Goal: Task Accomplishment & Management: Manage account settings

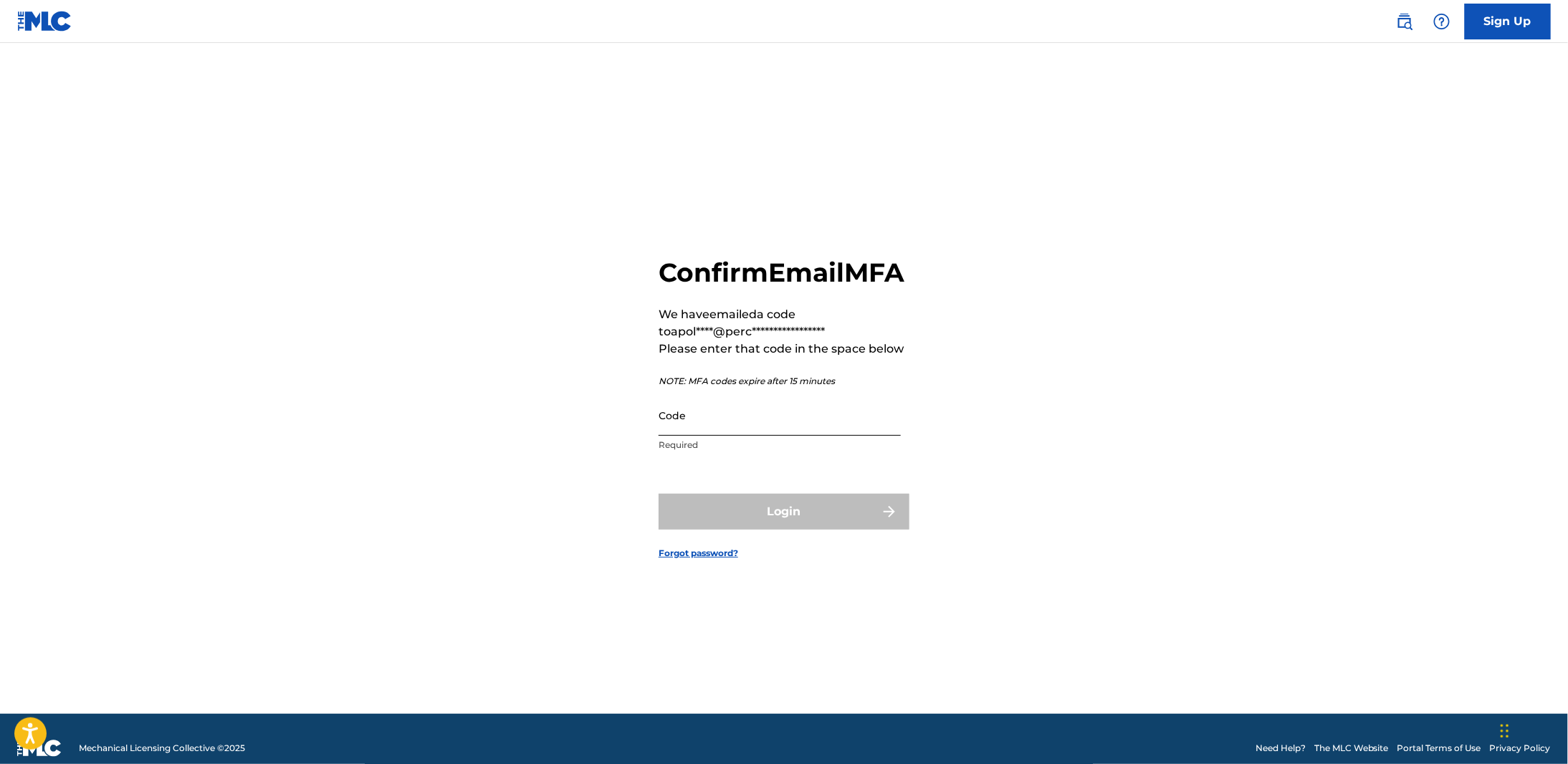
click at [772, 436] on input "Code" at bounding box center [780, 415] width 243 height 41
paste input "321243"
type input "321243"
click at [752, 522] on button "Login" at bounding box center [784, 512] width 251 height 36
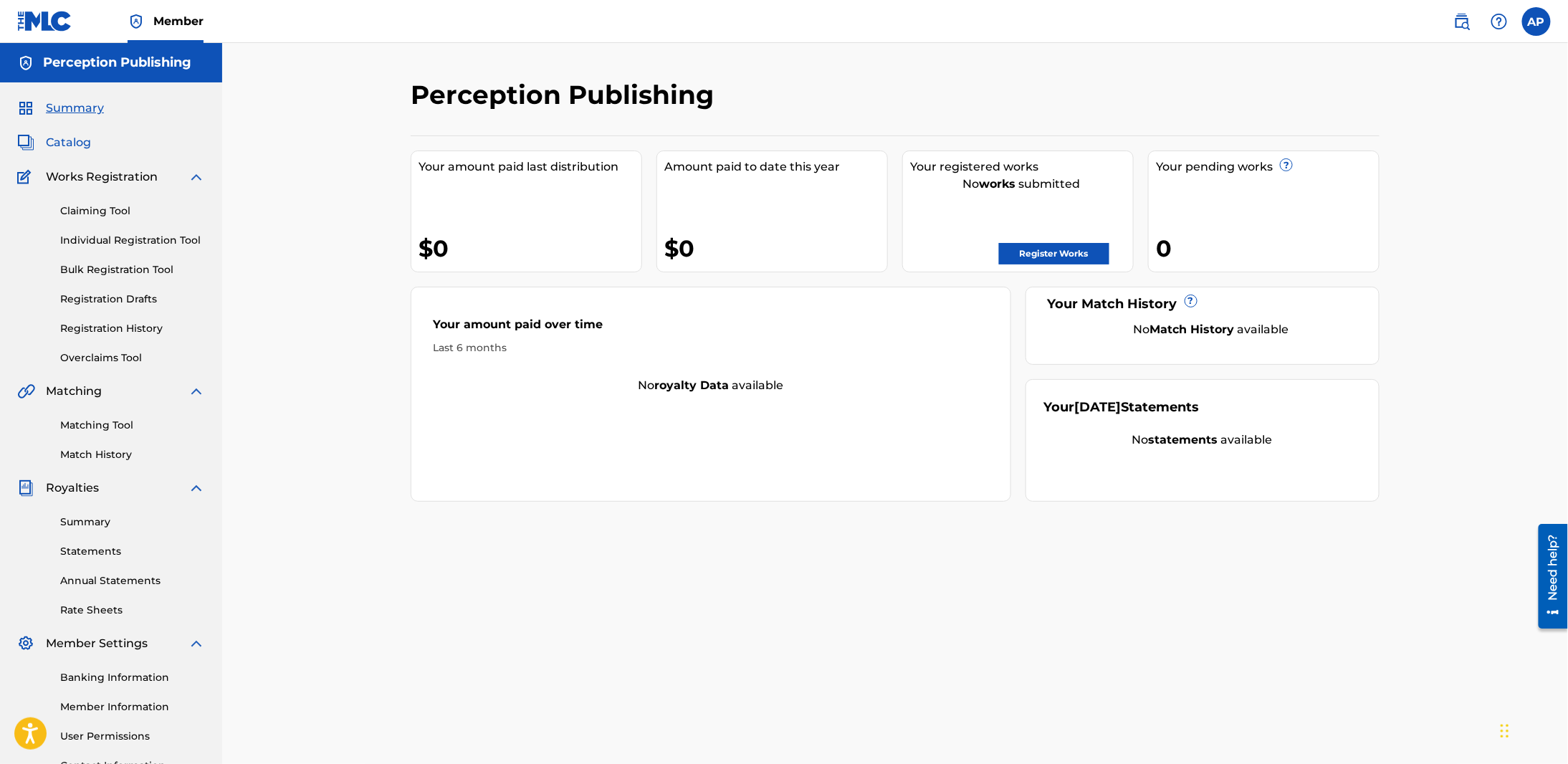
click at [67, 137] on span "Catalog" at bounding box center [69, 142] width 45 height 17
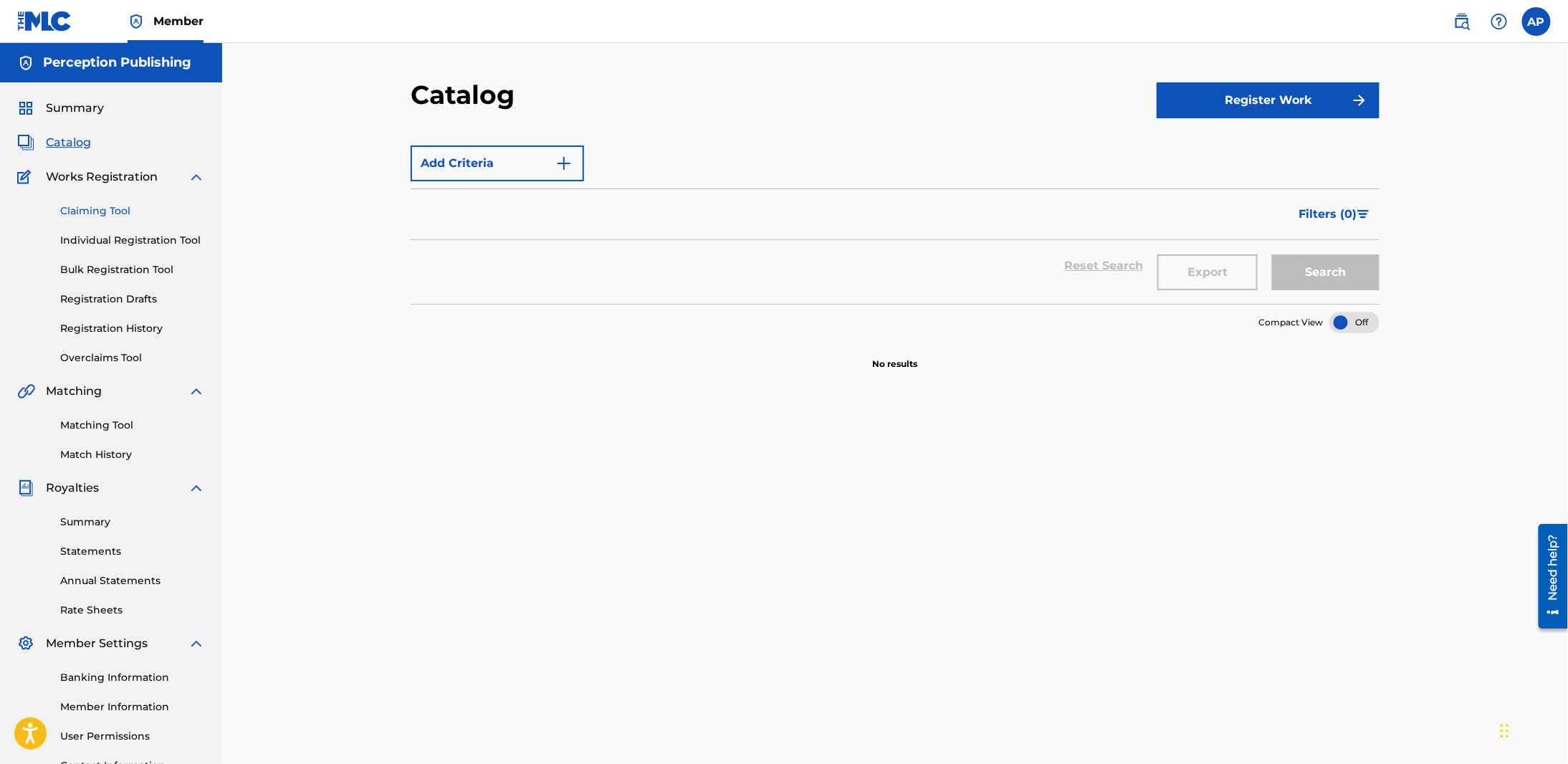
click at [97, 209] on link "Claiming Tool" at bounding box center [132, 211] width 144 height 15
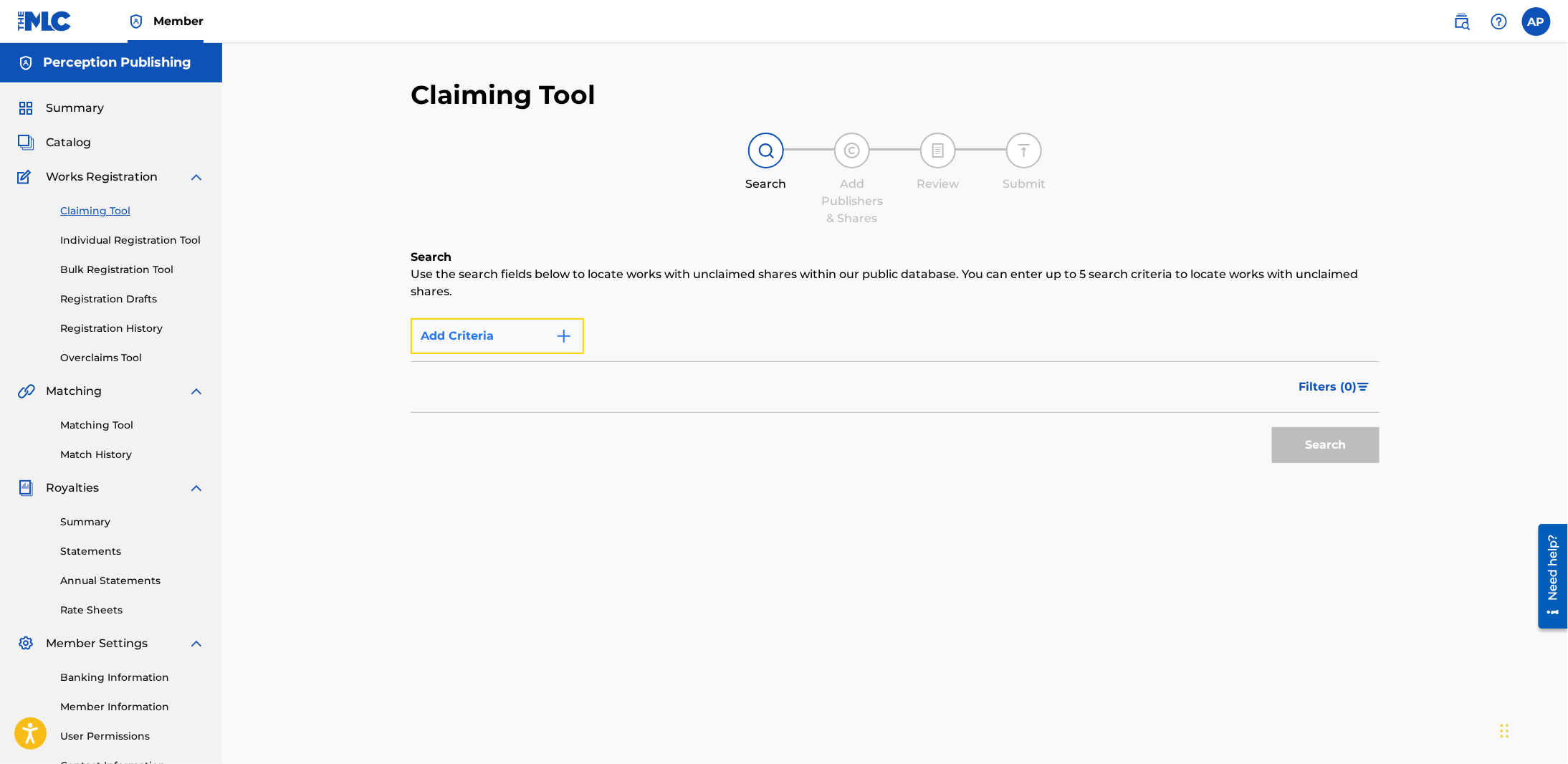
click at [554, 335] on button "Add Criteria" at bounding box center [497, 336] width 174 height 36
click at [496, 338] on button "Add Criteria" at bounding box center [497, 336] width 174 height 36
click at [565, 336] on img "Search Form" at bounding box center [564, 336] width 17 height 17
click at [457, 338] on div "Max Criteria Reached" at bounding box center [497, 336] width 174 height 36
click at [802, 157] on div "Search Add Publishers & Shares Review Submit" at bounding box center [895, 179] width 969 height 95
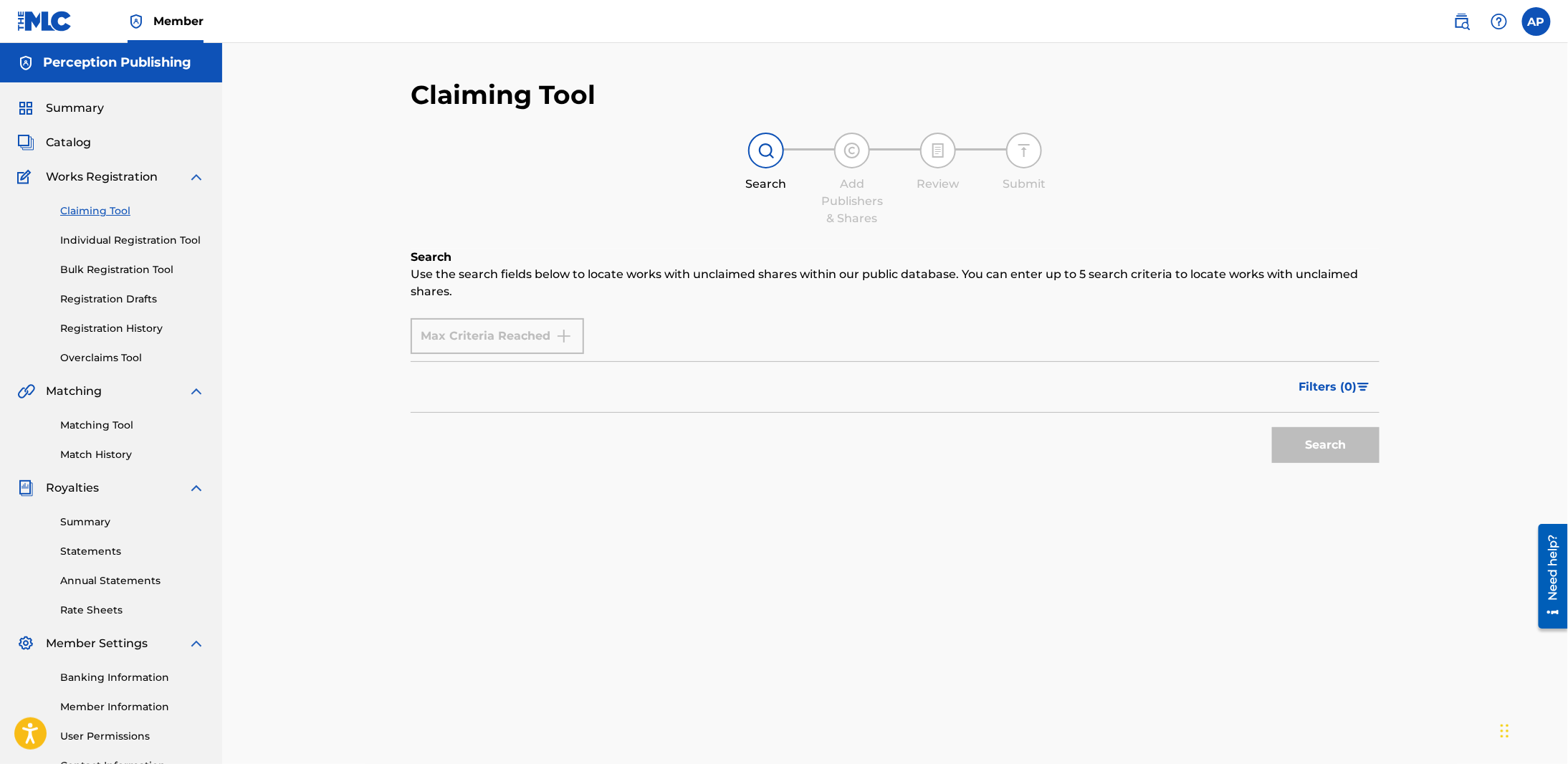
click at [419, 274] on p "Use the search fields below to locate works with unclaimed shares within our pu…" at bounding box center [895, 283] width 969 height 34
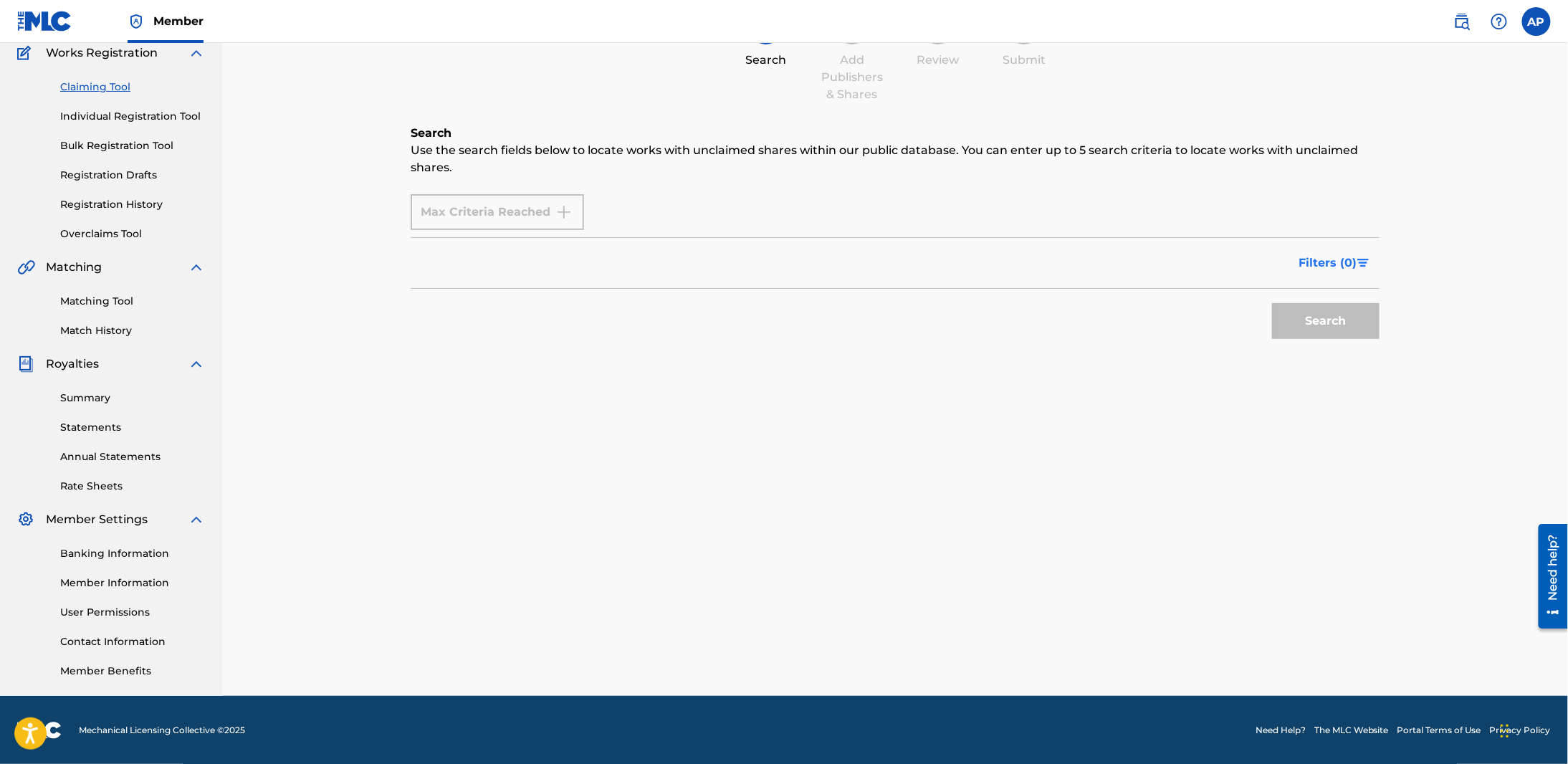
click at [1322, 260] on span "Filters ( 0 )" at bounding box center [1327, 263] width 58 height 17
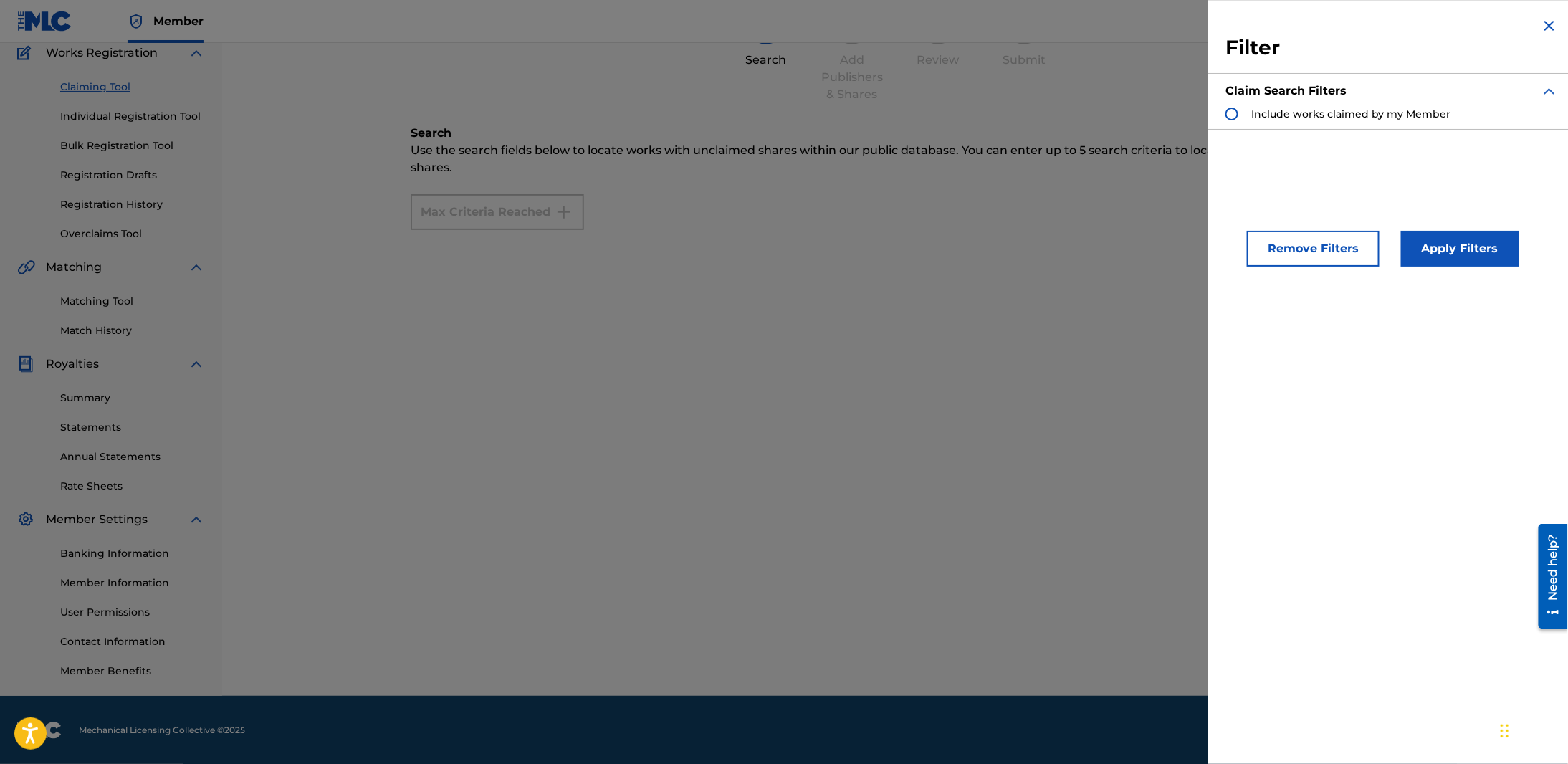
click at [1270, 120] on span "Include works claimed by my Member" at bounding box center [1351, 114] width 200 height 15
click at [1273, 109] on span "Include works claimed by my Member" at bounding box center [1351, 114] width 200 height 13
click at [1543, 12] on div "Filter Claim Search Filters Include works claimed by my Member" at bounding box center [1391, 73] width 367 height 146
click at [1308, 247] on button "Remove Filters" at bounding box center [1312, 248] width 132 height 36
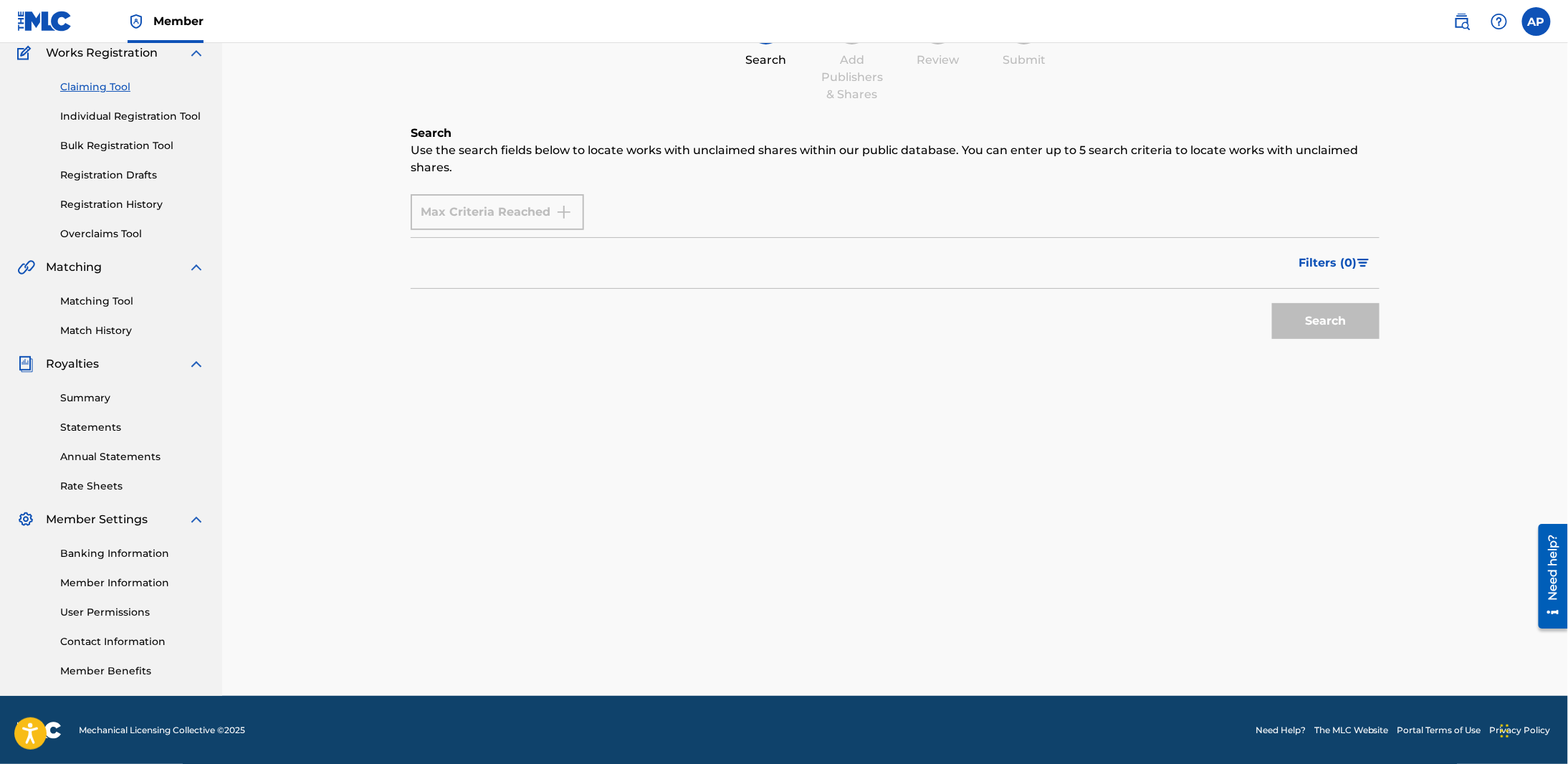
click at [572, 322] on div "Search" at bounding box center [895, 317] width 969 height 58
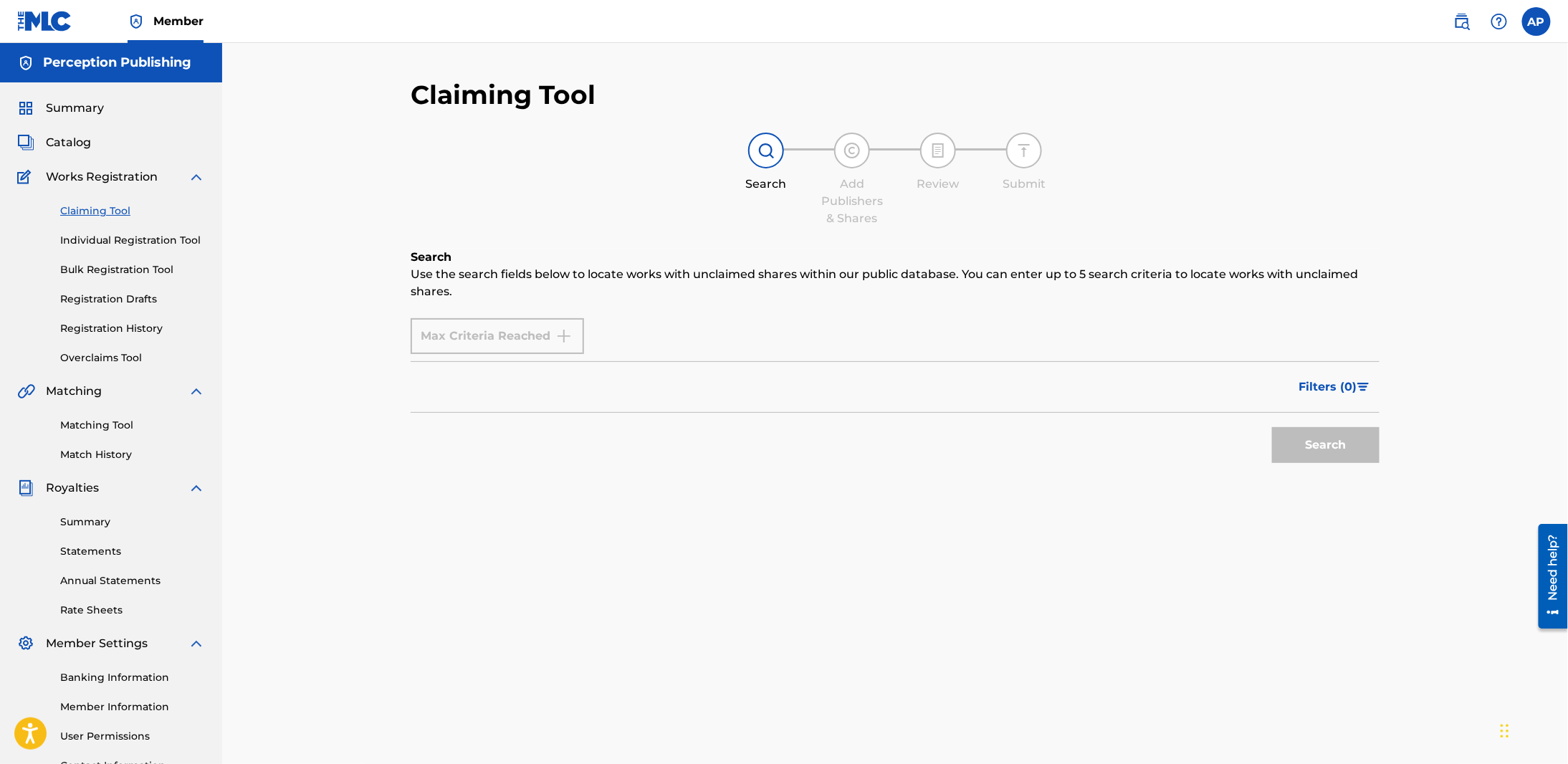
click at [84, 167] on div "Summary Catalog Works Registration Claiming Tool Individual Registration Tool B…" at bounding box center [111, 451] width 222 height 737
click at [82, 179] on span "Works Registration" at bounding box center [102, 177] width 112 height 17
click at [89, 212] on link "Claiming Tool" at bounding box center [132, 211] width 144 height 15
click at [445, 332] on div "Max Criteria Reached" at bounding box center [497, 336] width 174 height 36
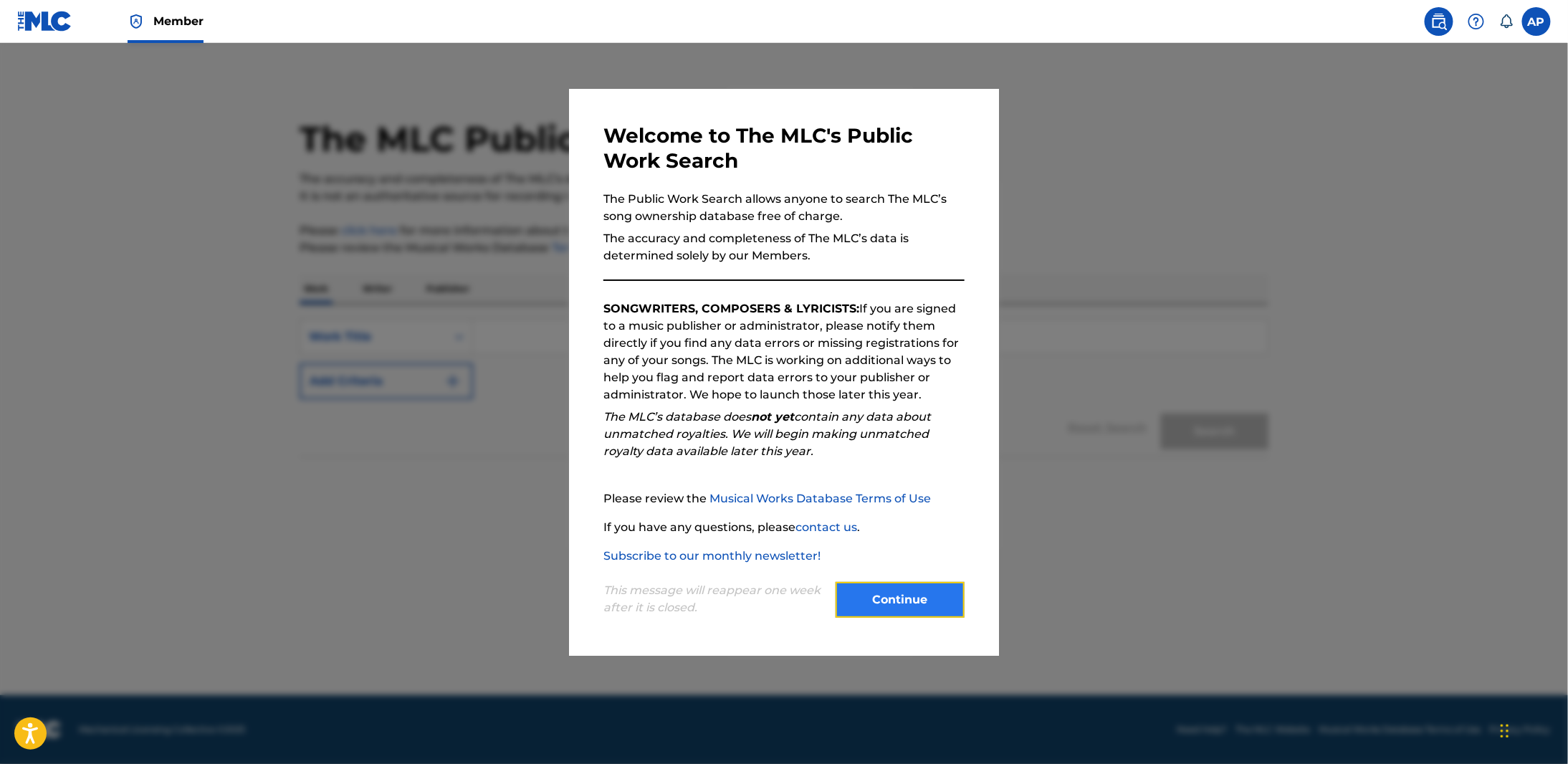
click at [627, 611] on button "Continue" at bounding box center [900, 599] width 129 height 36
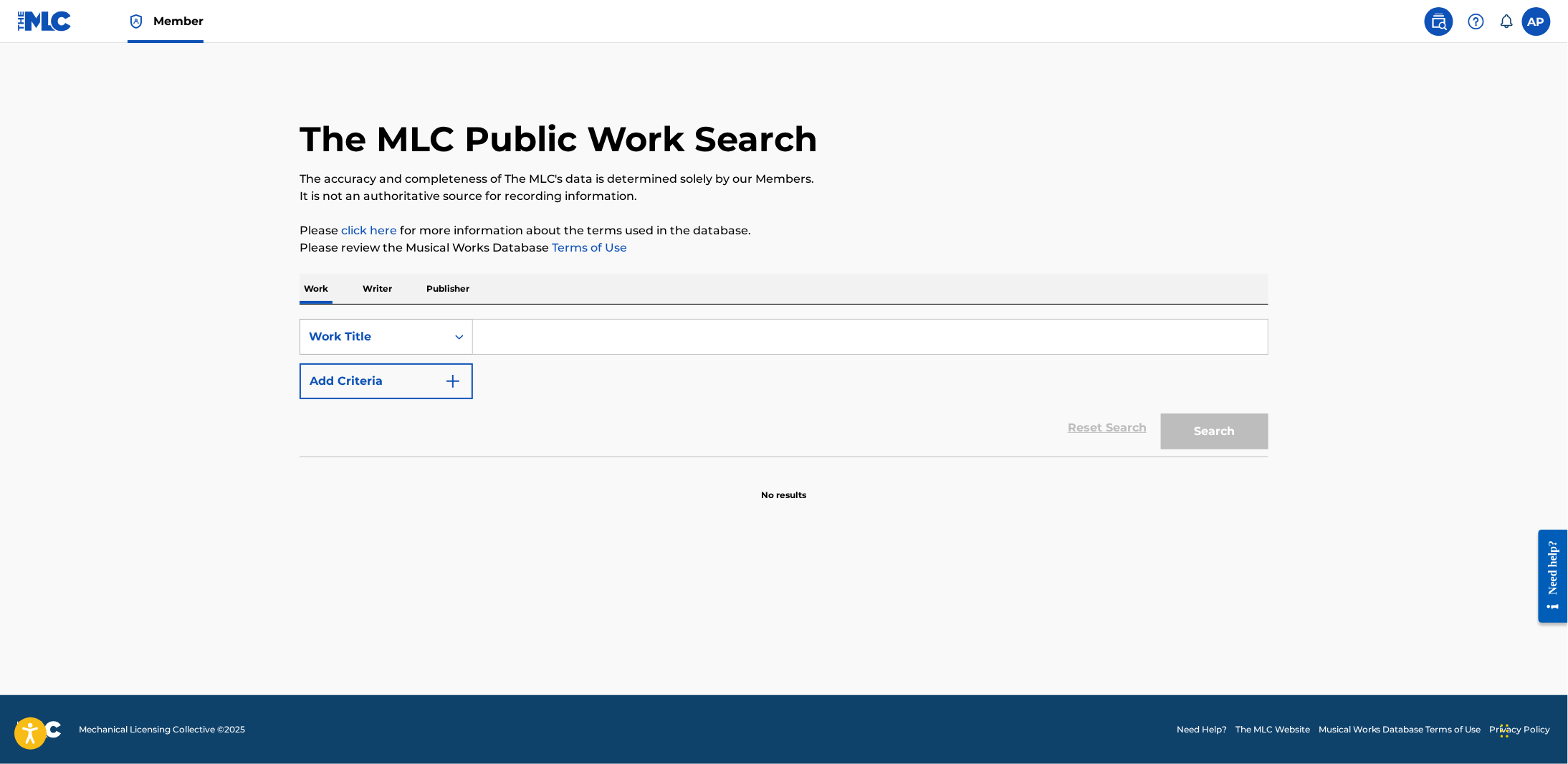
click at [373, 336] on div "Work Title" at bounding box center [373, 337] width 129 height 17
click at [354, 371] on div "MLC Song Code" at bounding box center [386, 372] width 172 height 36
click at [524, 329] on input "Search Form" at bounding box center [870, 337] width 795 height 34
paste input "I36WVJ"
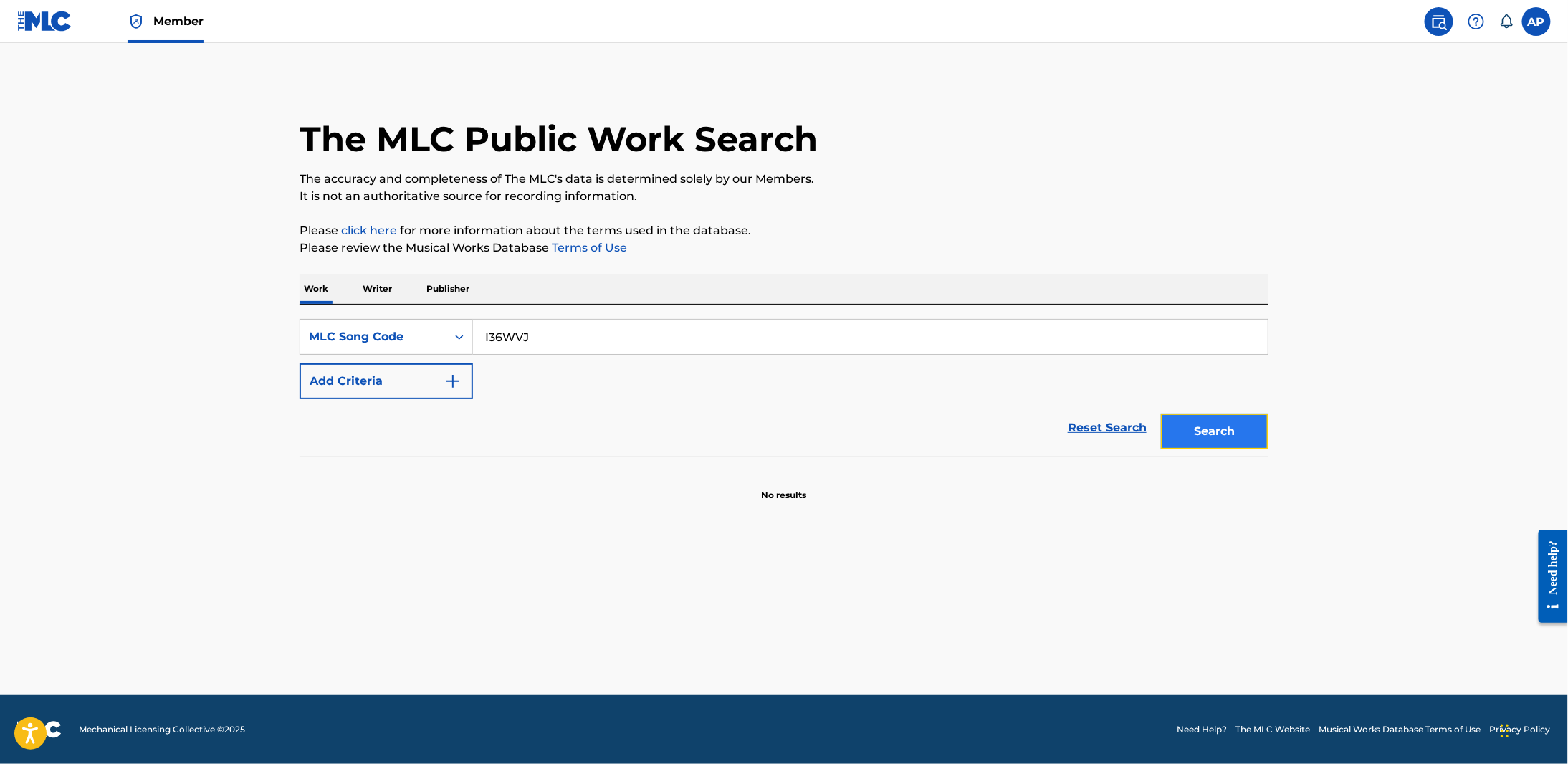
click at [627, 440] on button "Search" at bounding box center [1214, 431] width 107 height 36
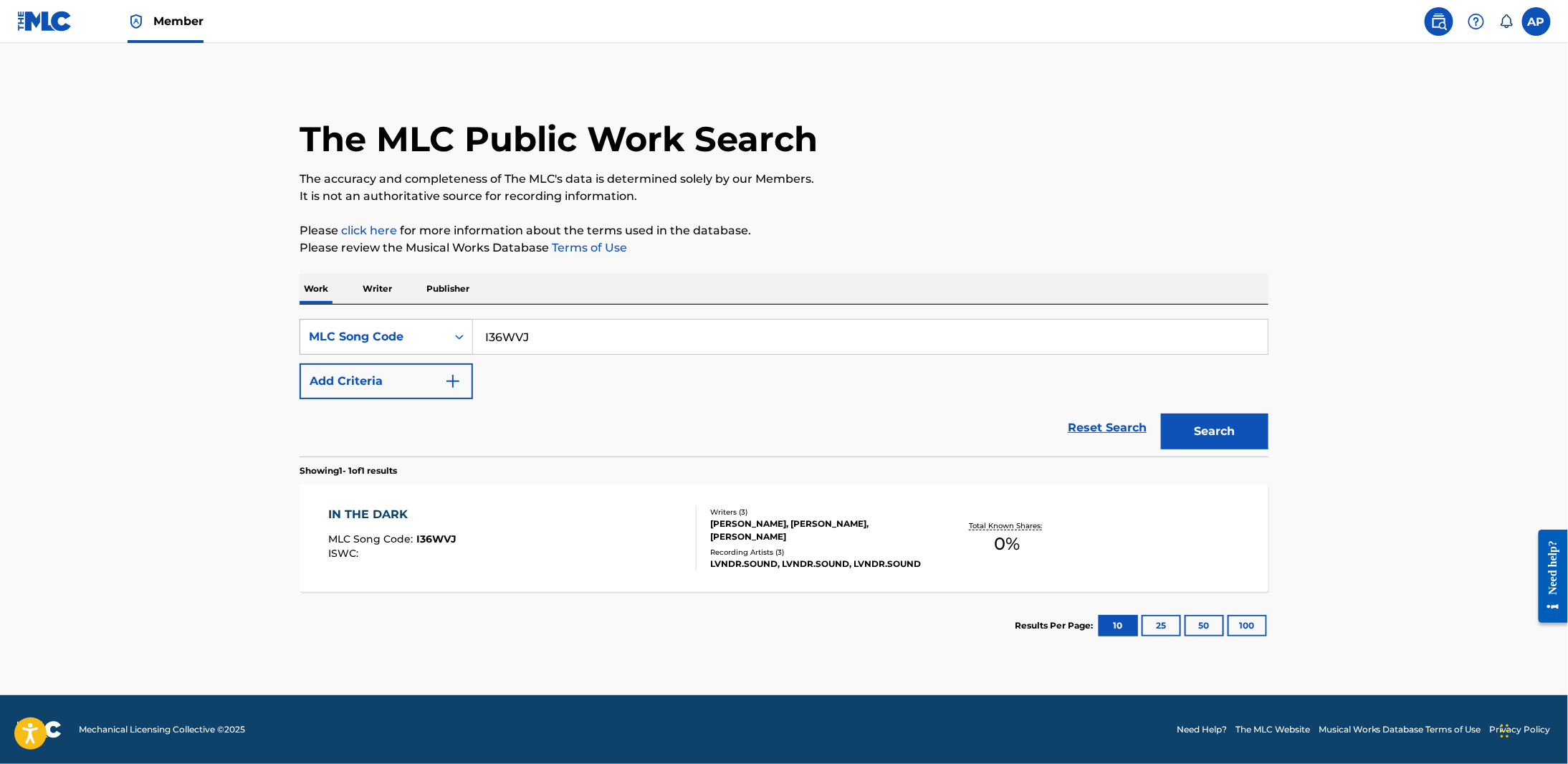
click at [435, 349] on div "MLC Song Code" at bounding box center [373, 337] width 146 height 28
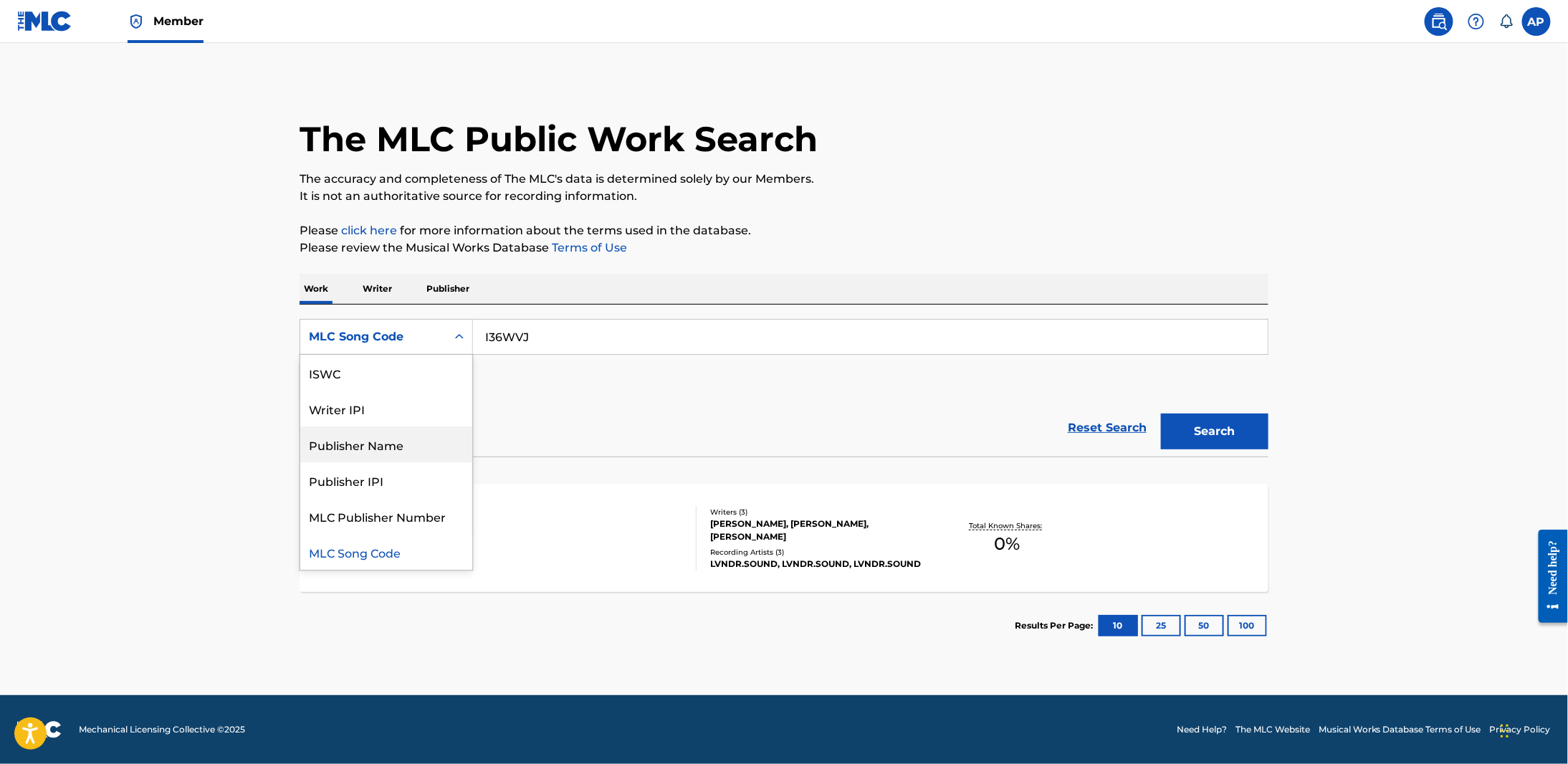
click at [537, 338] on input "I36WVJ" at bounding box center [870, 337] width 795 height 34
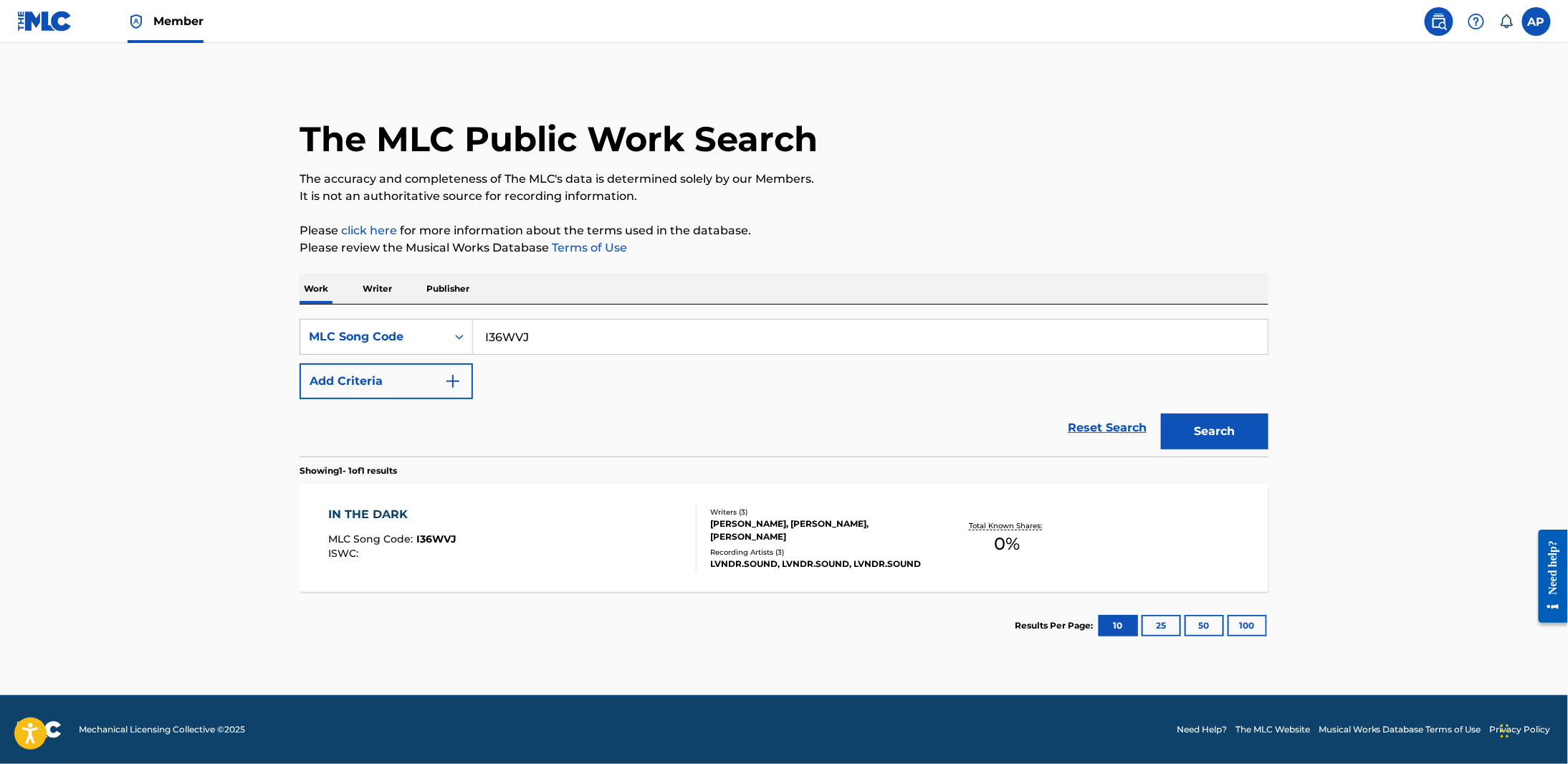
click at [537, 338] on input "I36WVJ" at bounding box center [870, 337] width 795 height 34
paste input "RO7GU2"
type input "RO7GU2"
click at [627, 425] on button "Search" at bounding box center [1214, 431] width 107 height 36
click at [376, 504] on div "REMEMBER MLC Song Code : RO7GU2 ISWC : Writers ( 2 ) CHAD ERIN TEPPER, CAMERON …" at bounding box center [784, 538] width 969 height 107
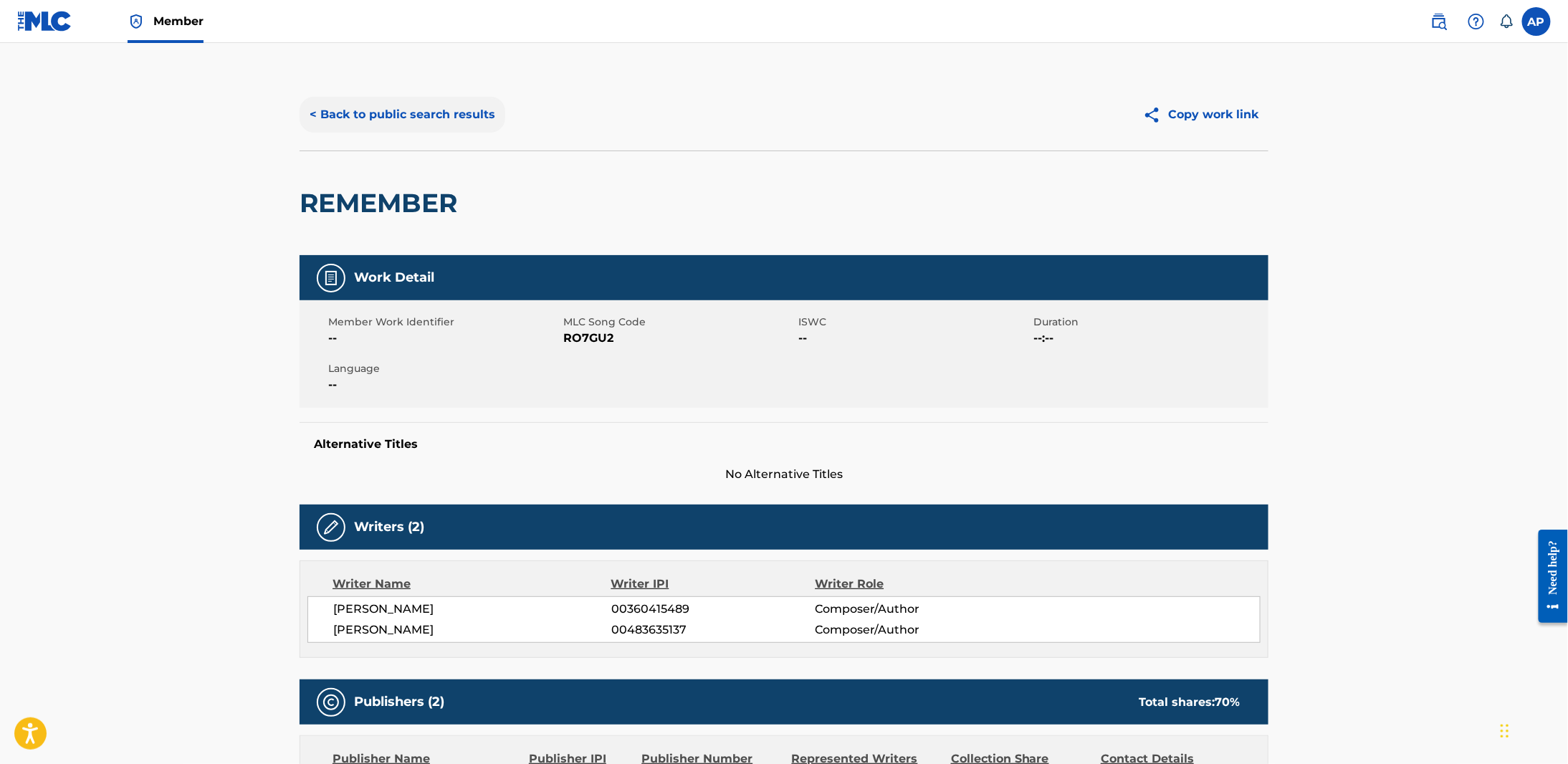
click at [389, 118] on button "< Back to public search results" at bounding box center [402, 114] width 205 height 36
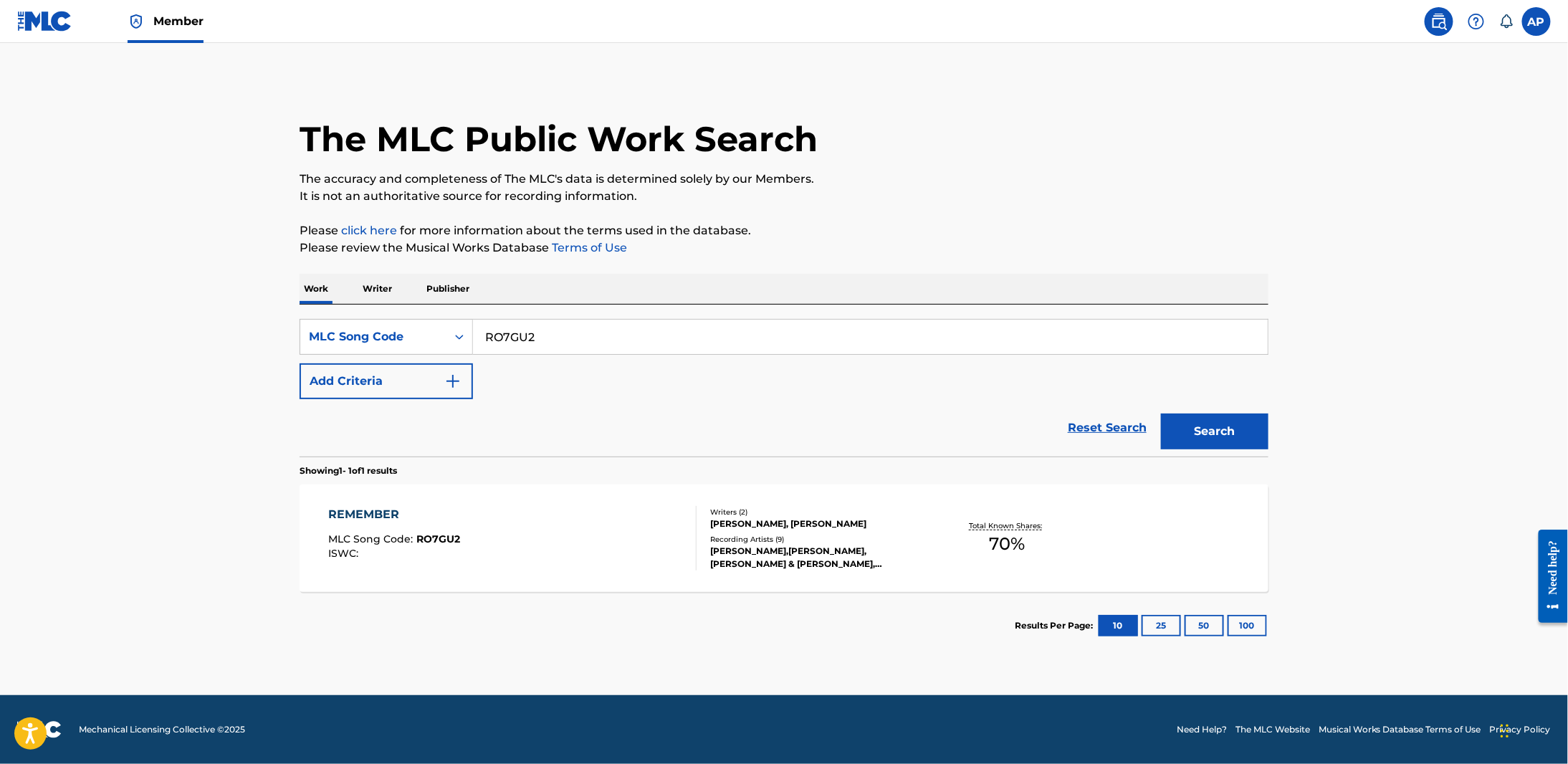
click at [390, 513] on div "REMEMBER" at bounding box center [394, 514] width 132 height 17
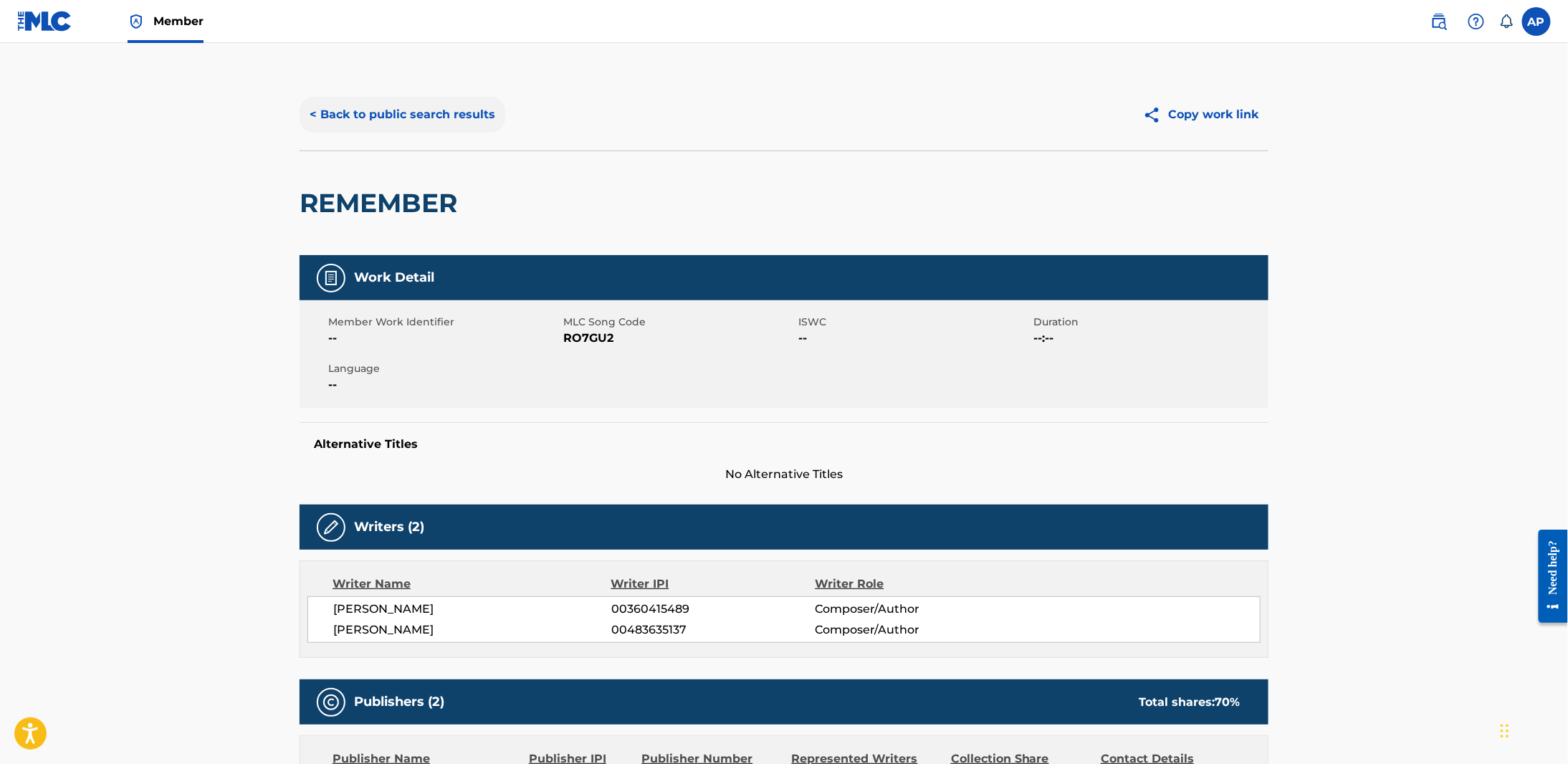
click at [390, 118] on button "< Back to public search results" at bounding box center [402, 114] width 205 height 36
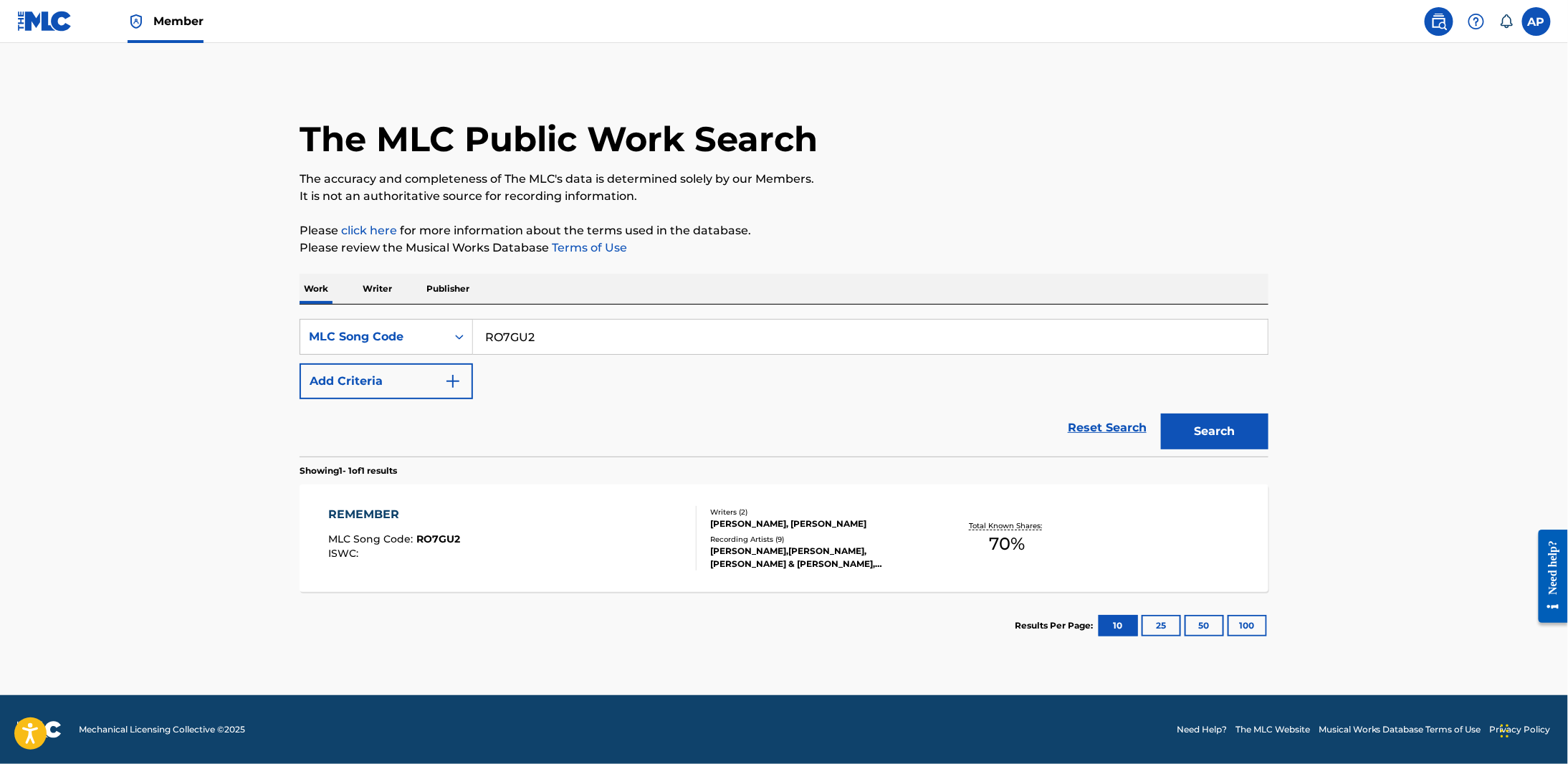
click at [516, 327] on input "RO7GU2" at bounding box center [870, 337] width 795 height 34
paste input "I36WVJ"
type input "I36WVJ"
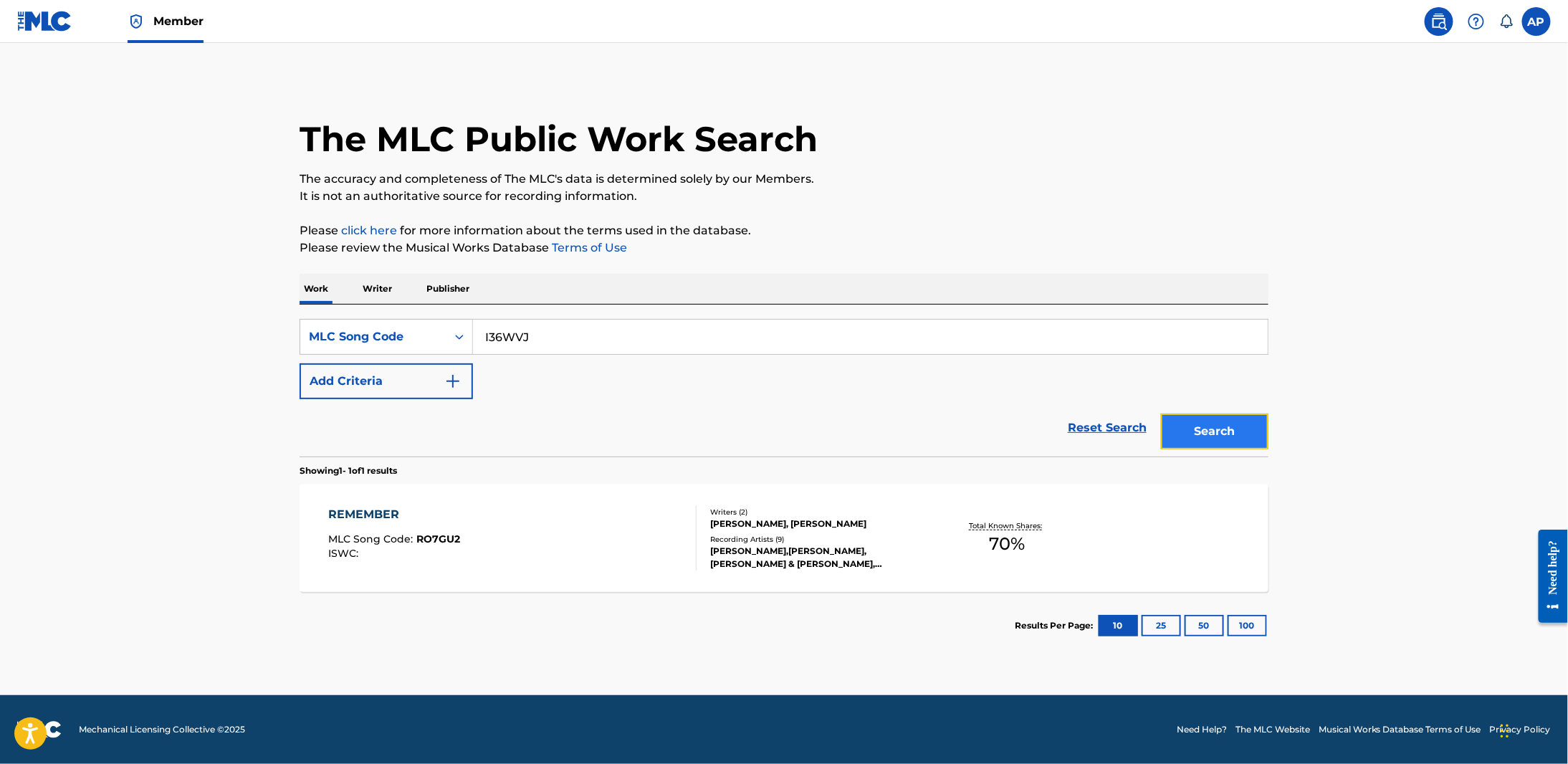
click at [627, 427] on button "Search" at bounding box center [1214, 431] width 107 height 36
click at [406, 509] on div "IN THE DARK" at bounding box center [393, 514] width 128 height 17
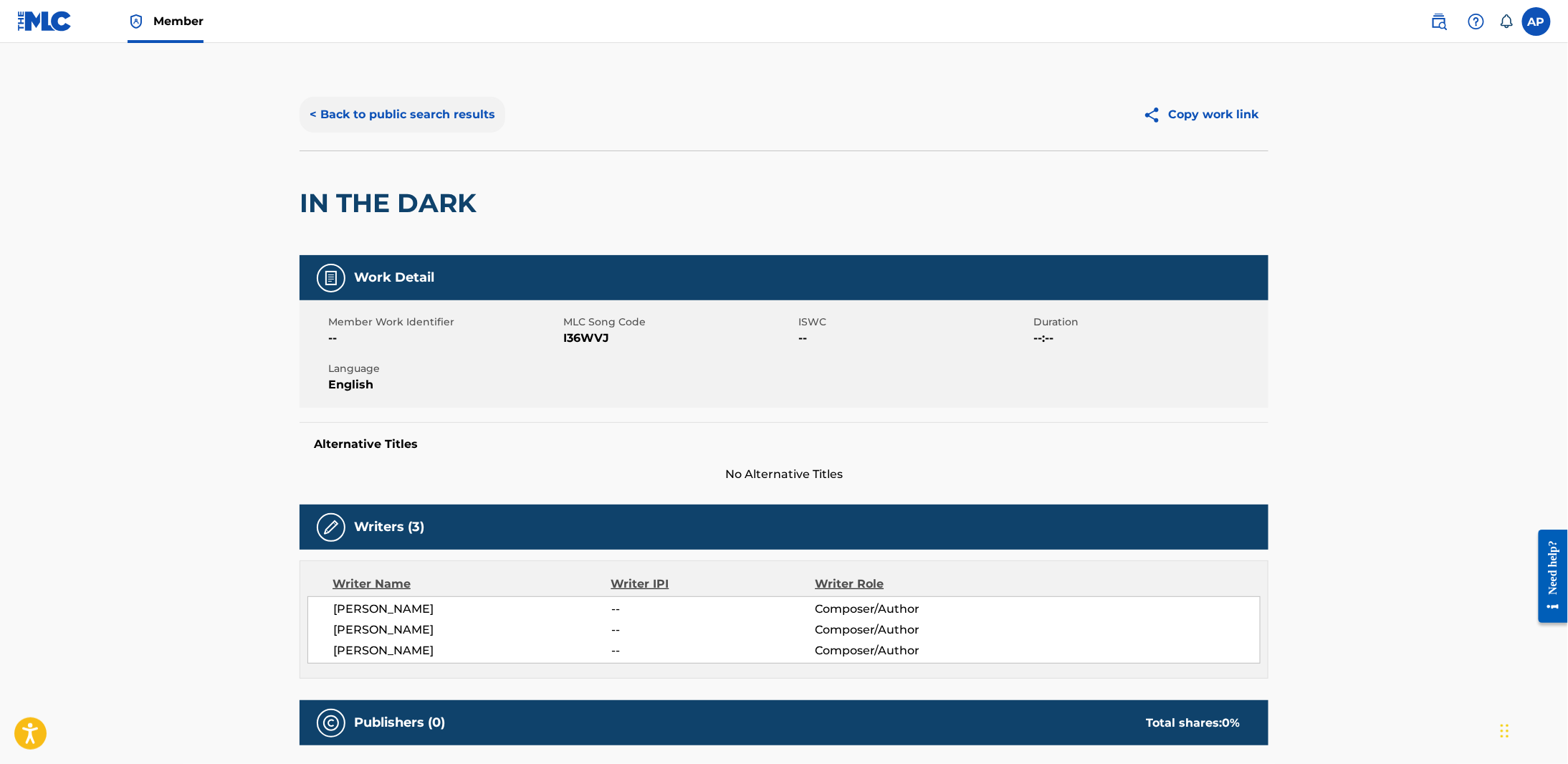
click at [427, 121] on button "< Back to public search results" at bounding box center [402, 114] width 205 height 36
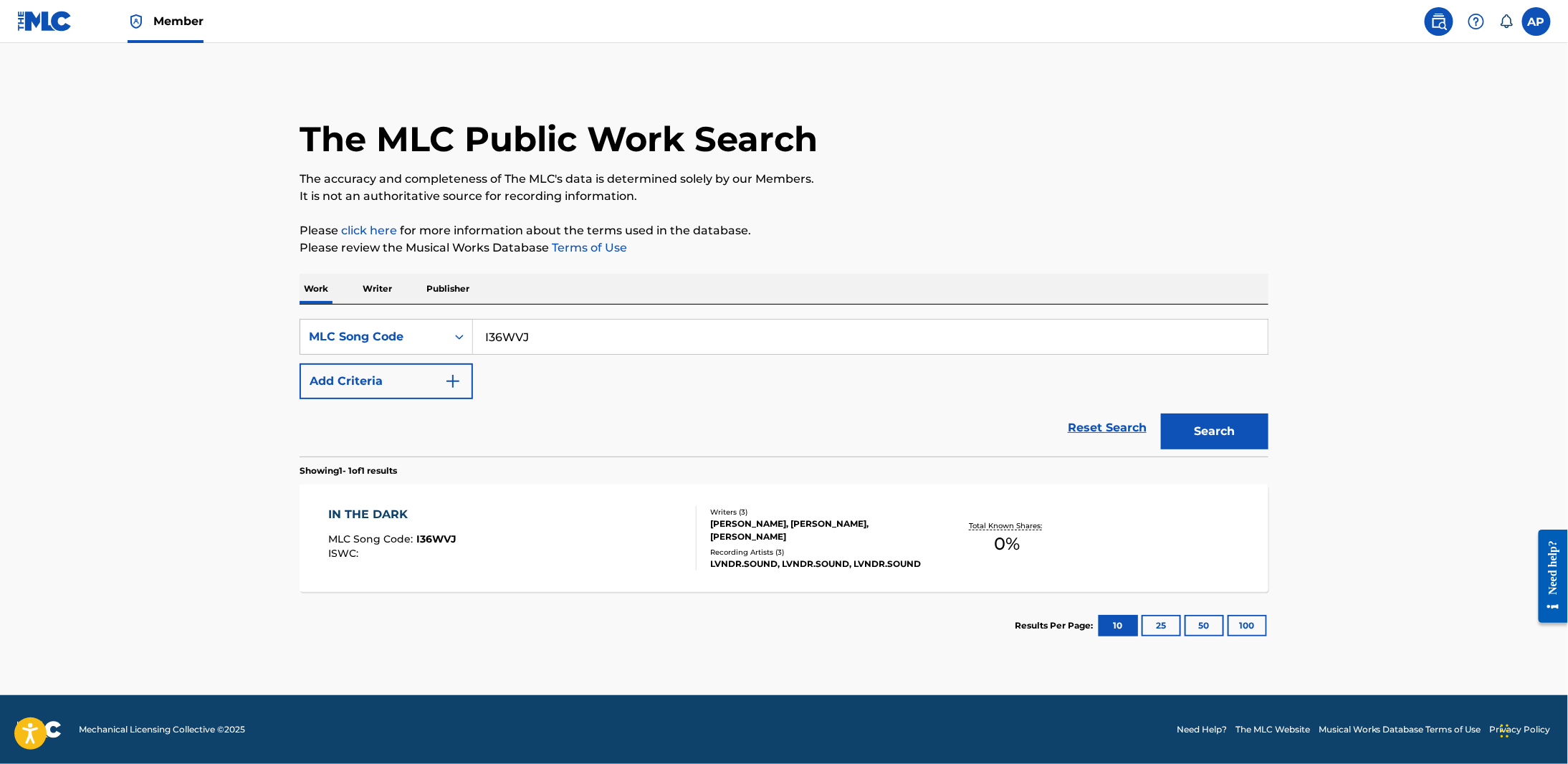
click at [506, 348] on input "I36WVJ" at bounding box center [870, 337] width 795 height 34
paste input "RO7GU2"
type input "RO7GU2"
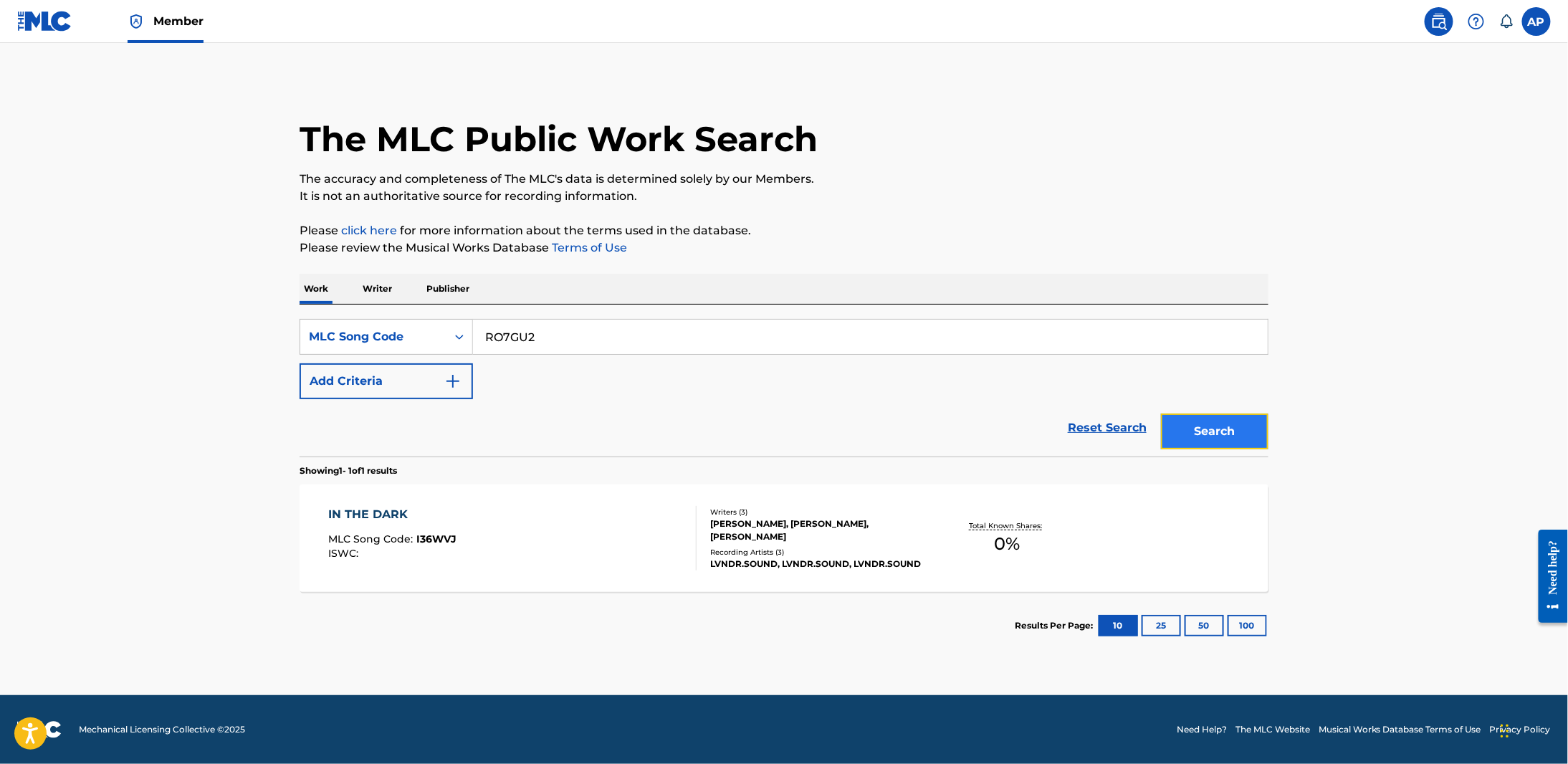
click at [627, 415] on button "Search" at bounding box center [1214, 431] width 107 height 36
click at [365, 513] on div "REMEMBER" at bounding box center [394, 514] width 132 height 17
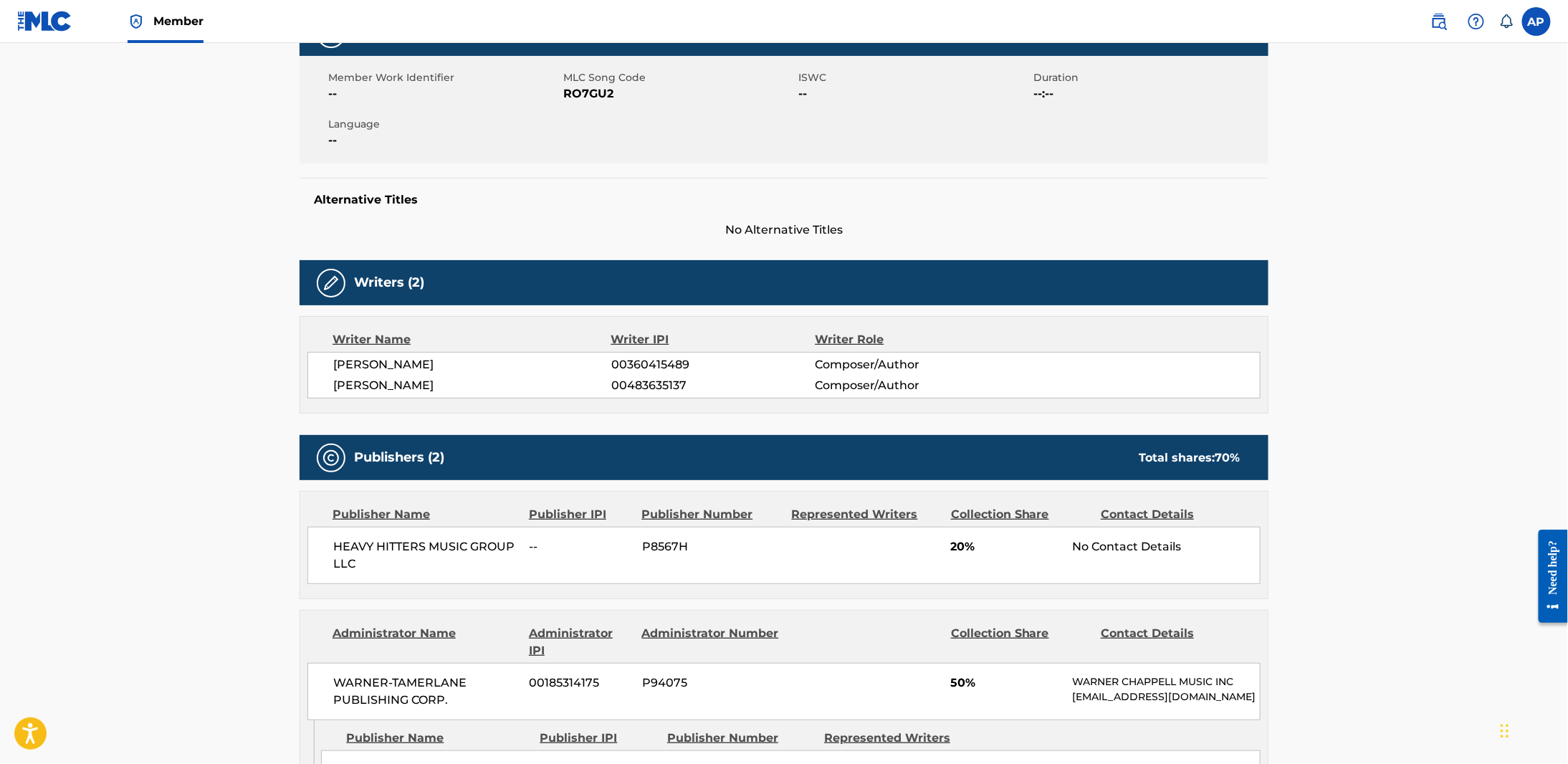
scroll to position [358, 0]
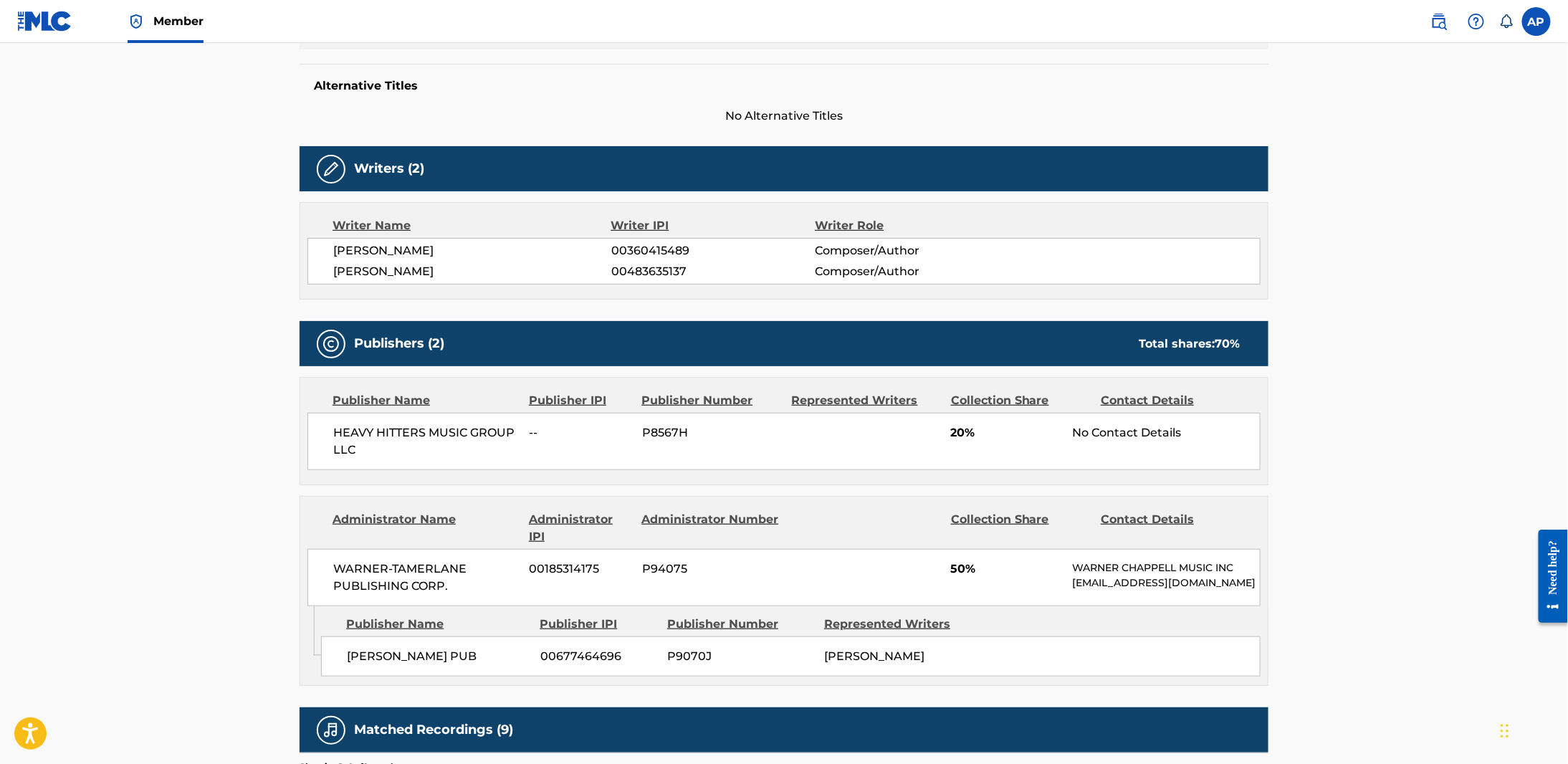
click at [627, 429] on span "P8567H" at bounding box center [711, 432] width 139 height 17
click at [627, 432] on span "P8567H" at bounding box center [711, 432] width 139 height 17
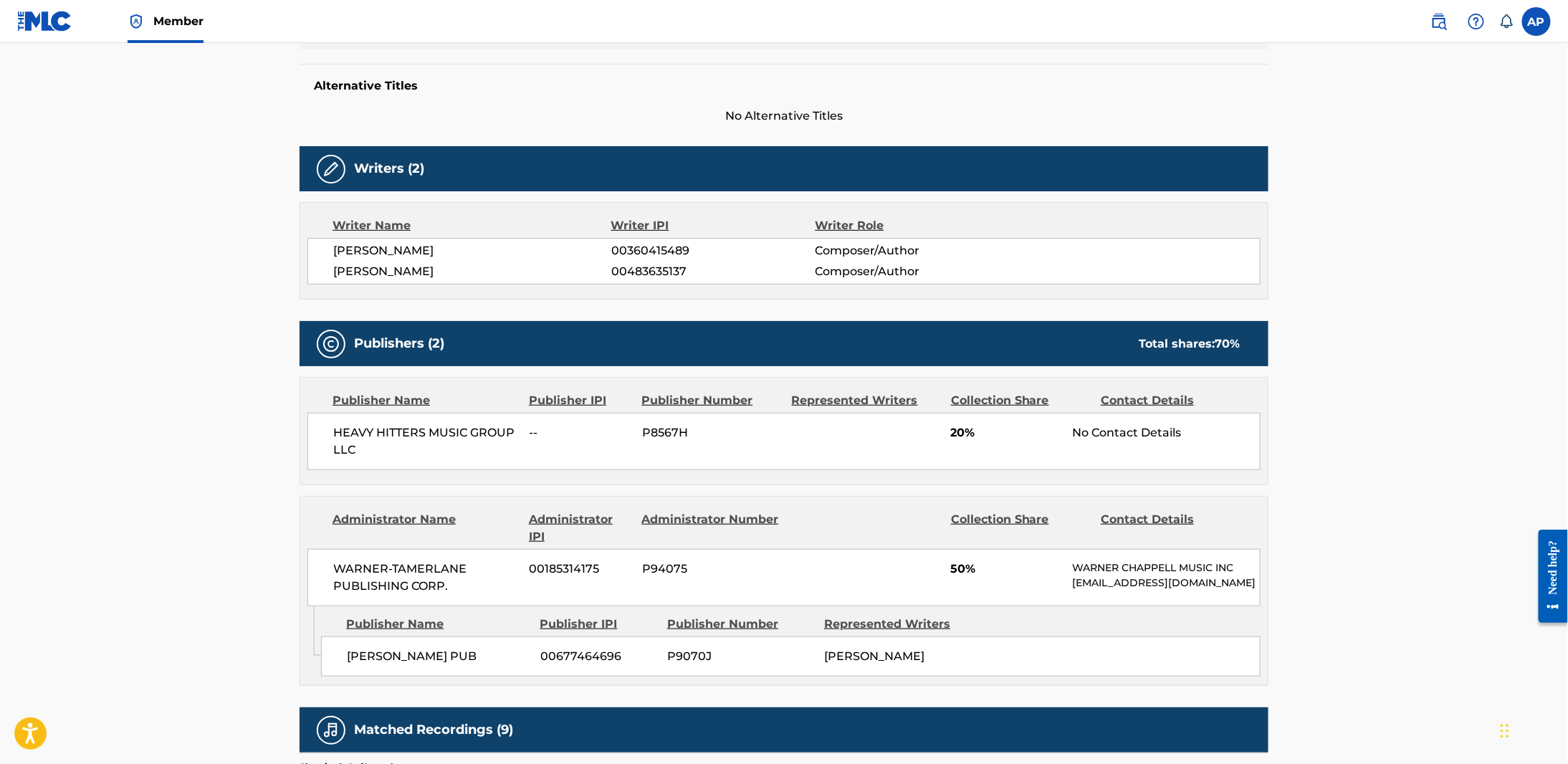
click at [410, 432] on span "HEAVY HITTERS MUSIC GROUP LLC" at bounding box center [426, 441] width 186 height 34
click at [412, 432] on span "HEAVY HITTERS MUSIC GROUP LLC" at bounding box center [426, 441] width 186 height 34
click at [627, 432] on span "P8567H" at bounding box center [711, 432] width 139 height 17
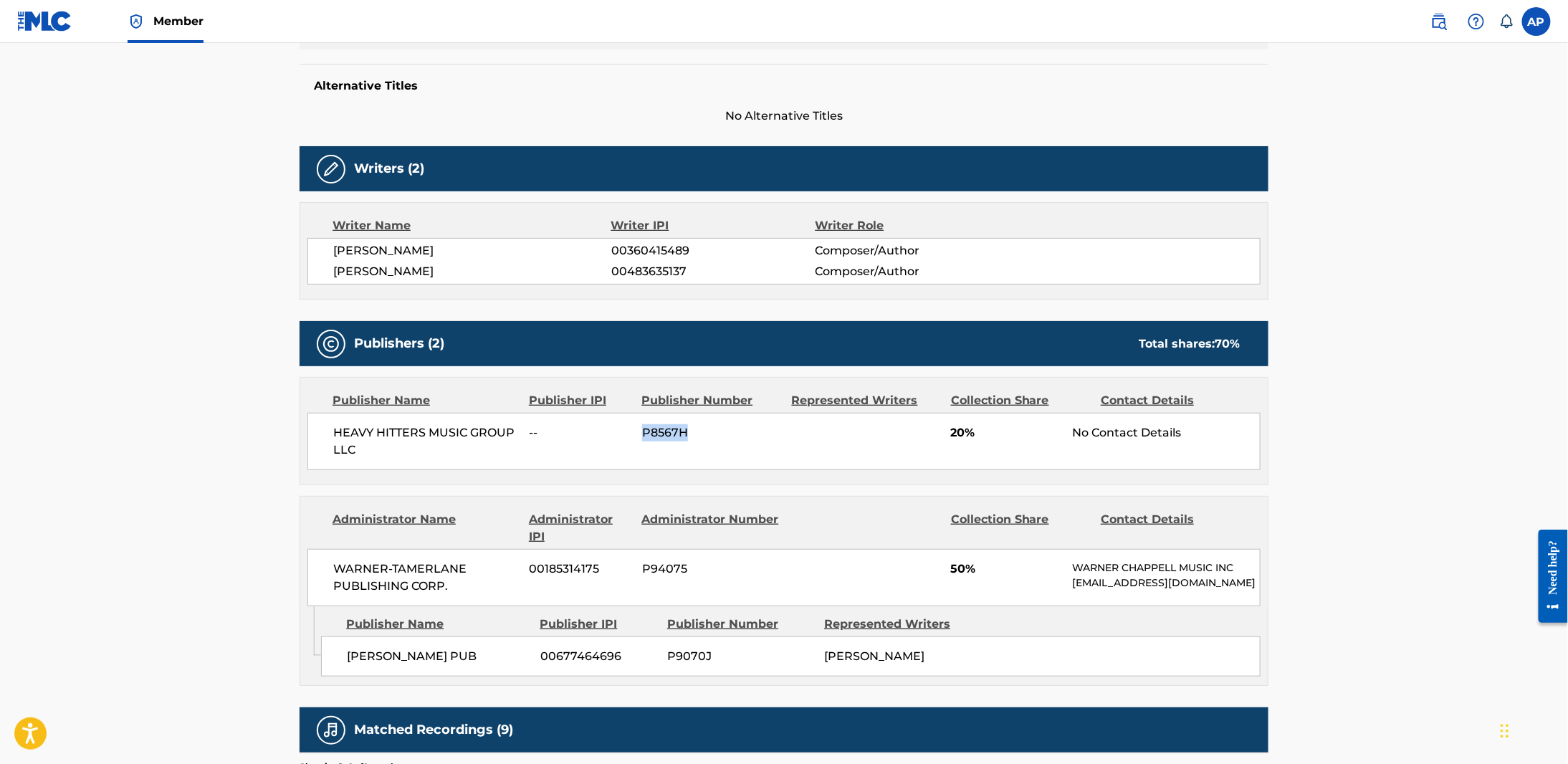
click at [627, 432] on span "P8567H" at bounding box center [711, 432] width 139 height 17
copy span "P8567H"
click at [627, 439] on div "HEAVY HITTERS MUSIC GROUP LLC -- P8567H 20% No Contact Details" at bounding box center [784, 441] width 953 height 58
click at [627, 427] on span "P8567H" at bounding box center [711, 432] width 139 height 17
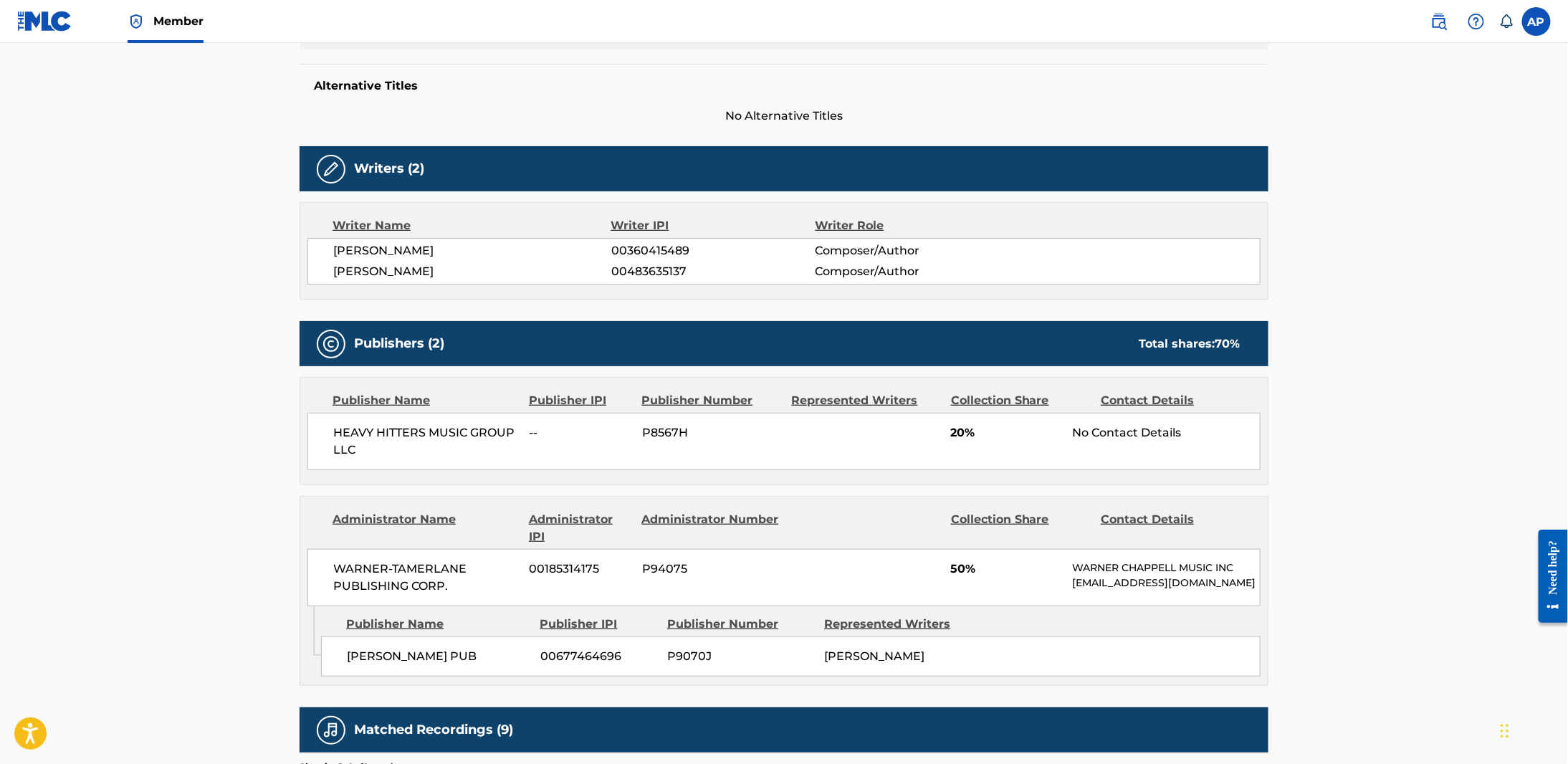
click at [303, 427] on div "Publisher Name Publisher IPI Publisher Number Represented Writers Collection Sh…" at bounding box center [784, 431] width 967 height 107
click at [337, 436] on span "HEAVY HITTERS MUSIC GROUP LLC" at bounding box center [426, 441] width 186 height 34
copy div "HEAVY HITTERS MUSIC GROUP LLC"
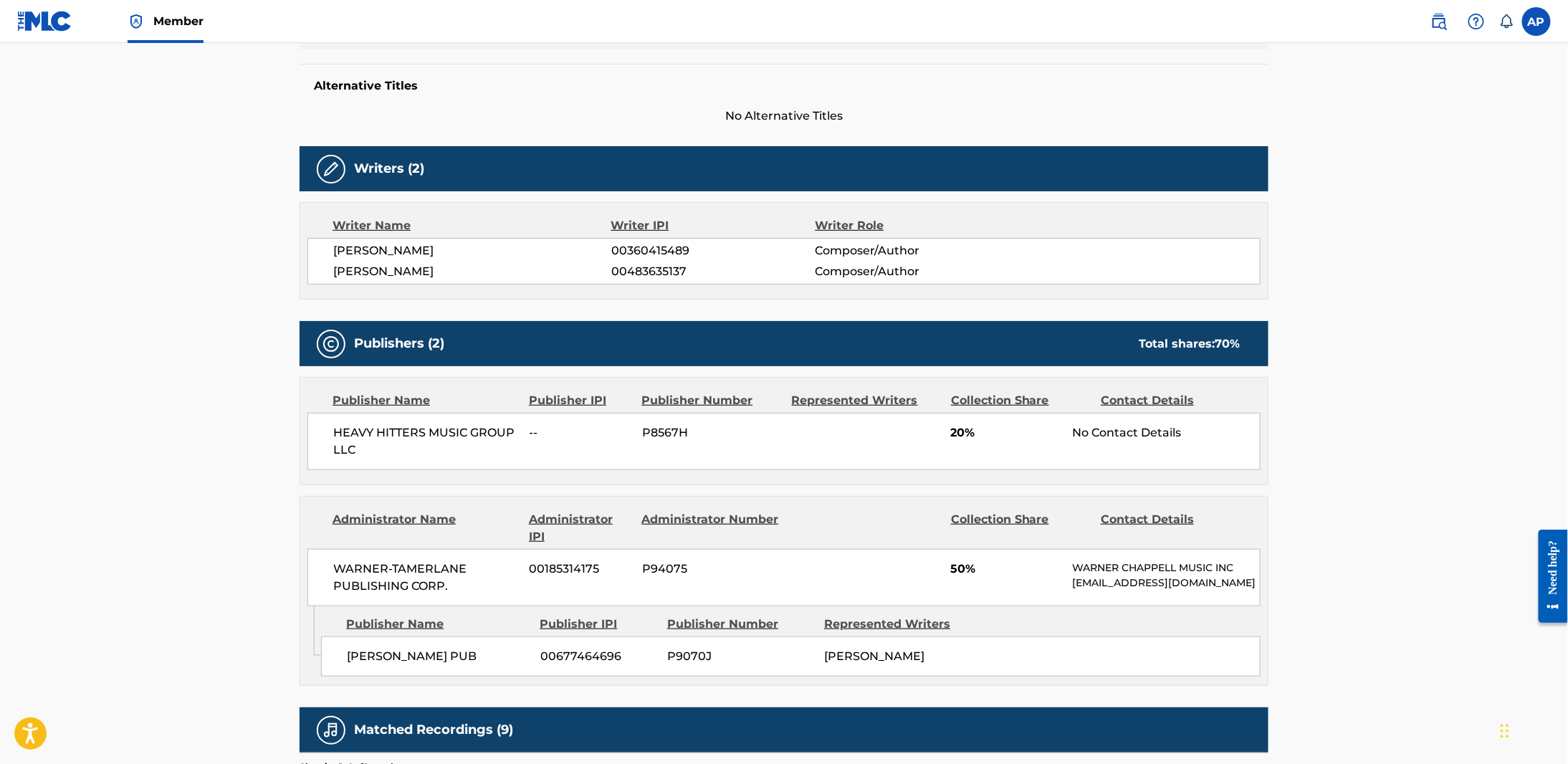
click at [627, 427] on span "P8567H" at bounding box center [711, 432] width 139 height 17
copy span "P8567H"
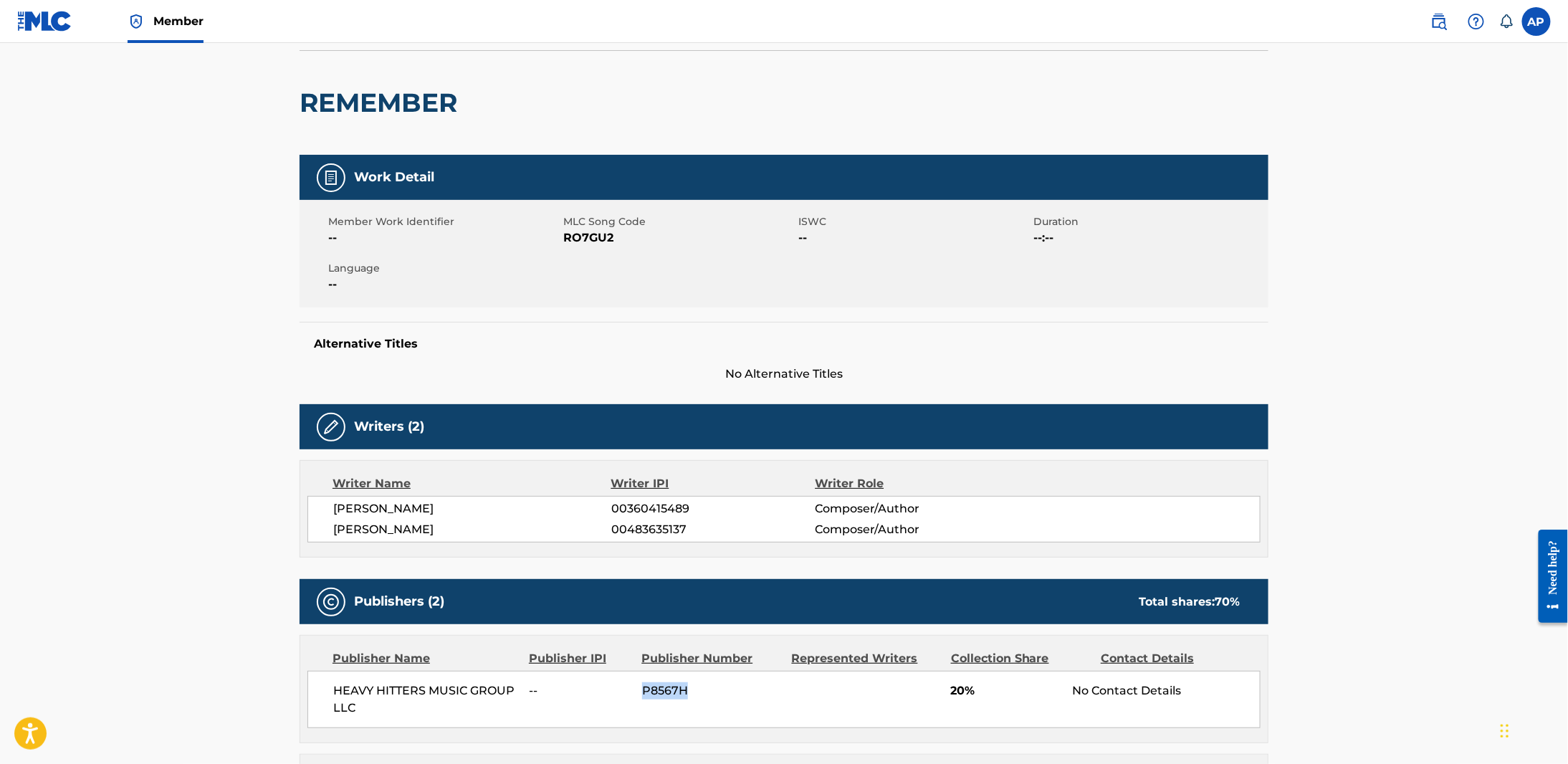
scroll to position [71, 0]
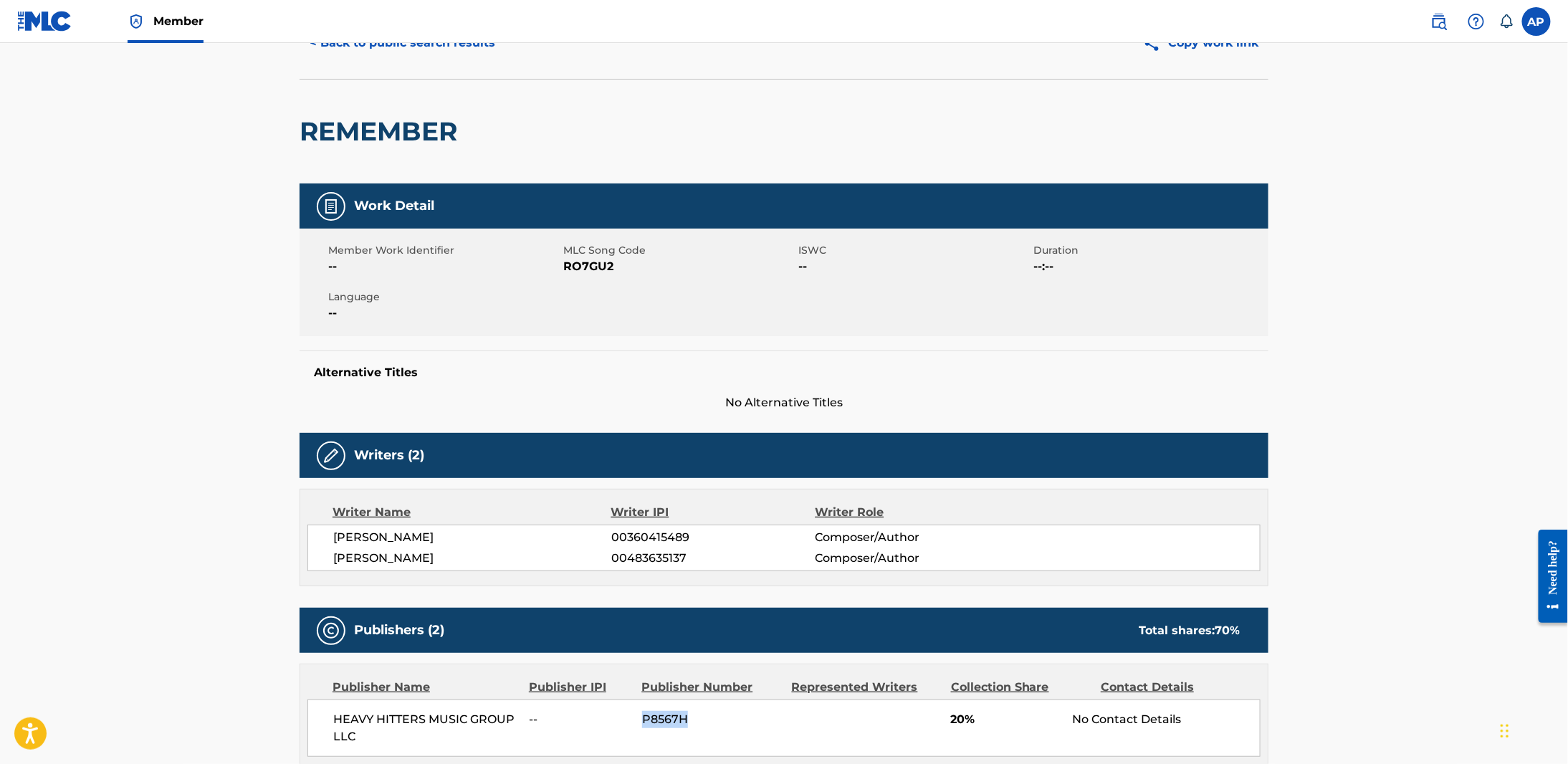
click at [32, 15] on img at bounding box center [45, 21] width 55 height 21
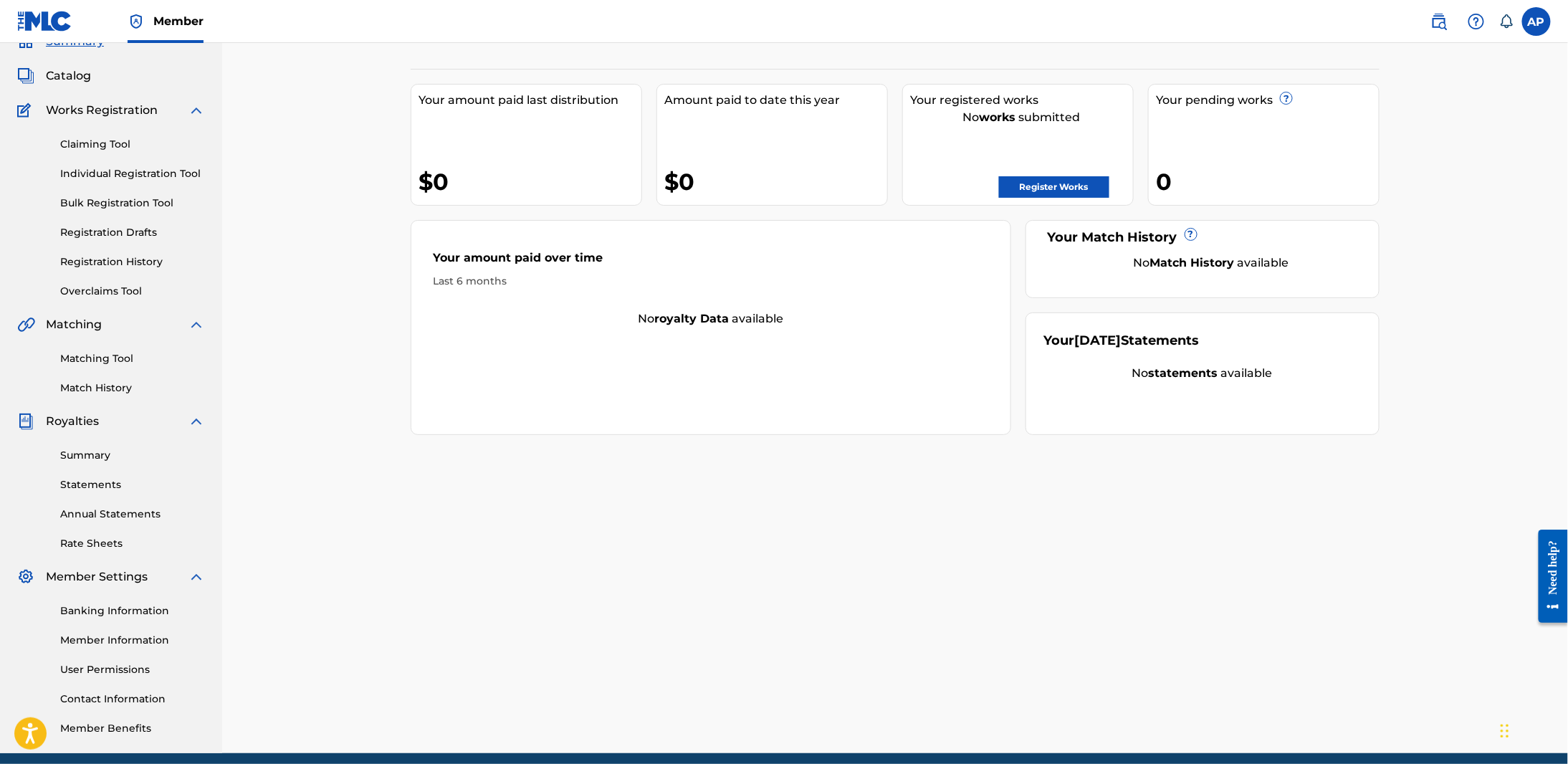
scroll to position [124, 0]
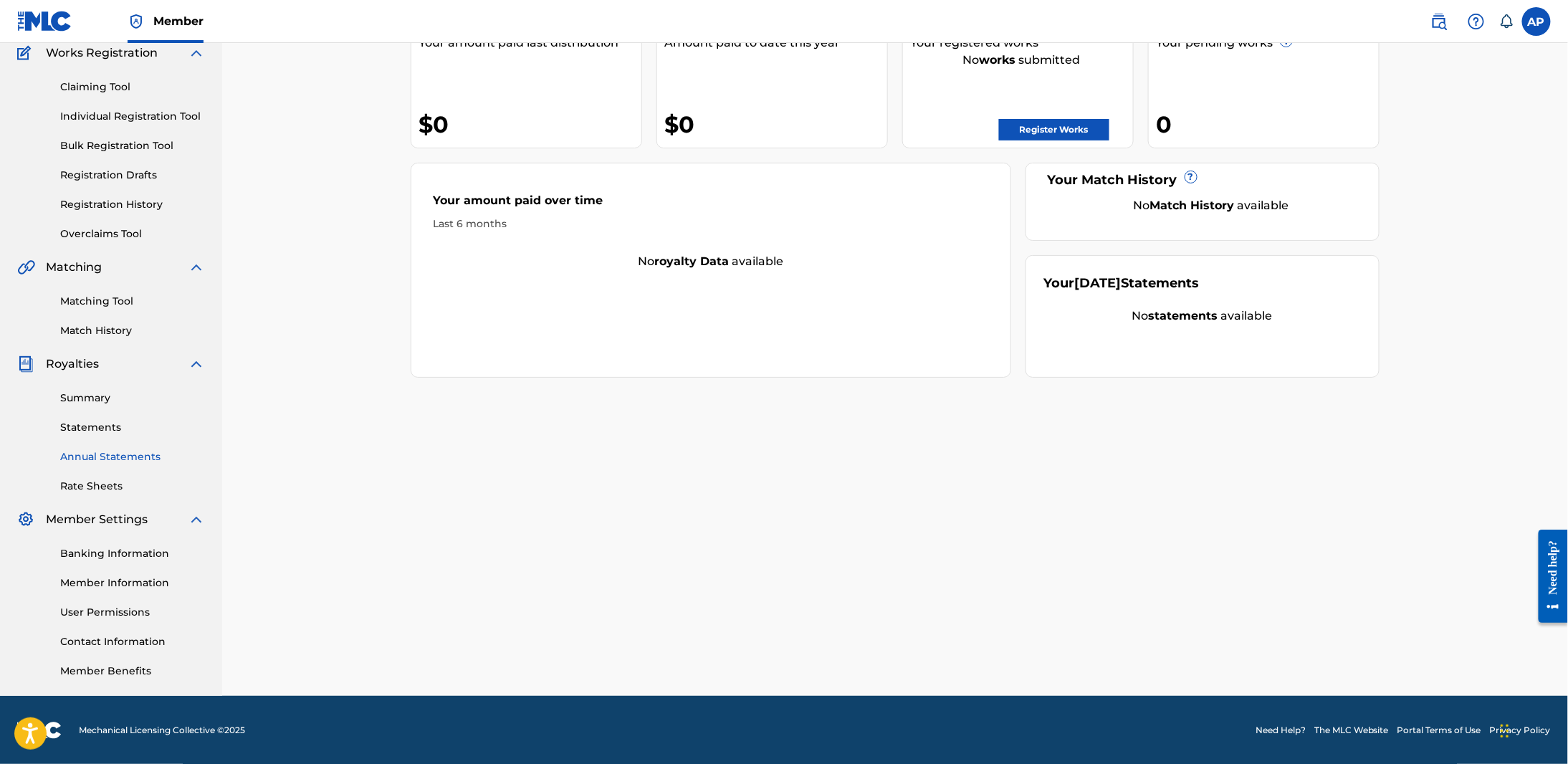
click at [114, 575] on link "Member Information" at bounding box center [132, 582] width 144 height 15
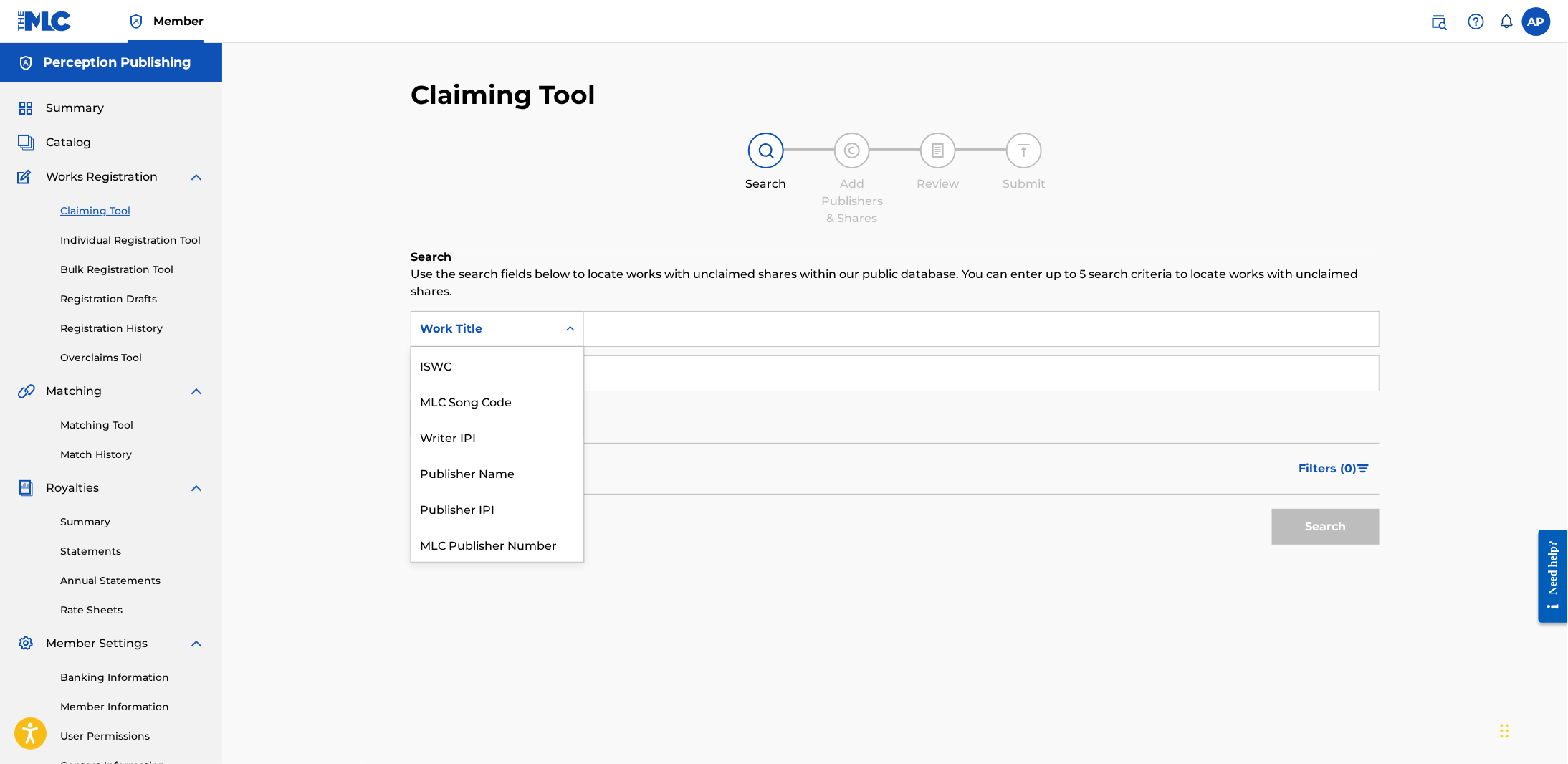
click at [553, 336] on div "Work Title" at bounding box center [484, 329] width 146 height 28
click at [535, 370] on div "MLC Song Code" at bounding box center [497, 364] width 172 height 36
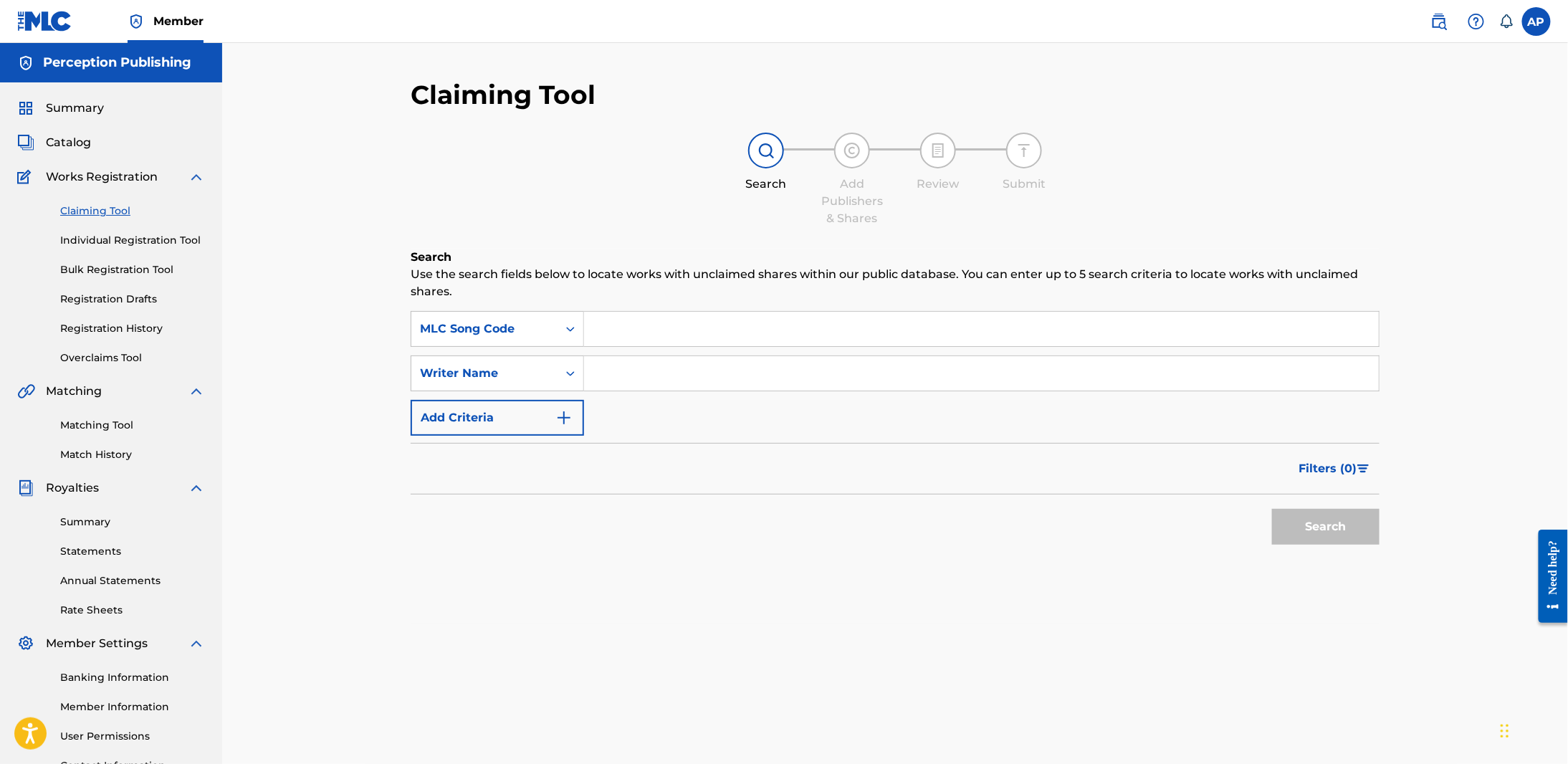
drag, startPoint x: 609, startPoint y: 346, endPoint x: 629, endPoint y: 335, distance: 22.8
click at [629, 335] on input "Search Form" at bounding box center [982, 328] width 795 height 34
paste input "I36WVJ"
type input "I36WVJ"
click at [1364, 537] on button "Search" at bounding box center [1325, 526] width 107 height 36
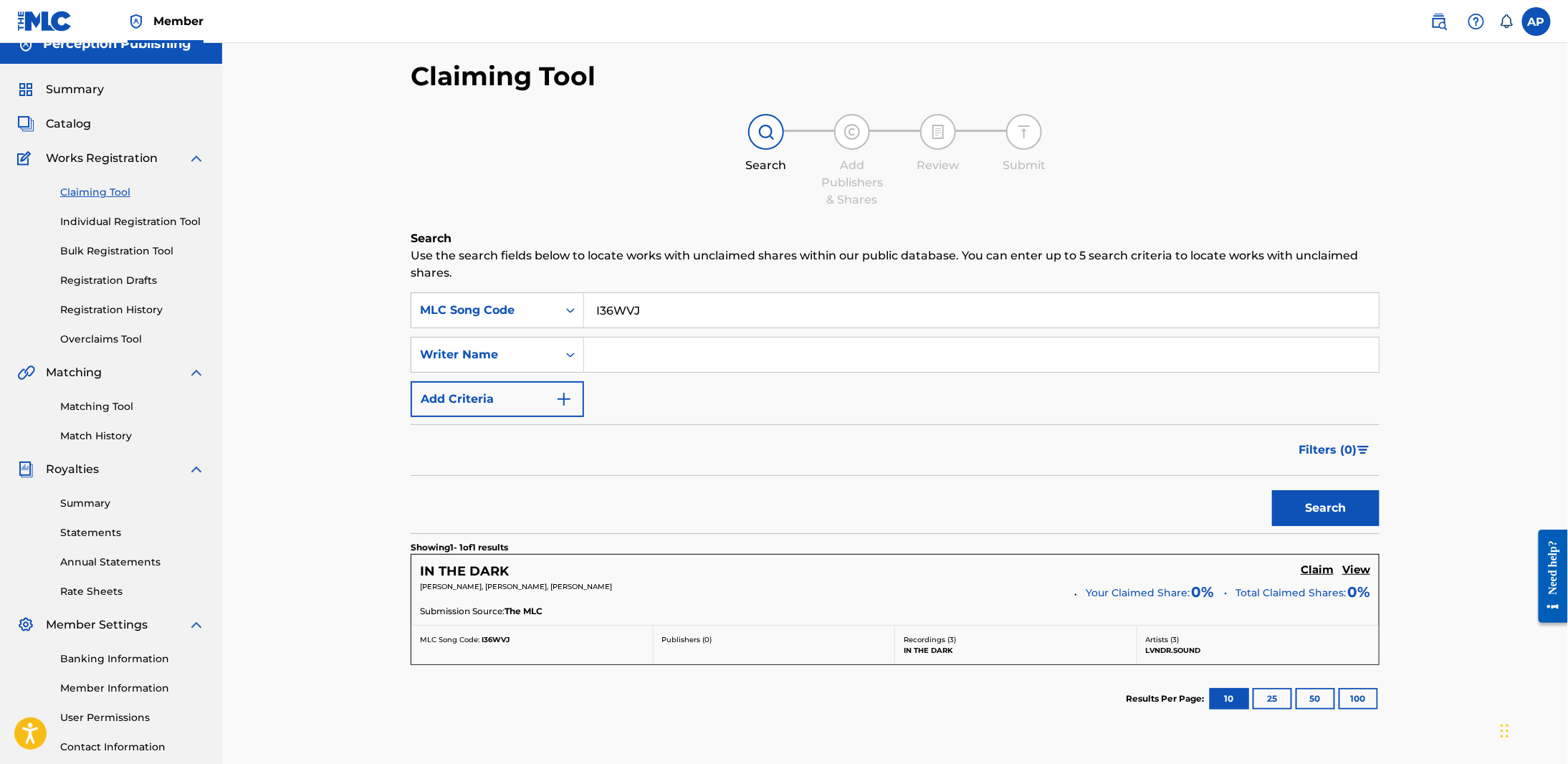
scroll to position [126, 0]
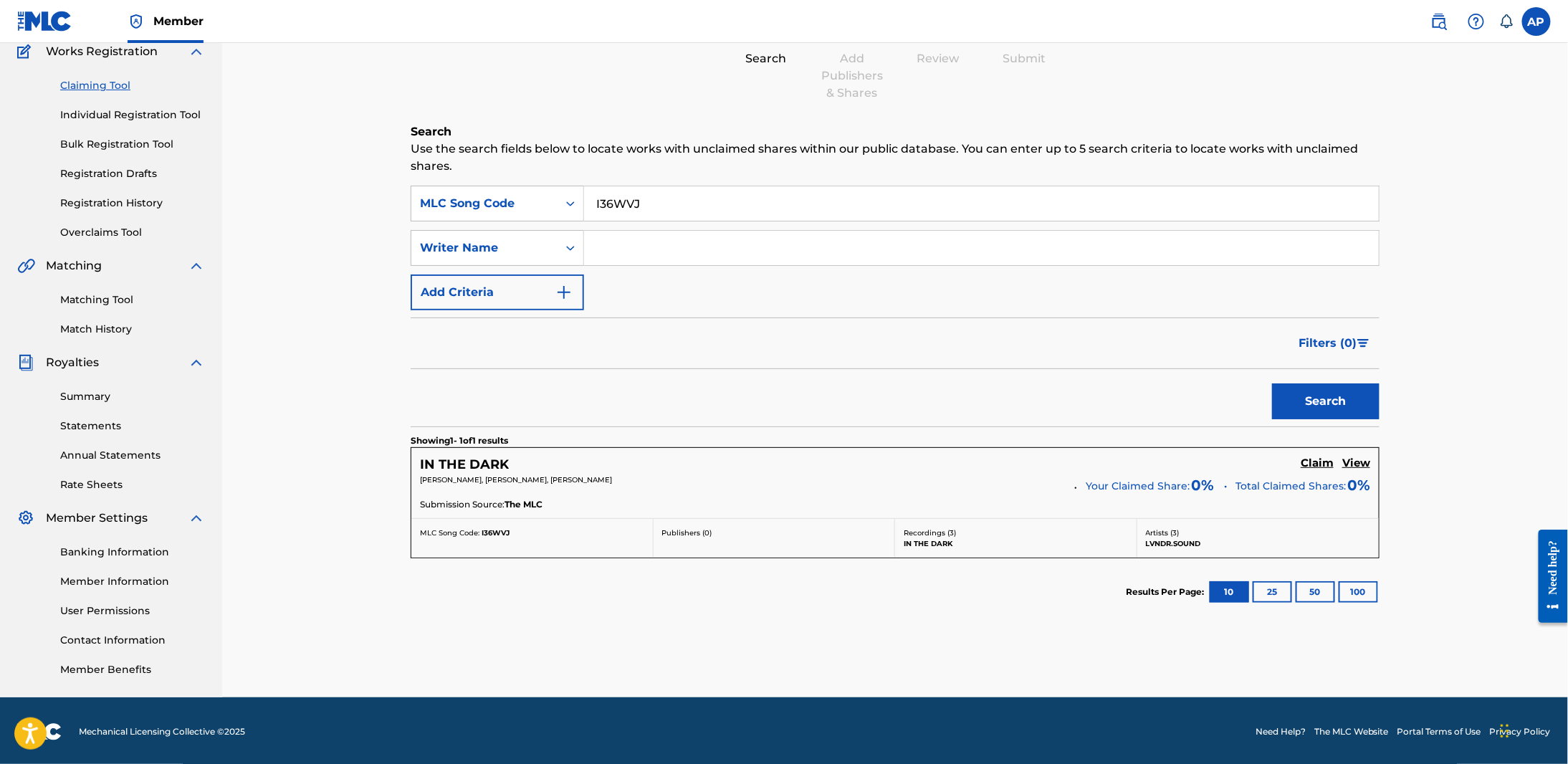
click at [1141, 483] on span "Your Claimed Share:" at bounding box center [1137, 486] width 104 height 15
click at [1324, 461] on h5 "Claim" at bounding box center [1317, 463] width 33 height 14
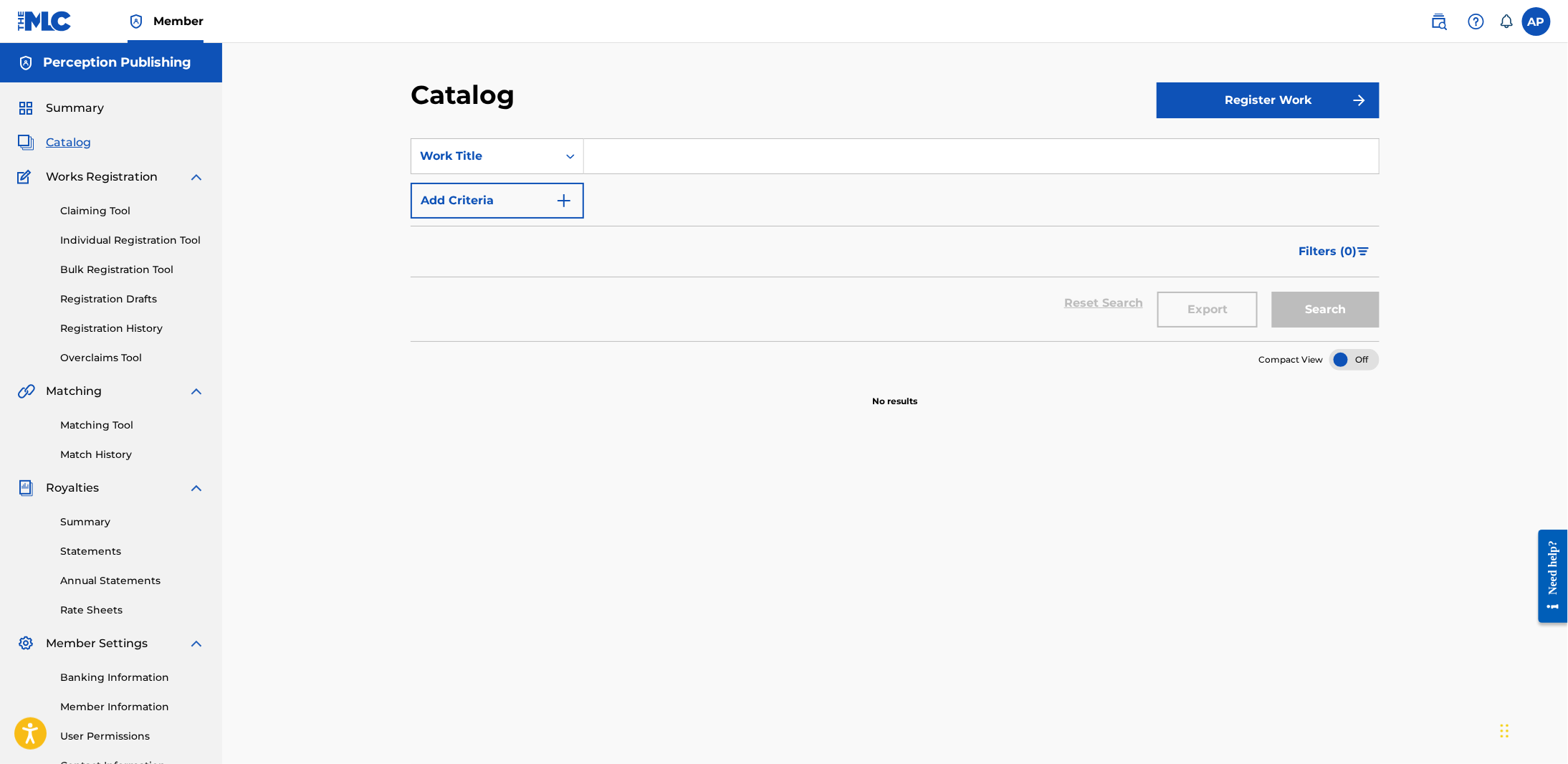
click at [724, 147] on input "Search Form" at bounding box center [982, 156] width 795 height 34
click at [518, 129] on section "SearchWithCriteriafe91552b-0c51-4fe2-a0a1-7a824615cd16 Work Title Add Criteria …" at bounding box center [895, 230] width 969 height 220
click at [527, 161] on div "Work Title" at bounding box center [484, 156] width 129 height 17
click at [525, 206] on div "MLC Publisher Number" at bounding box center [497, 192] width 172 height 36
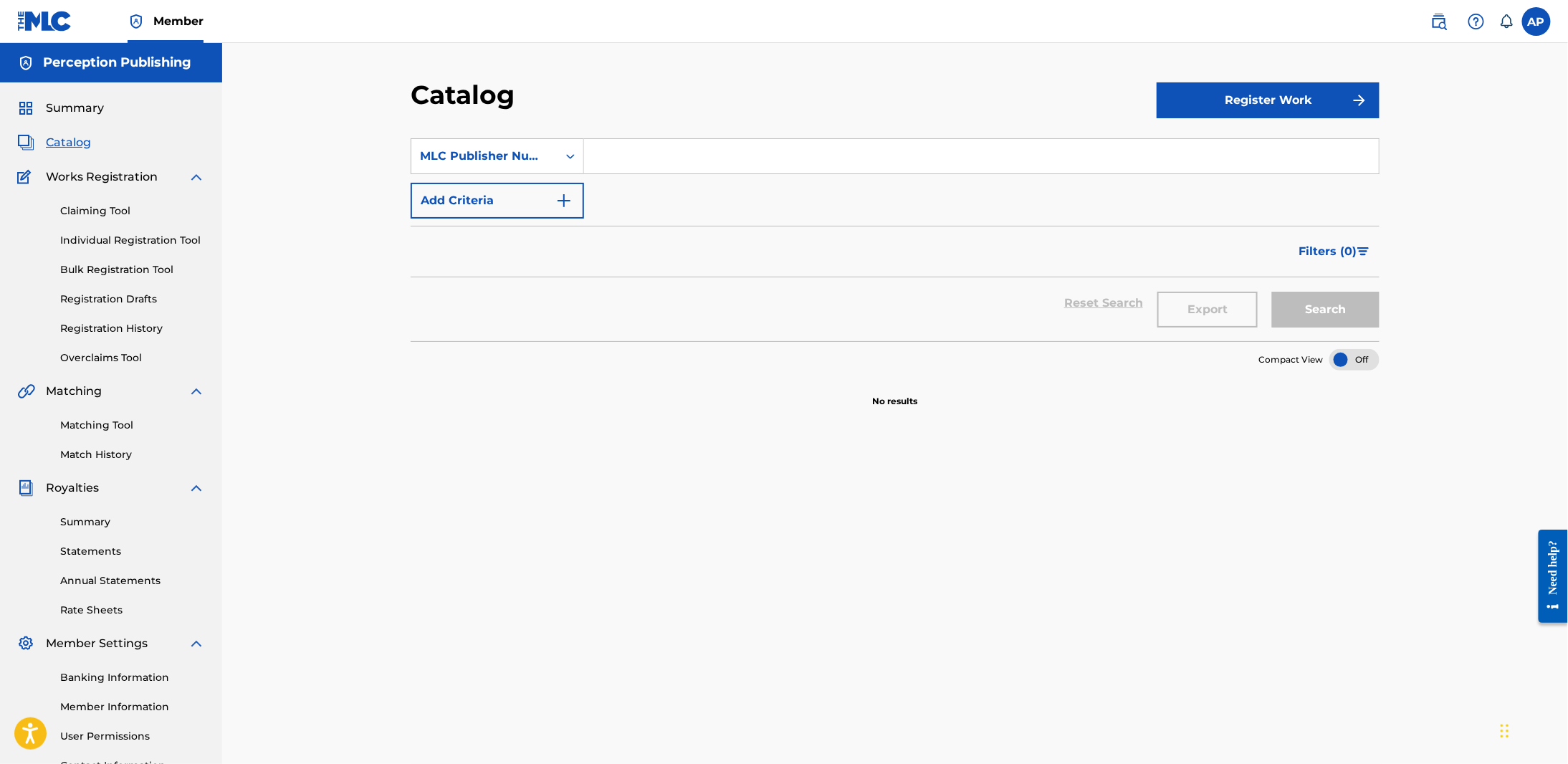
click at [642, 169] on input "Search Form" at bounding box center [982, 156] width 795 height 34
click at [542, 158] on div "MLC Publisher Number" at bounding box center [484, 156] width 129 height 17
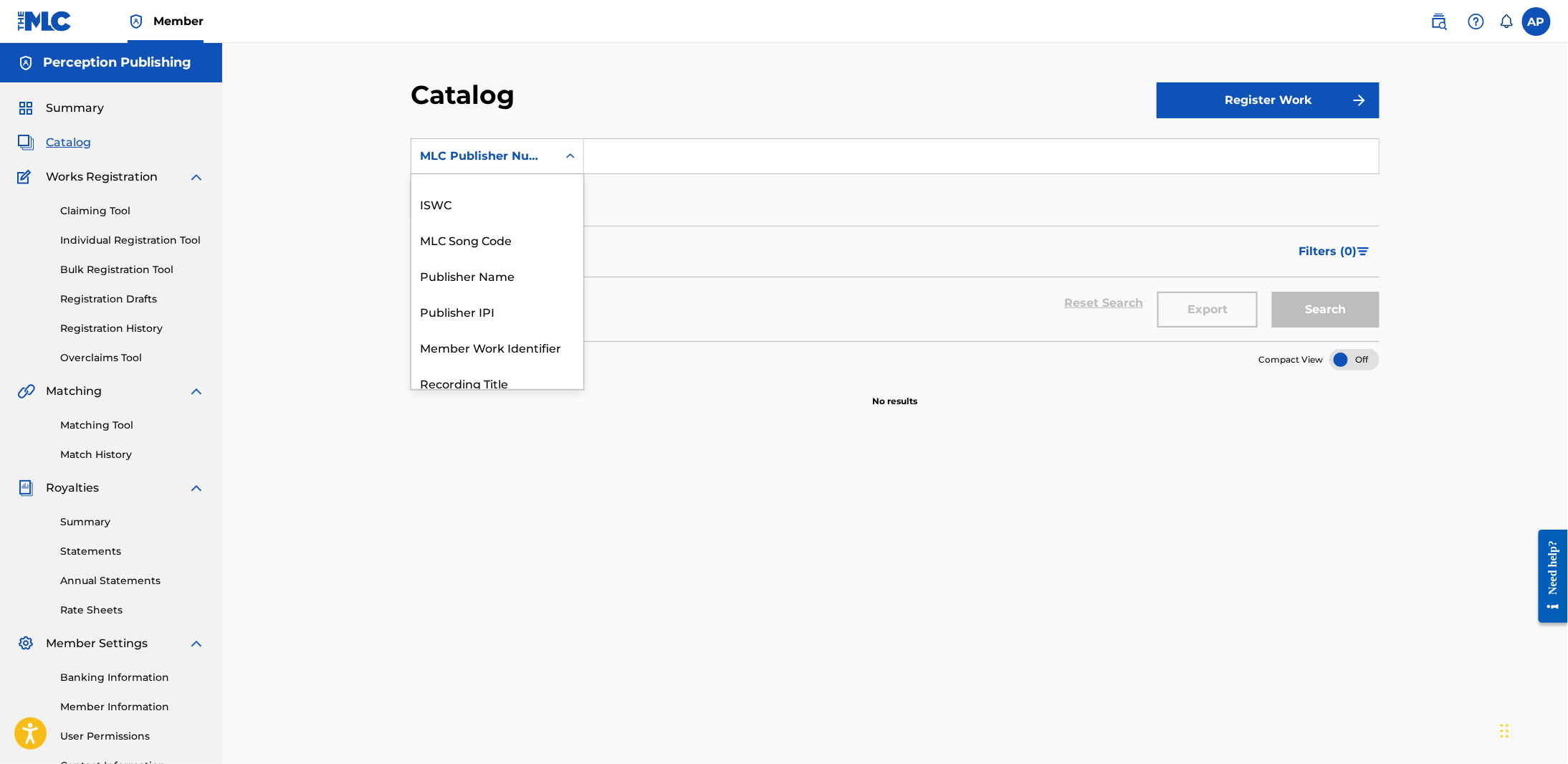
scroll to position [0, 0]
click at [480, 336] on div "MLC Song Code" at bounding box center [497, 335] width 172 height 36
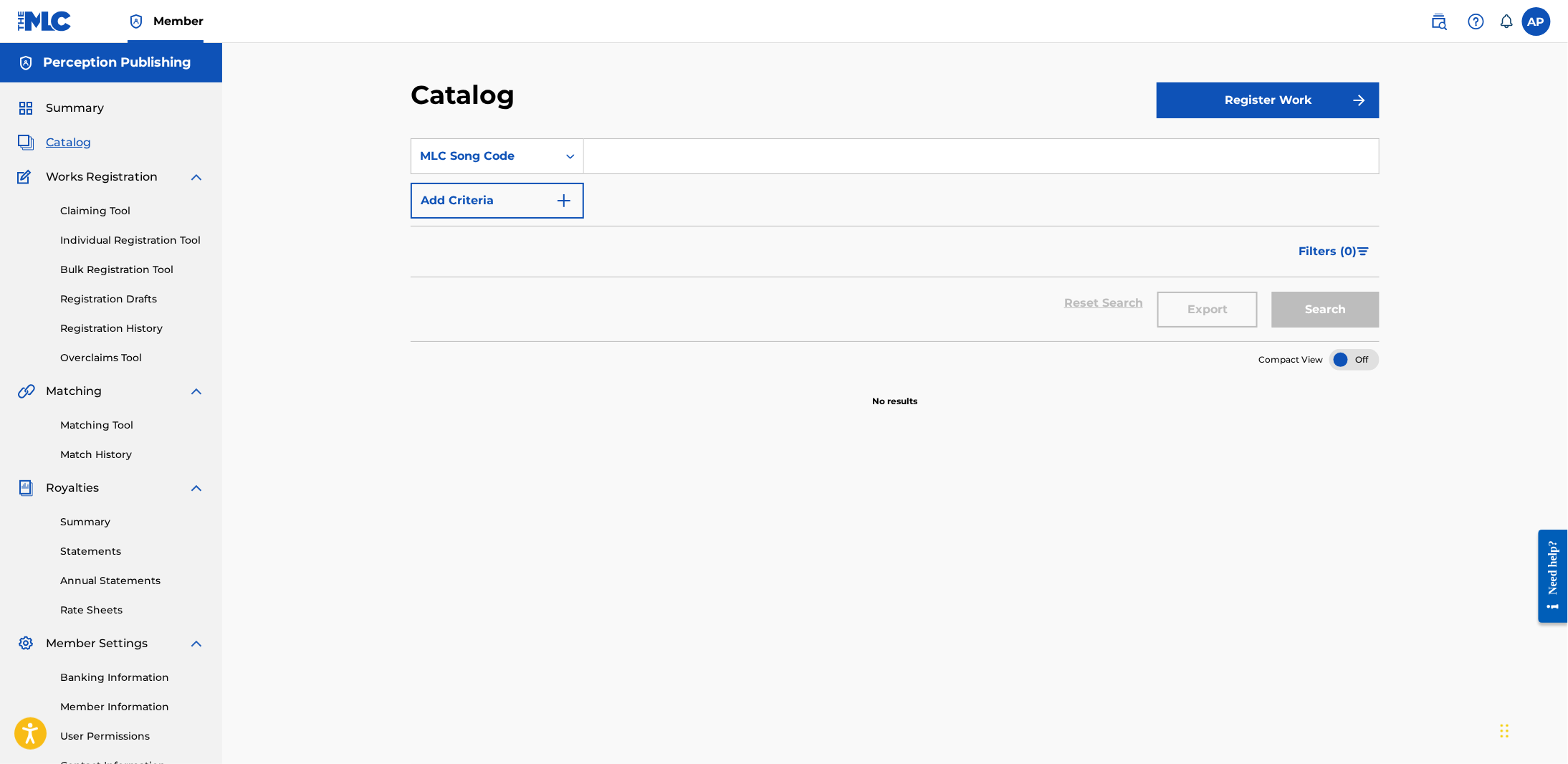
click at [623, 157] on input "Search Form" at bounding box center [982, 156] width 795 height 34
paste input "RO7GU2"
type input "RO7GU2"
click at [1364, 321] on button "Search" at bounding box center [1325, 309] width 107 height 36
click at [1291, 322] on button "Search" at bounding box center [1325, 309] width 107 height 36
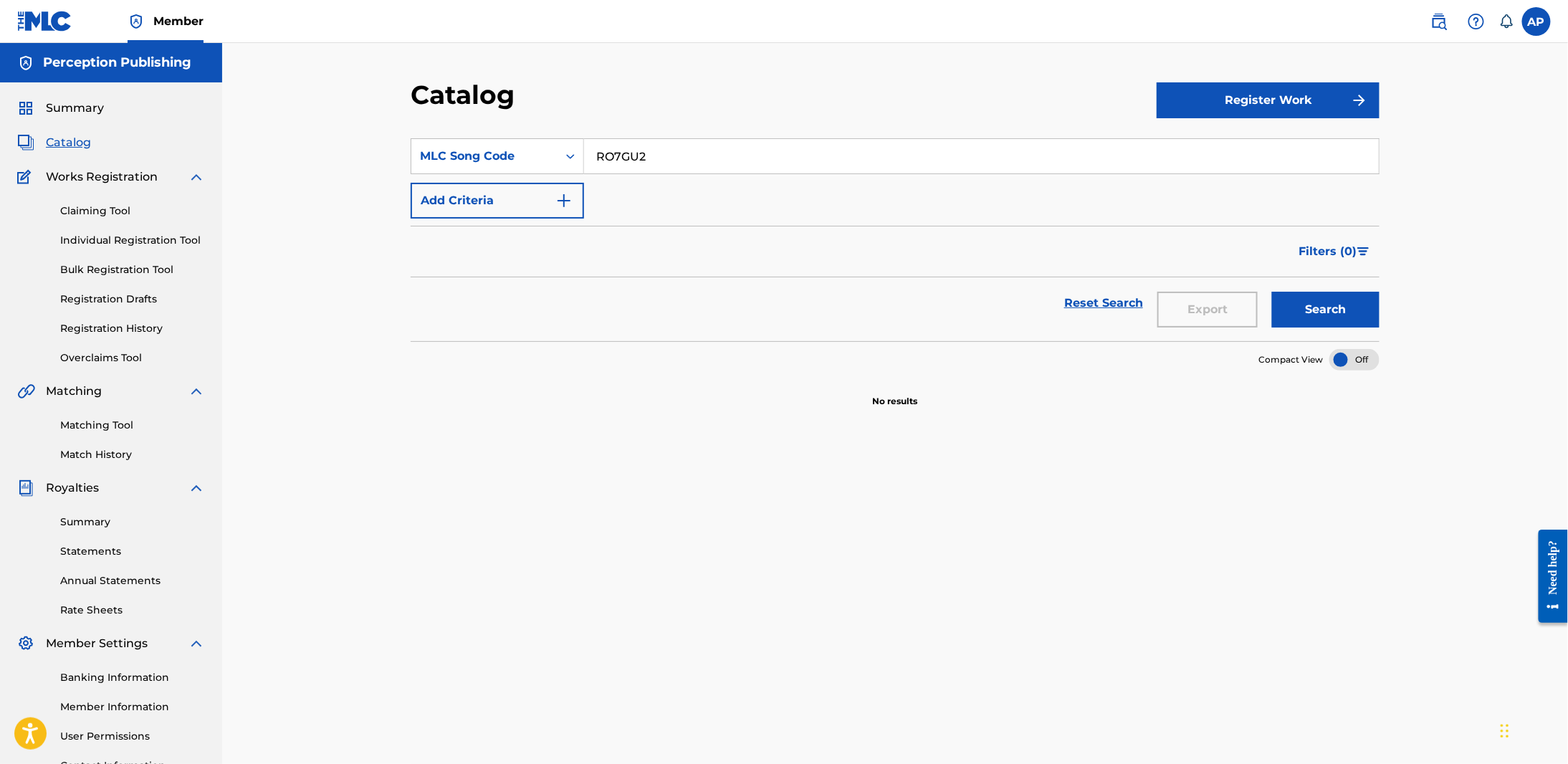
click at [1205, 188] on div "SearchWithCriteria32612f10-8865-47b6-ae00-2d1b2e2d120a MLC Song Code RO7GU2 Add…" at bounding box center [895, 178] width 969 height 80
click at [611, 163] on input "RO7GU2" at bounding box center [982, 156] width 795 height 34
click at [1324, 314] on button "Search" at bounding box center [1325, 309] width 107 height 36
click at [1010, 147] on input "RO7GU2" at bounding box center [982, 156] width 795 height 34
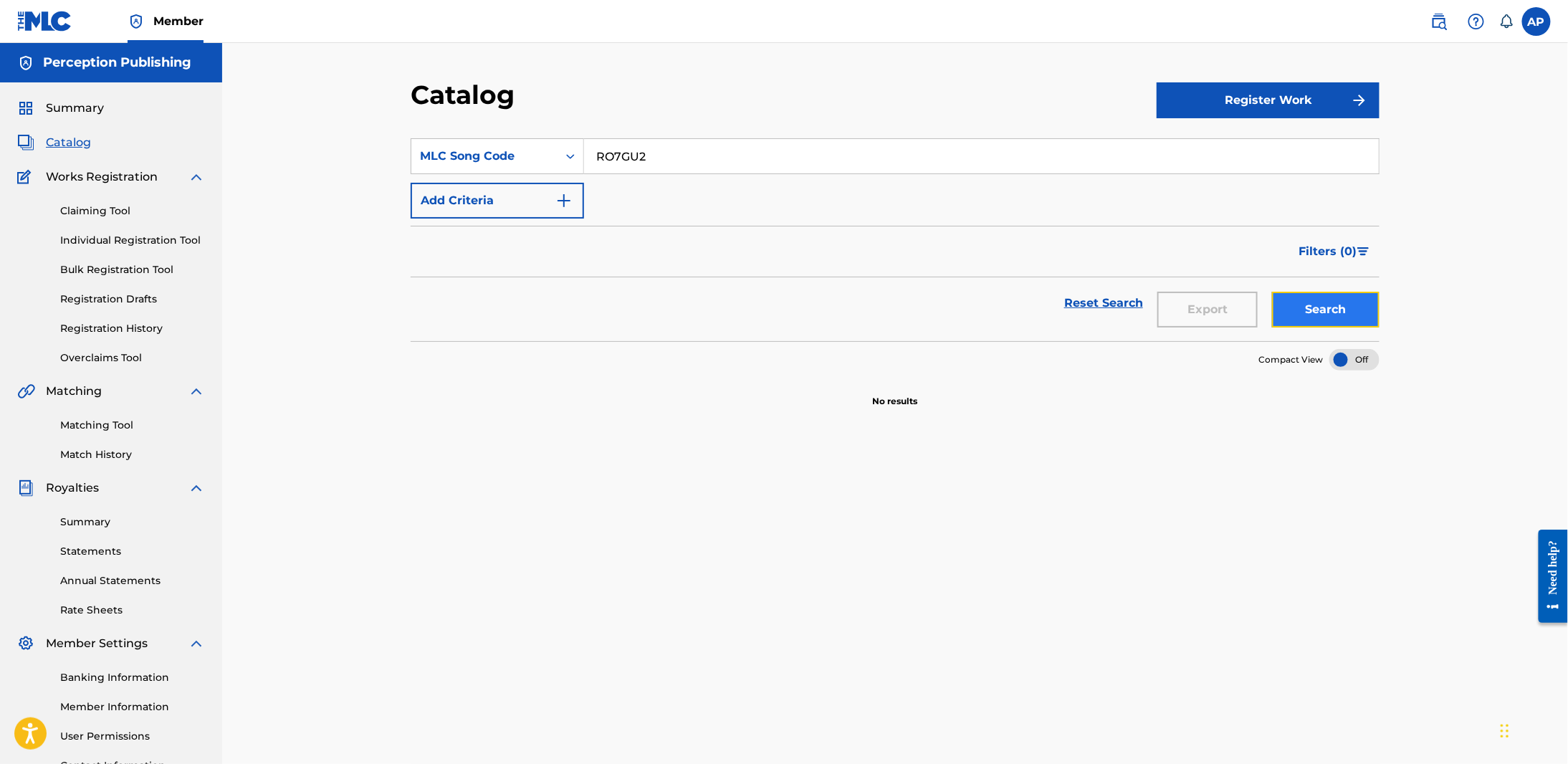
click at [1311, 298] on button "Search" at bounding box center [1325, 309] width 107 height 36
click at [622, 154] on input "RO7GU2" at bounding box center [982, 156] width 795 height 34
click at [75, 114] on span "Summary" at bounding box center [75, 108] width 58 height 17
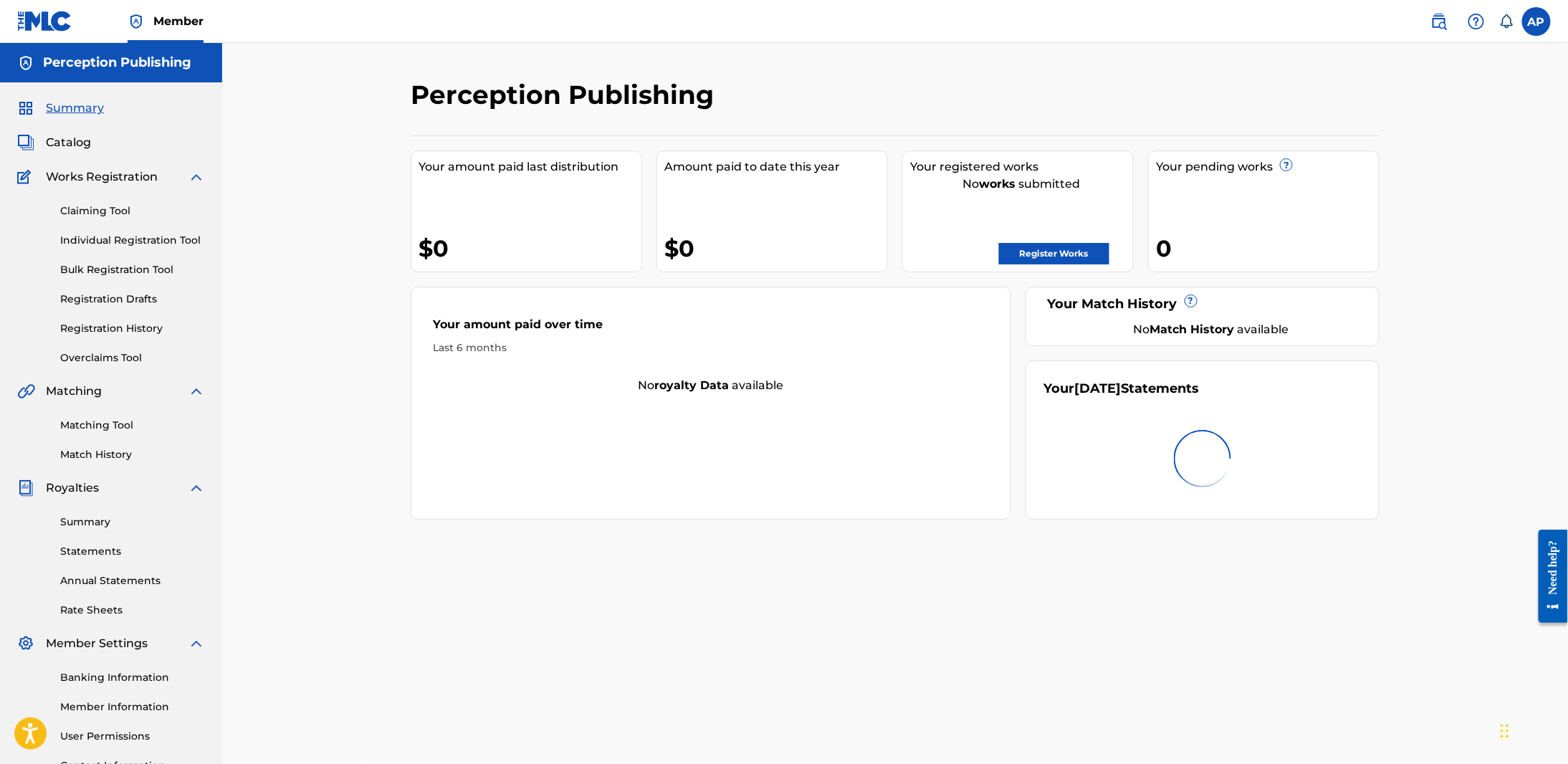
click at [89, 67] on h5 "Perception Publishing" at bounding box center [117, 62] width 148 height 16
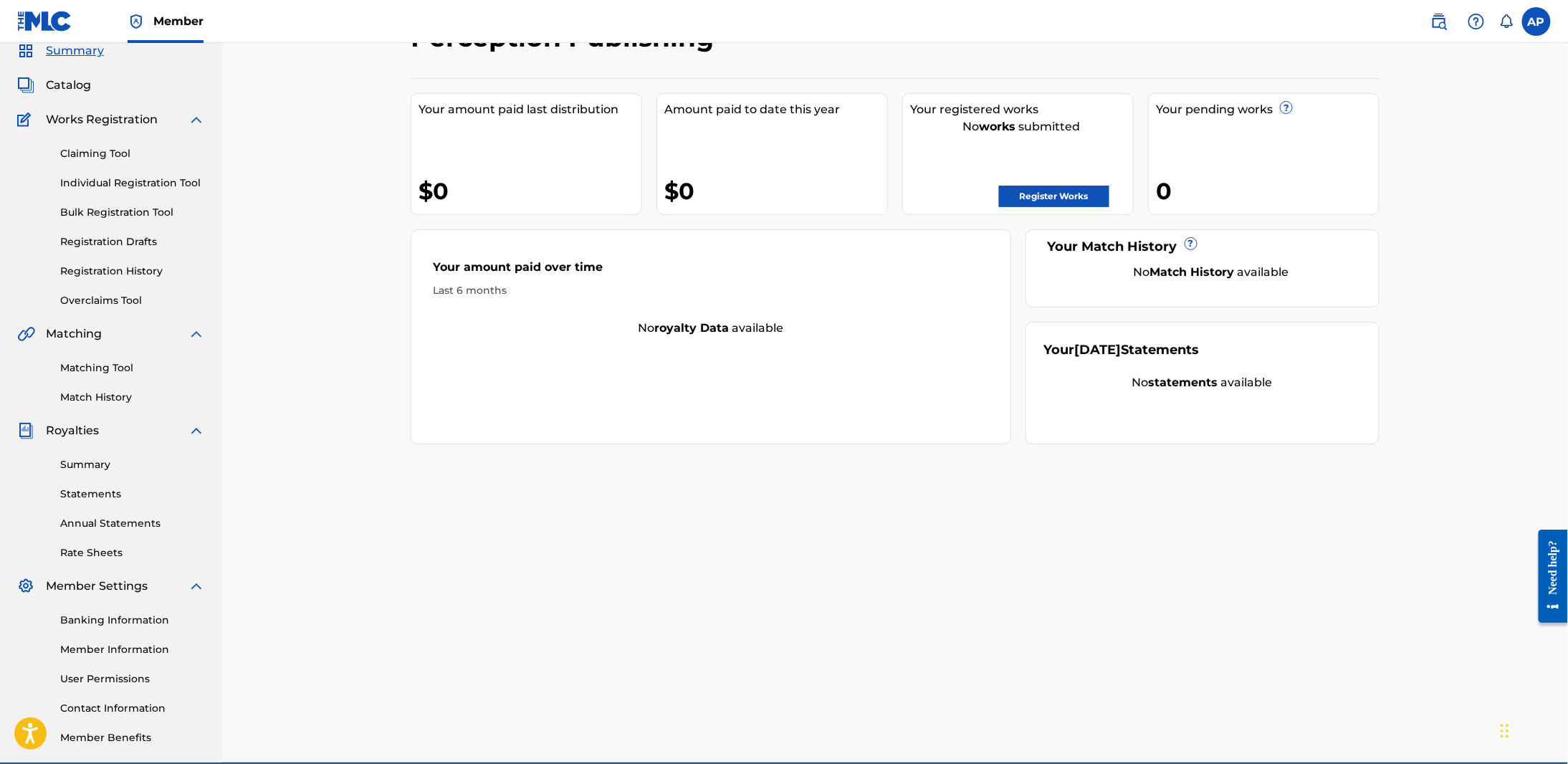
scroll to position [124, 0]
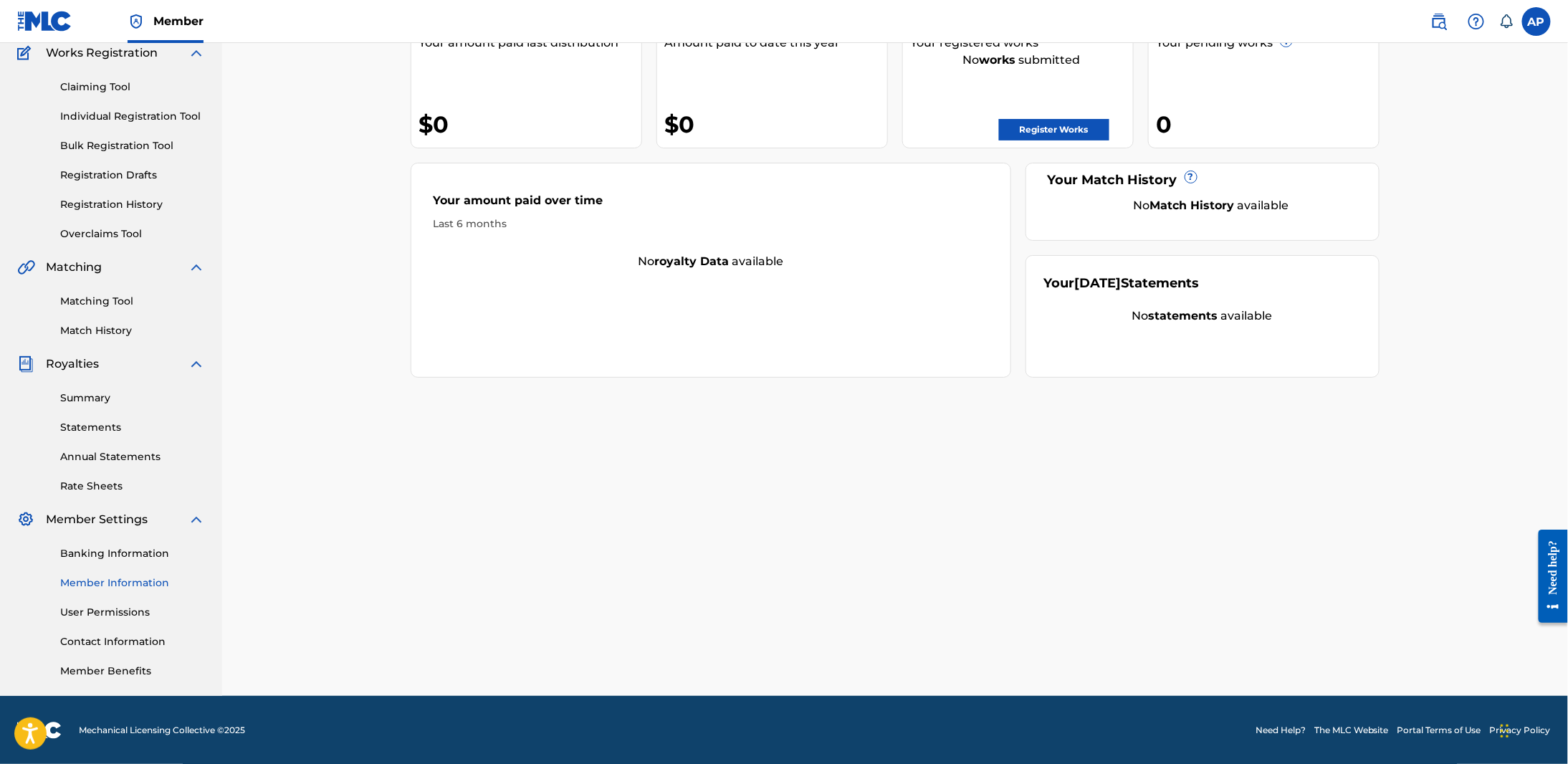
click at [125, 577] on link "Member Information" at bounding box center [132, 582] width 144 height 15
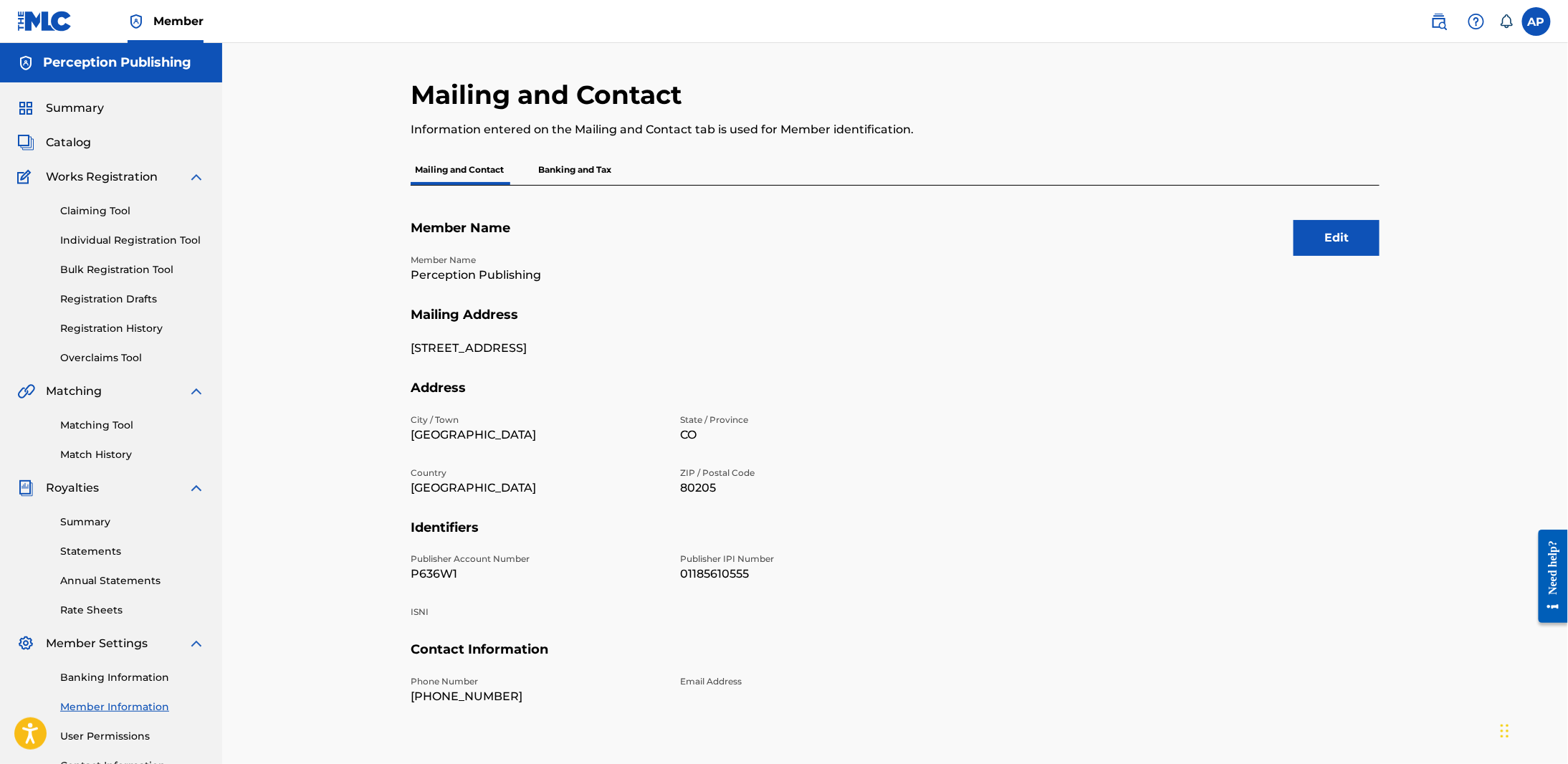
click at [721, 572] on p "01185610555" at bounding box center [805, 573] width 252 height 17
click at [722, 572] on p "01185610555" at bounding box center [805, 573] width 252 height 17
click at [427, 568] on p "P636W1" at bounding box center [536, 573] width 252 height 17
copy p "P636W1"
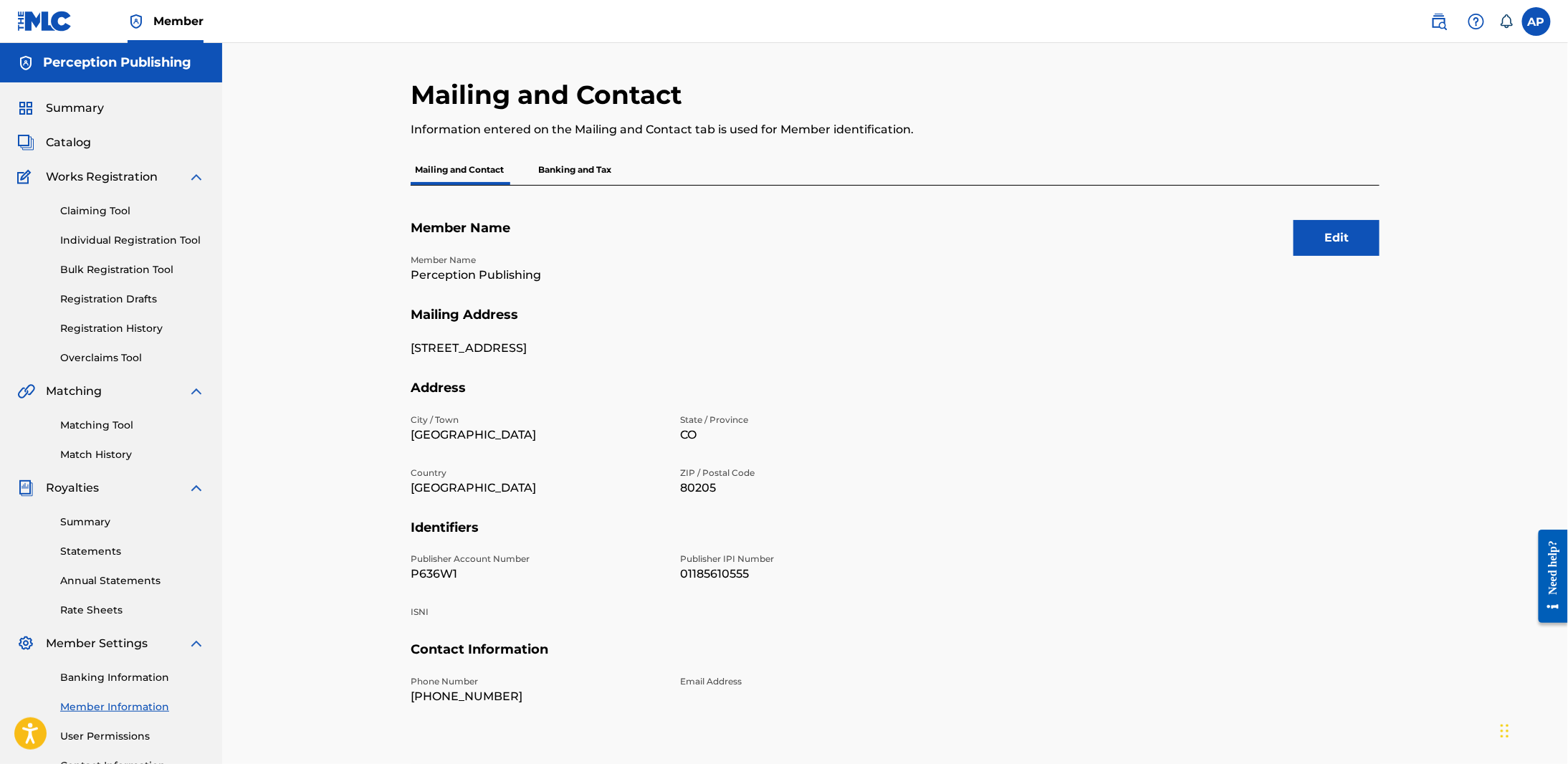
click at [711, 580] on p "01185610555" at bounding box center [805, 573] width 252 height 17
copy p "01185610555"
click at [444, 576] on p "P636W1" at bounding box center [536, 573] width 252 height 17
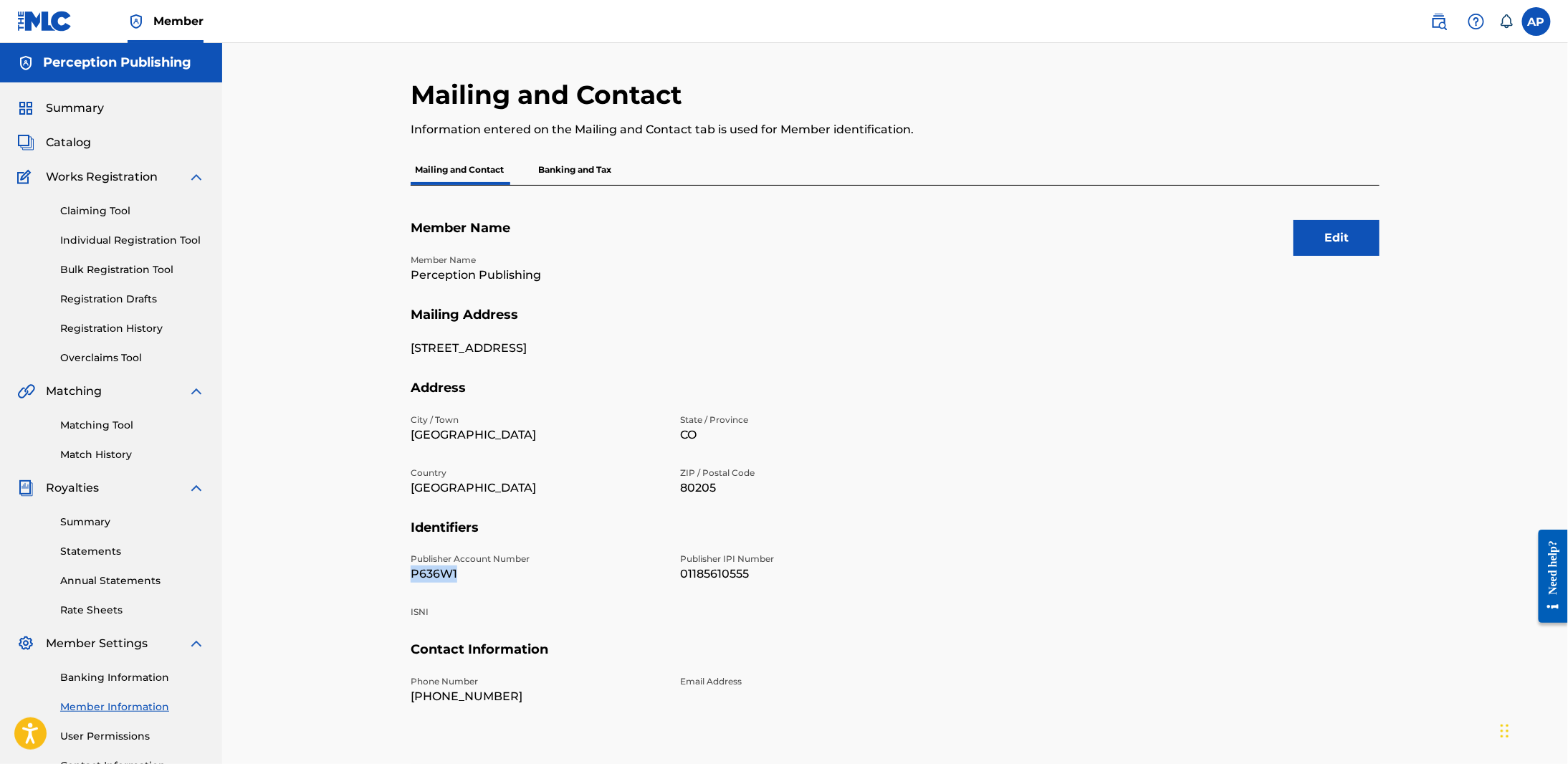
copy p "P636W1"
click at [423, 576] on p "P636W1" at bounding box center [536, 573] width 252 height 17
click at [702, 573] on p "01185610555" at bounding box center [805, 573] width 252 height 17
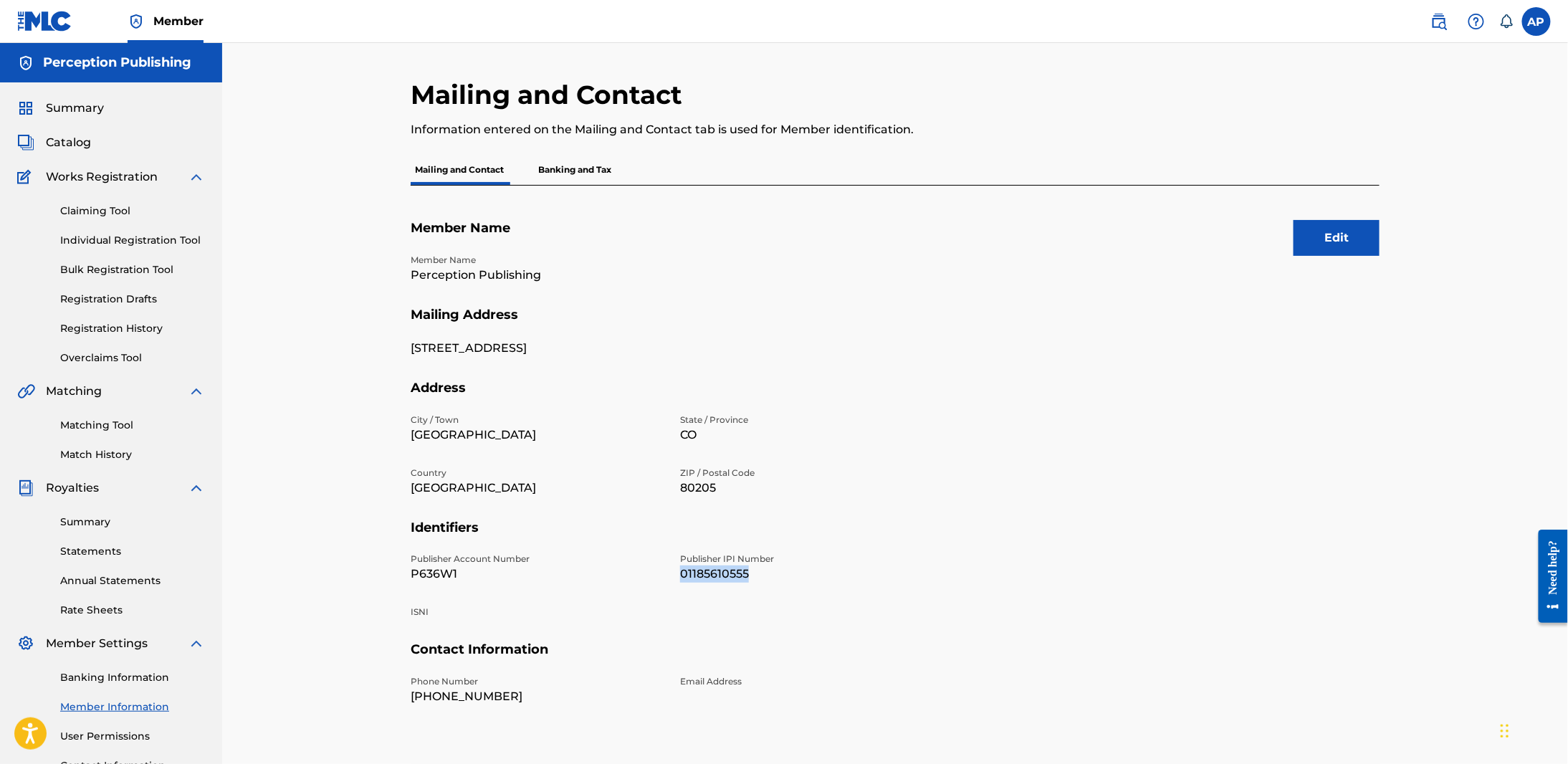
copy p "01185610555"
click at [576, 161] on p "Banking and Tax" at bounding box center [574, 170] width 82 height 30
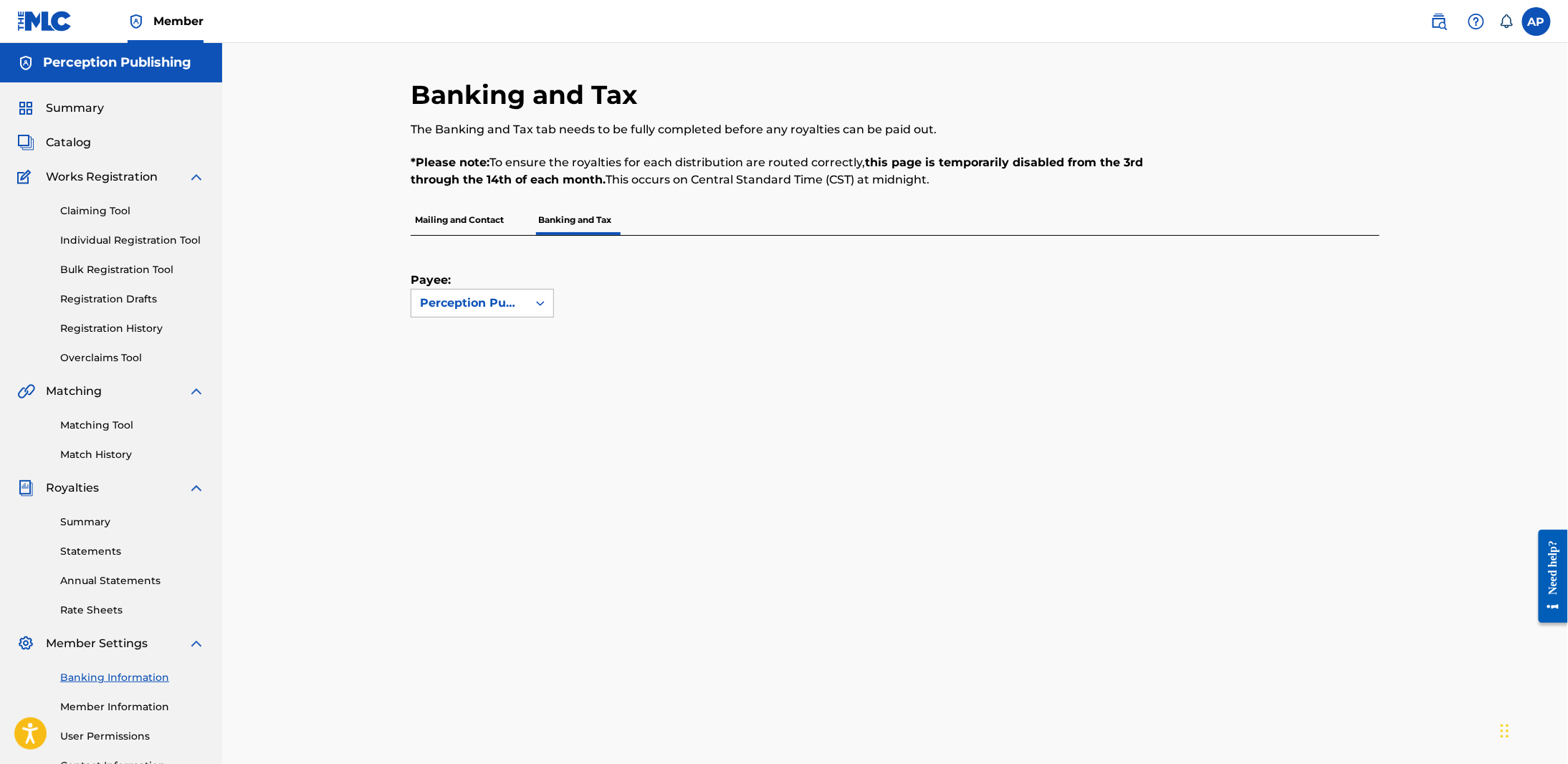
click at [531, 312] on div at bounding box center [540, 303] width 26 height 26
click at [678, 294] on div "Payee: Use Up and Down to choose options, press Enter to select the currently f…" at bounding box center [878, 277] width 934 height 82
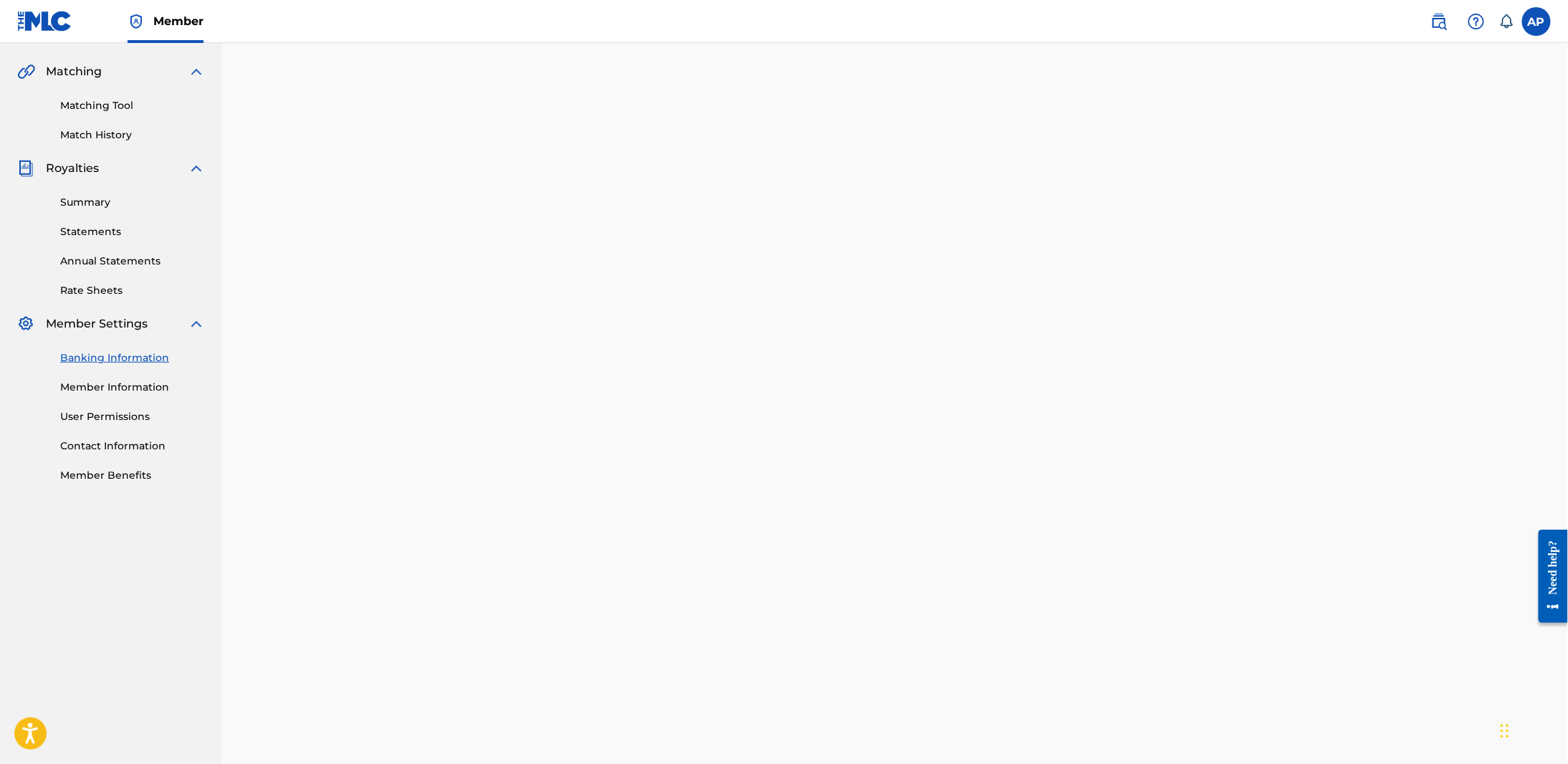
scroll to position [303, 0]
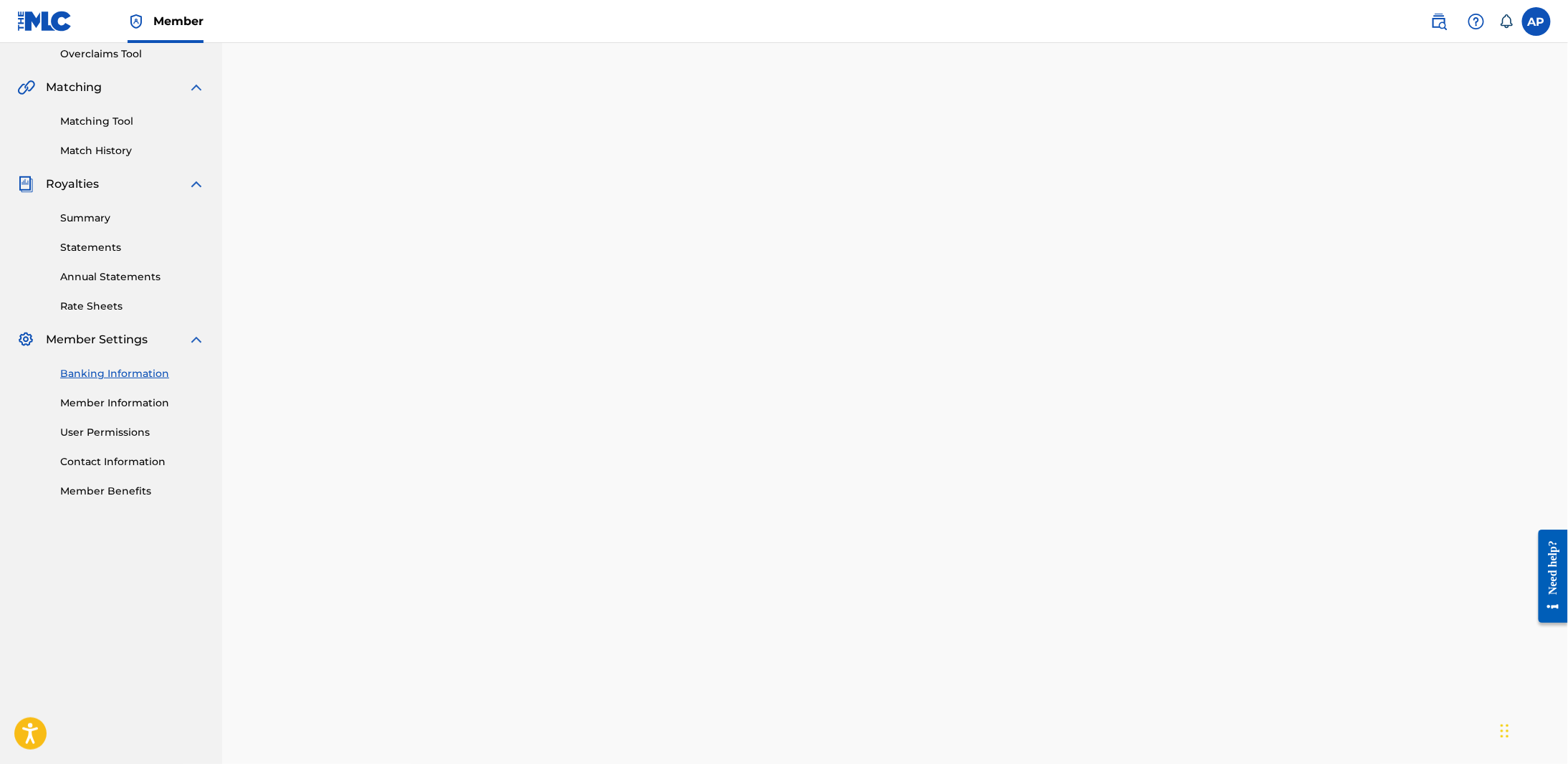
click at [1462, 378] on div "Banking and Tax The Banking and Tax tab needs to be fully completed before any …" at bounding box center [895, 311] width 1346 height 1144
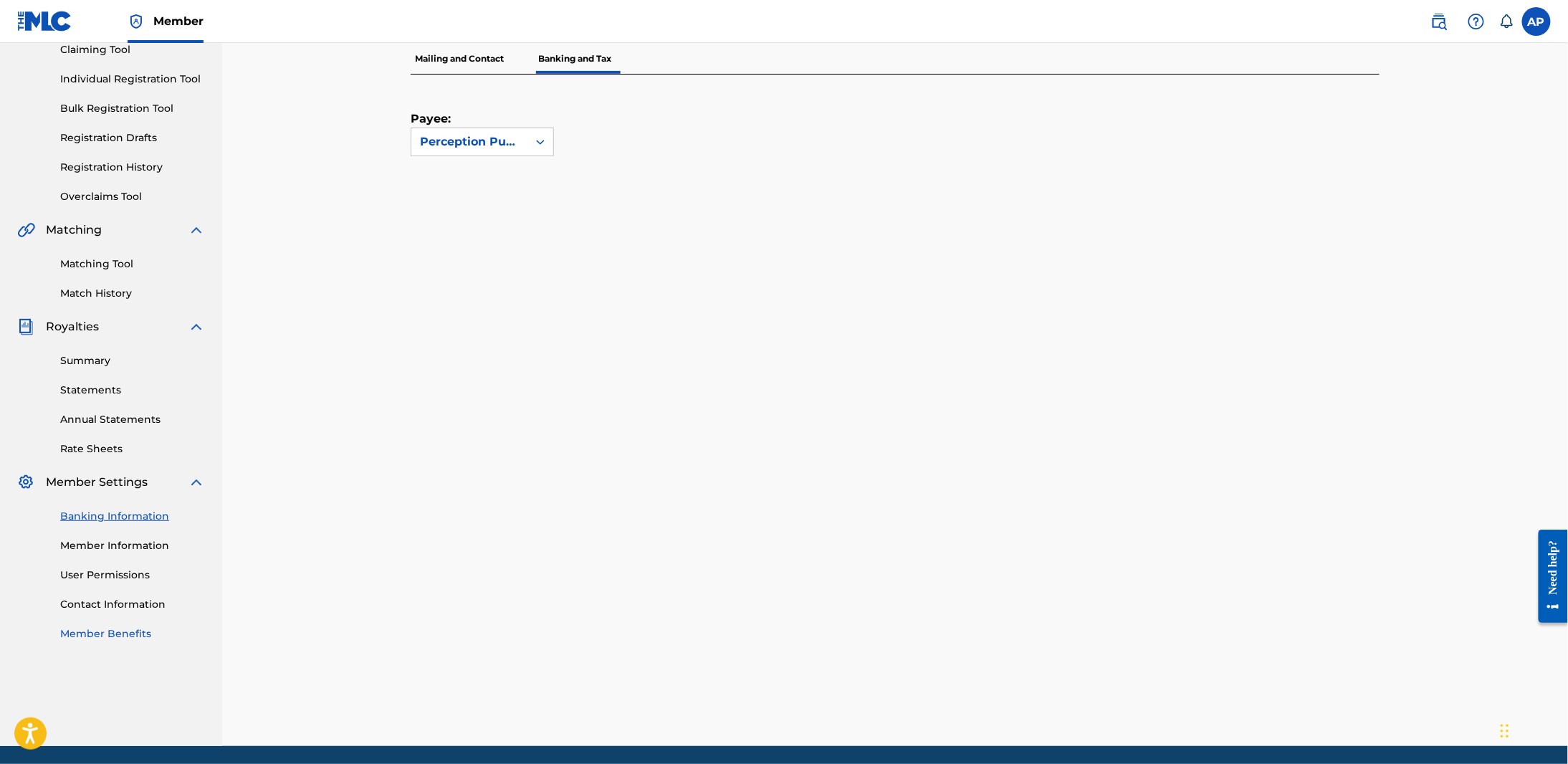
scroll to position [210, 0]
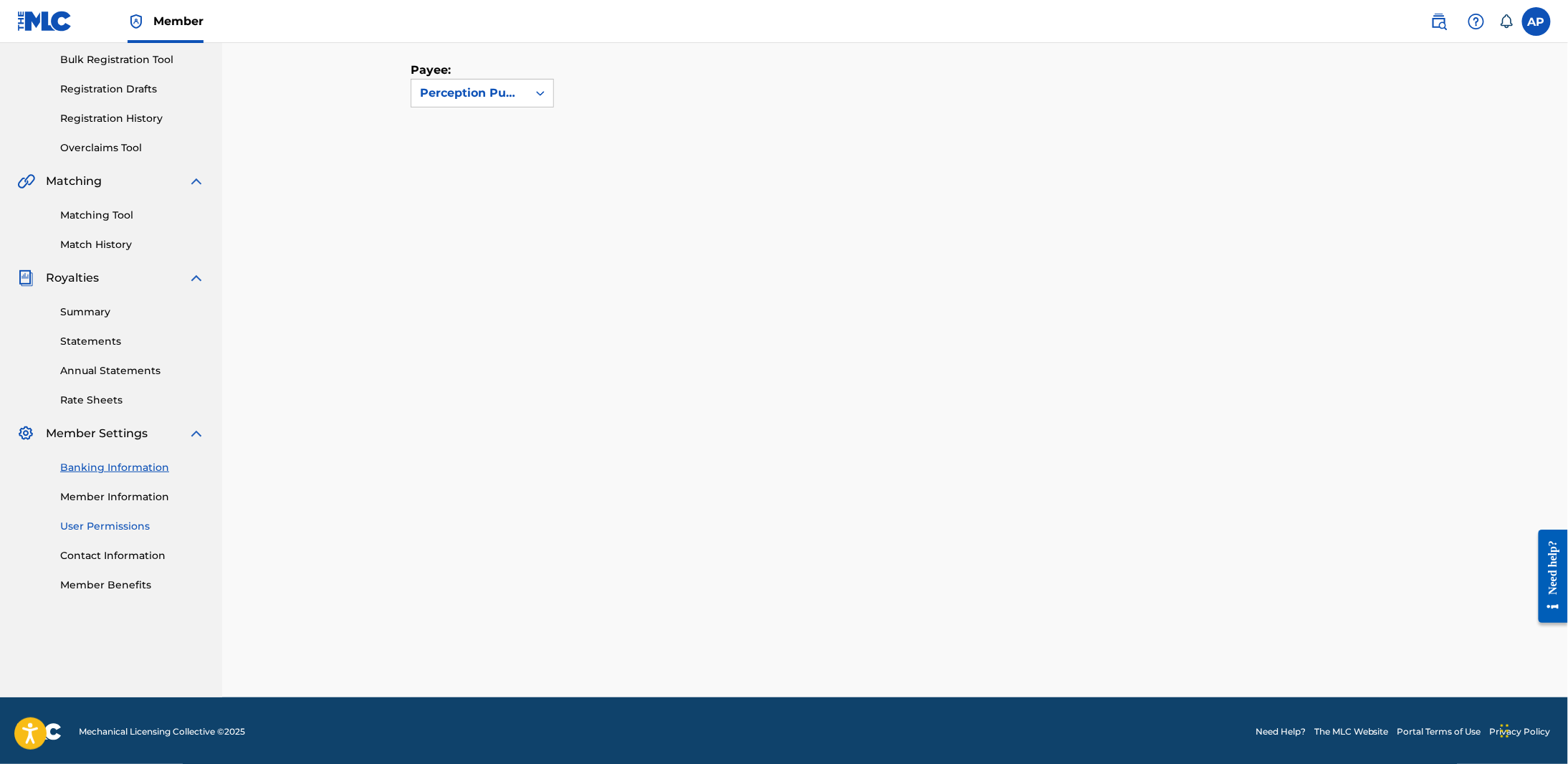
click at [101, 525] on link "User Permissions" at bounding box center [132, 526] width 144 height 15
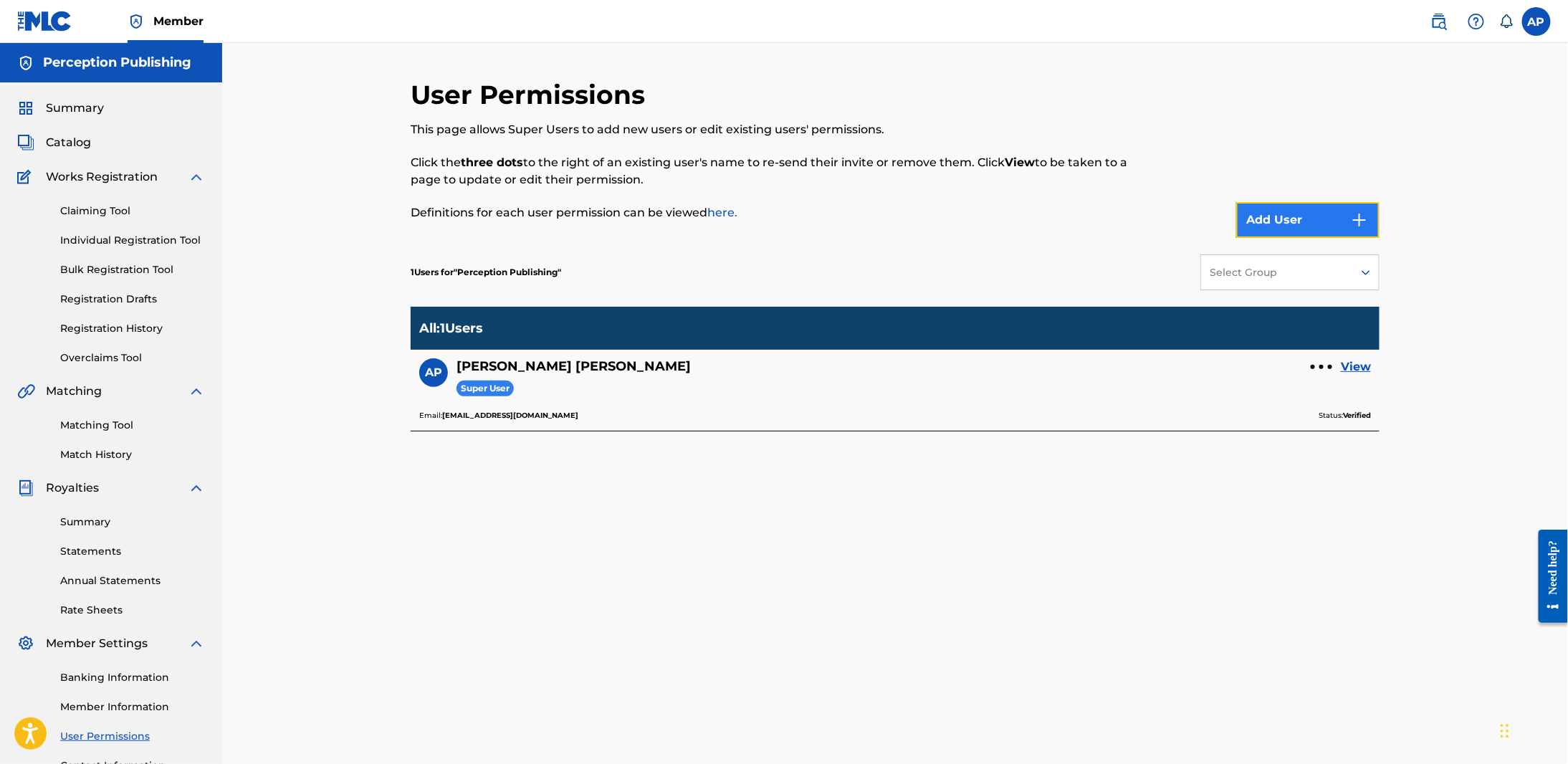
click at [1281, 214] on button "Add User" at bounding box center [1308, 220] width 144 height 36
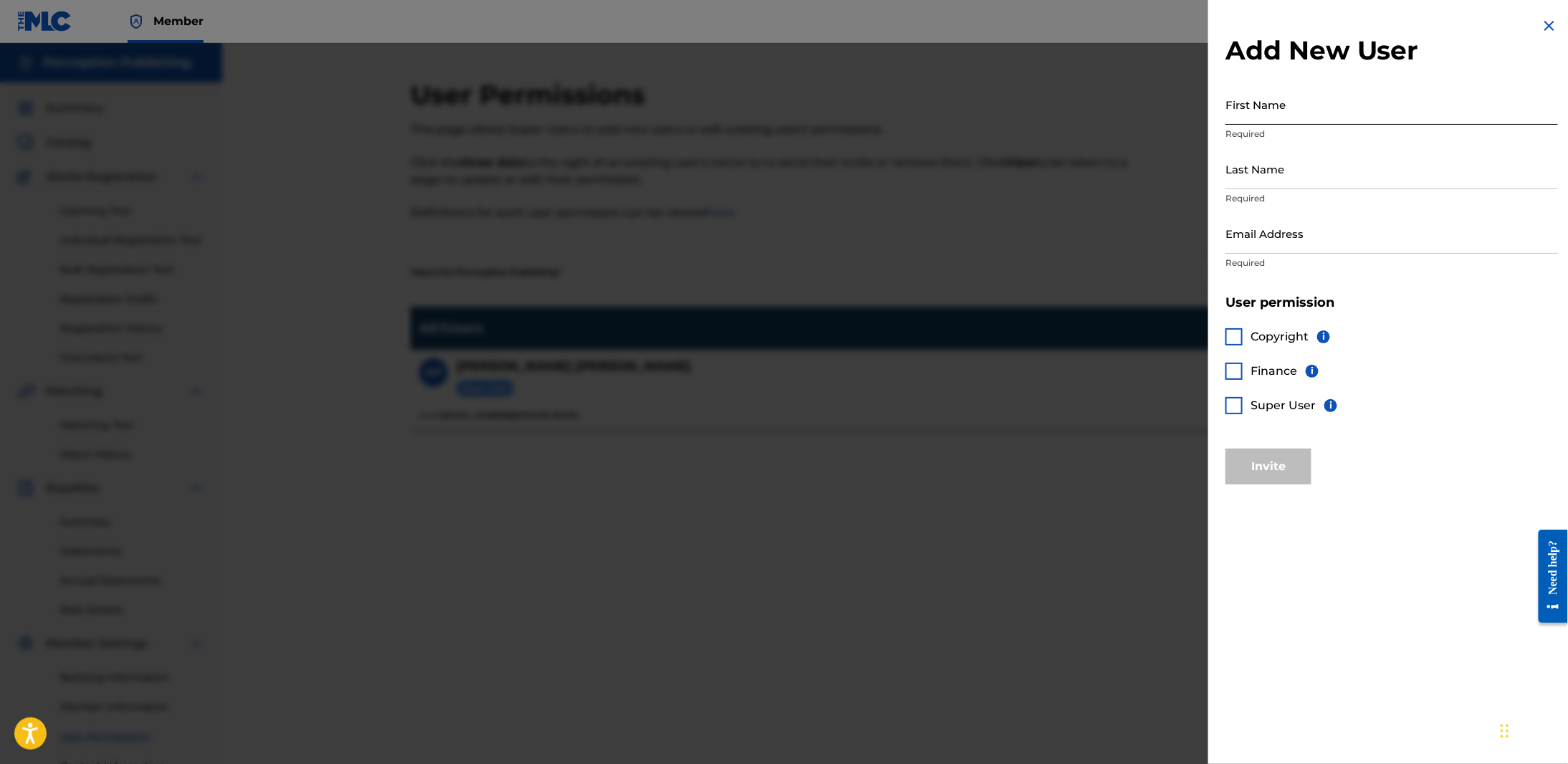
click at [1267, 115] on input "First Name" at bounding box center [1391, 104] width 333 height 41
type input "Erich"
type input "Huttinger"
type input "erich@perceptionrecords.com"
click at [1236, 335] on div at bounding box center [1233, 337] width 17 height 17
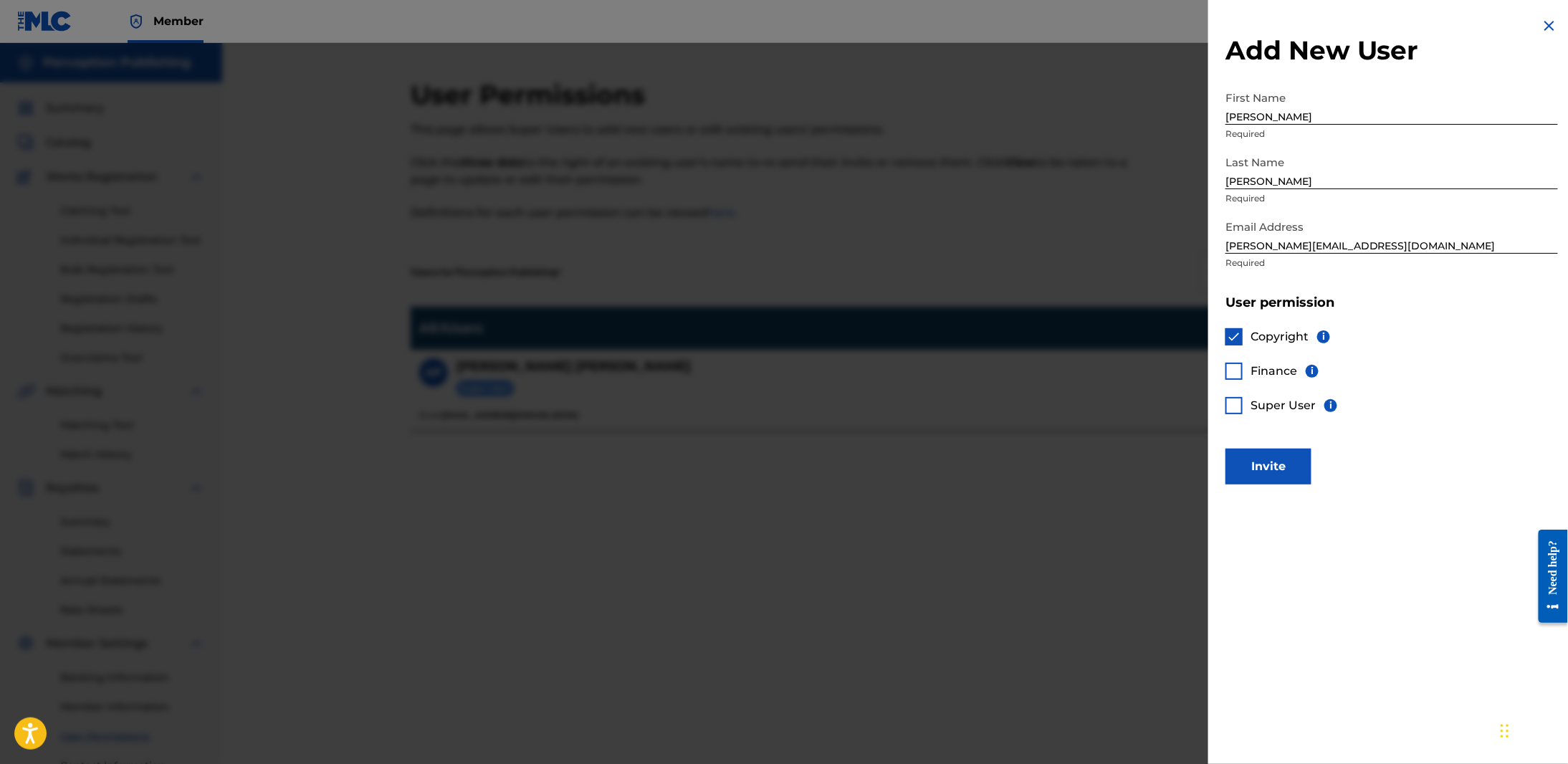
click at [1238, 373] on div at bounding box center [1233, 371] width 17 height 17
click at [1284, 470] on button "Invite" at bounding box center [1268, 466] width 86 height 36
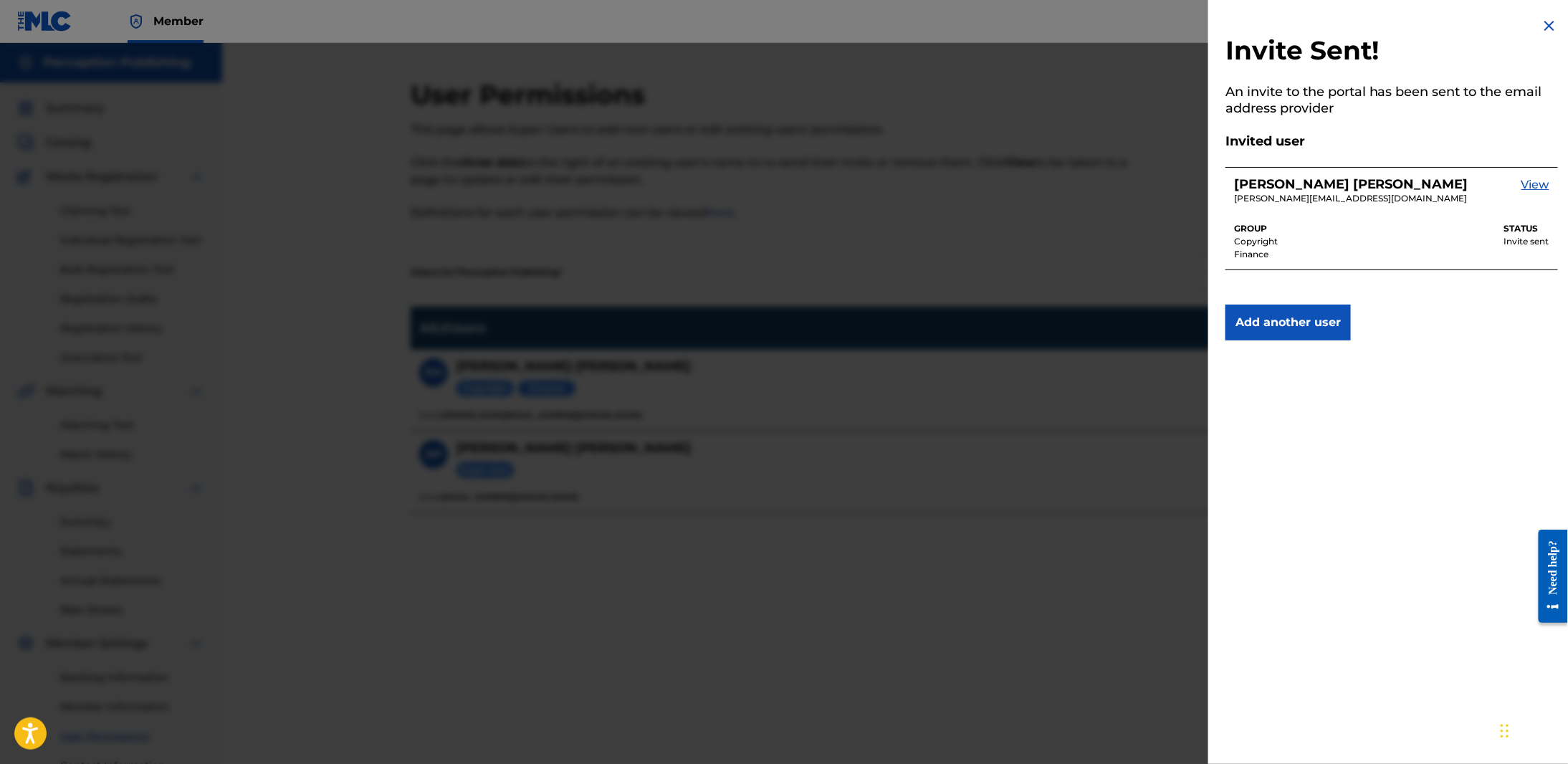
click at [752, 126] on div at bounding box center [784, 425] width 1568 height 764
